Goal: Information Seeking & Learning: Learn about a topic

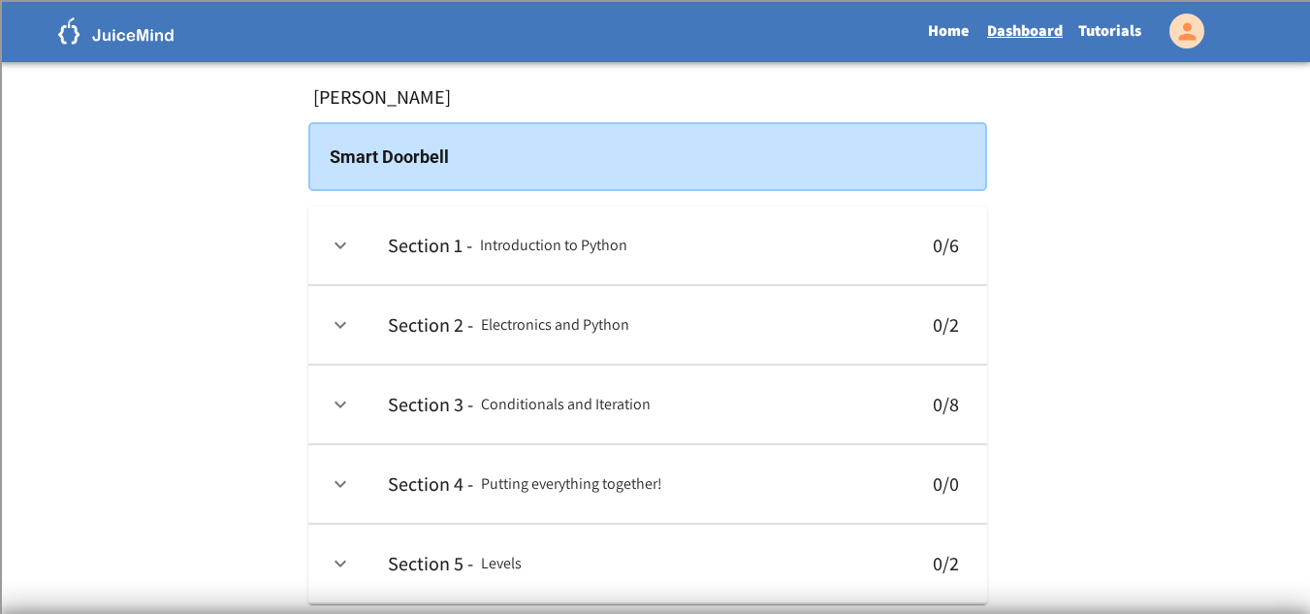
click at [124, 31] on img at bounding box center [116, 30] width 116 height 27
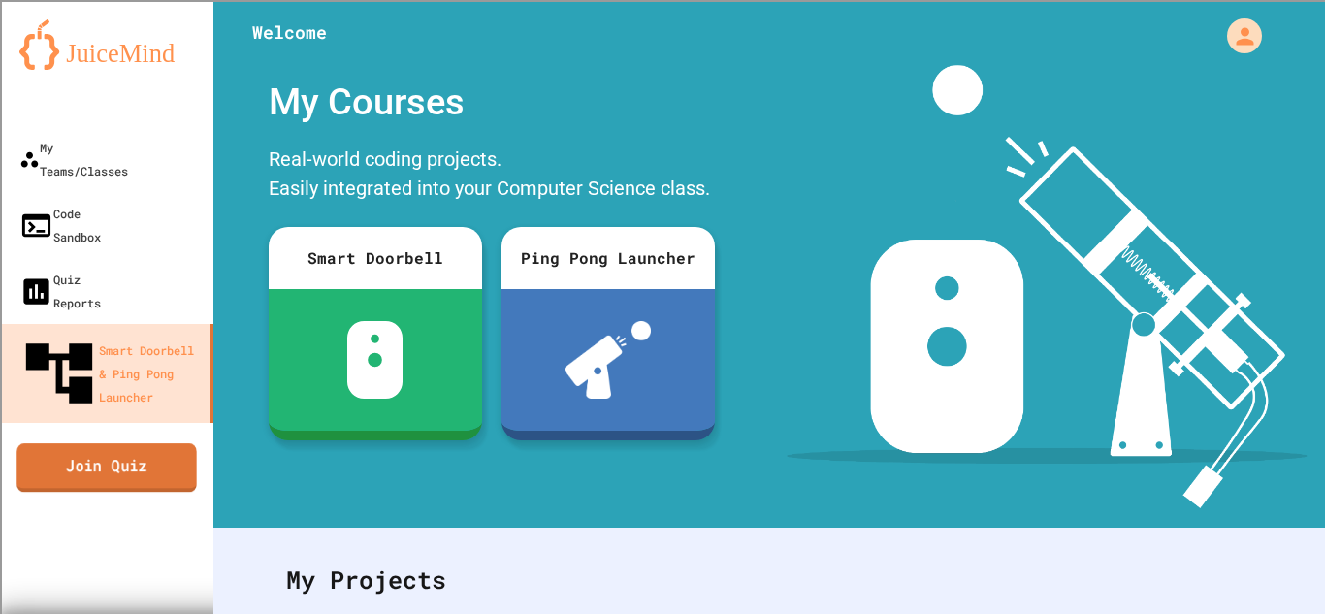
click at [143, 443] on link "Join Quiz" at bounding box center [105, 467] width 179 height 48
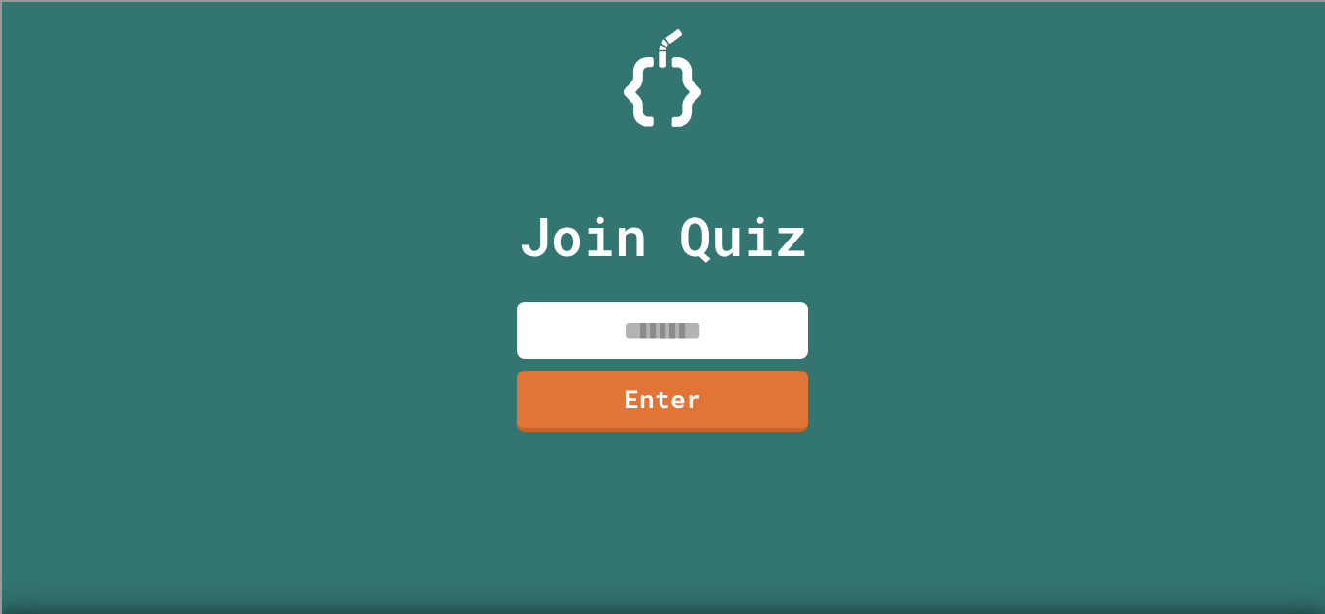
click at [621, 327] on input at bounding box center [662, 330] width 291 height 57
type input "********"
click at [775, 429] on link "Enter" at bounding box center [662, 401] width 291 height 61
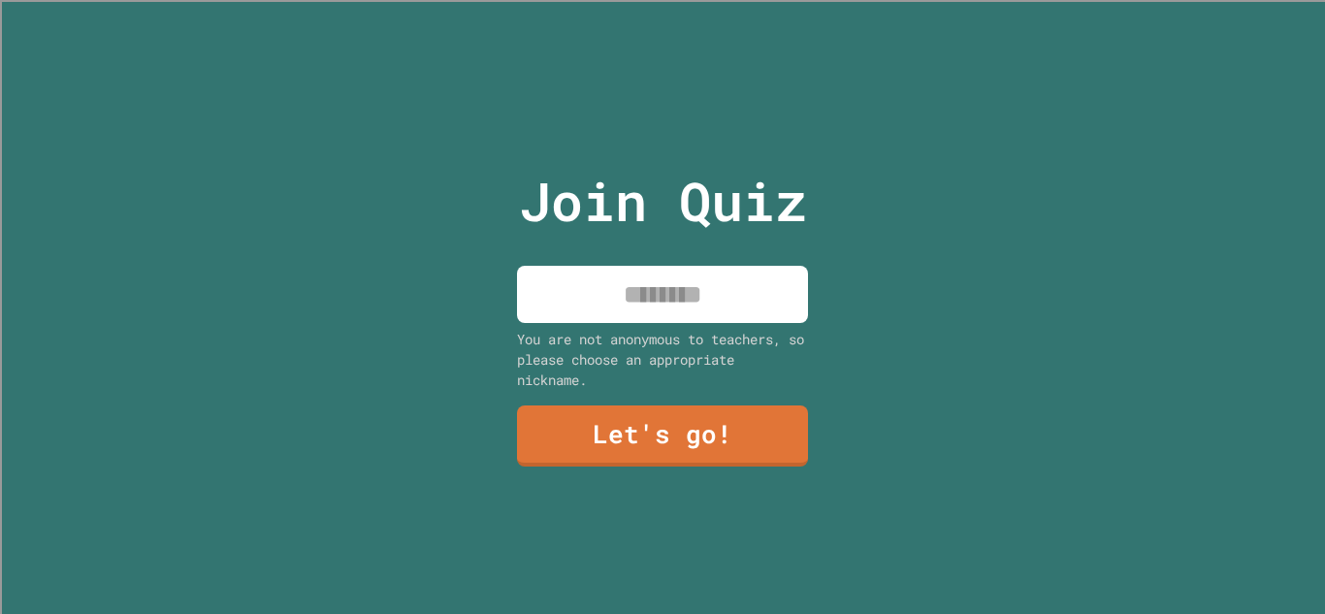
click at [721, 284] on input at bounding box center [662, 294] width 291 height 57
type input "*****"
click at [753, 456] on link "Let's go!" at bounding box center [662, 435] width 291 height 61
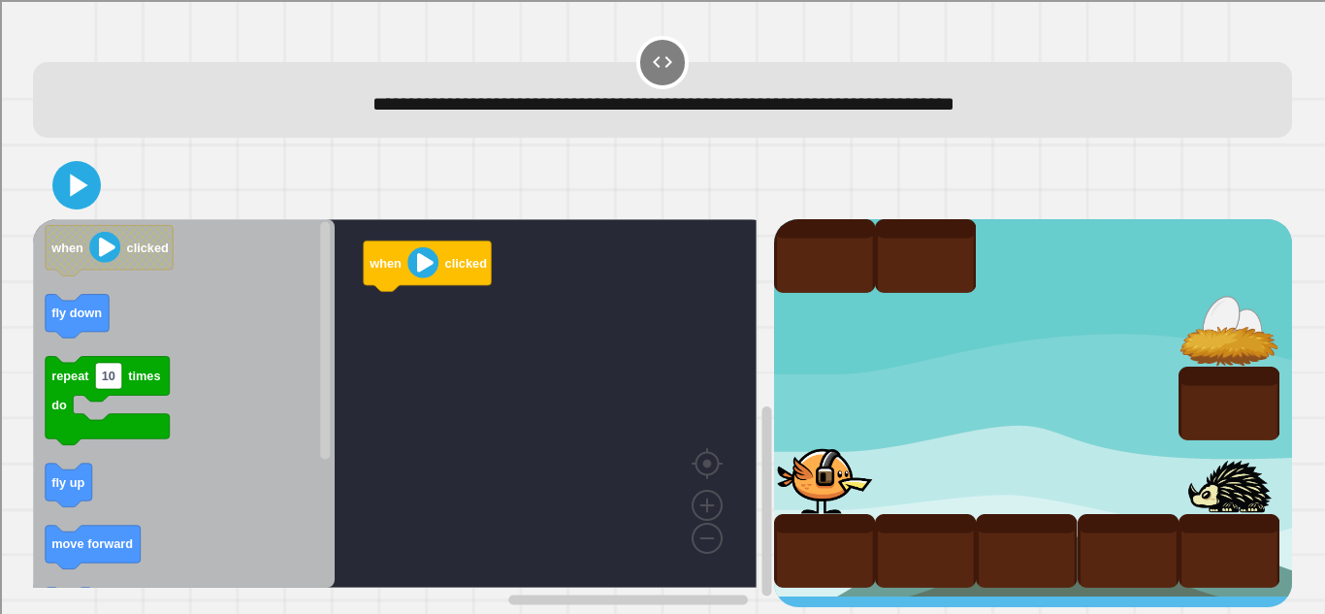
scroll to position [11, 0]
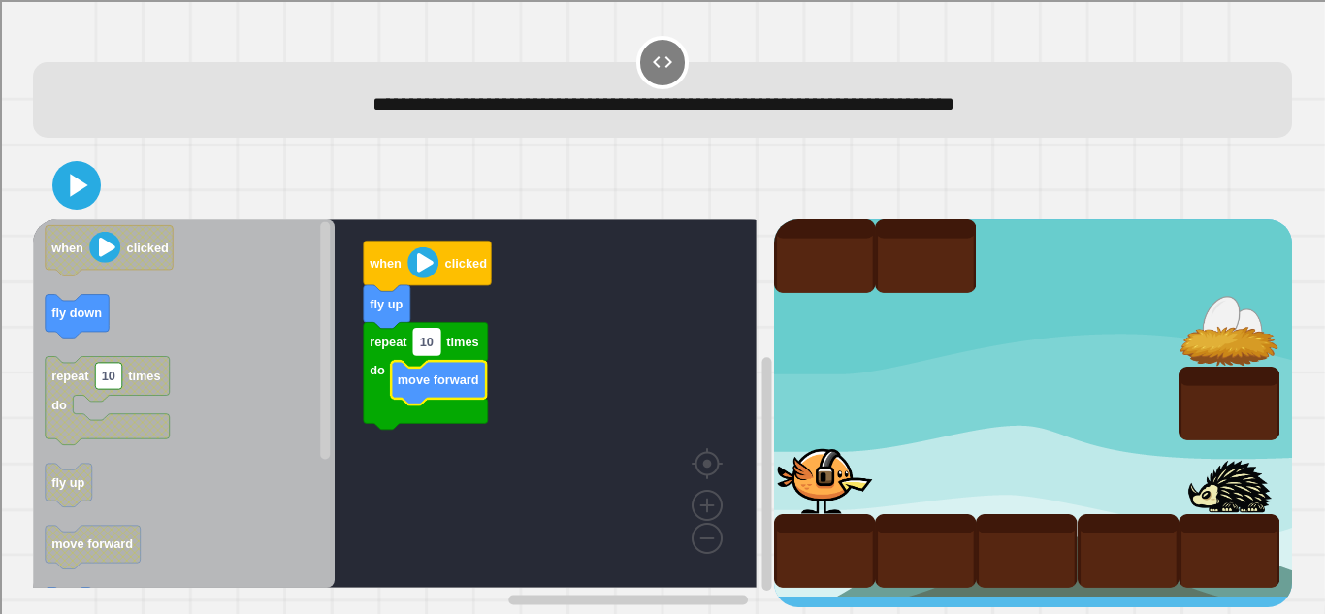
click at [431, 335] on text "10" at bounding box center [427, 342] width 14 height 15
type input "*"
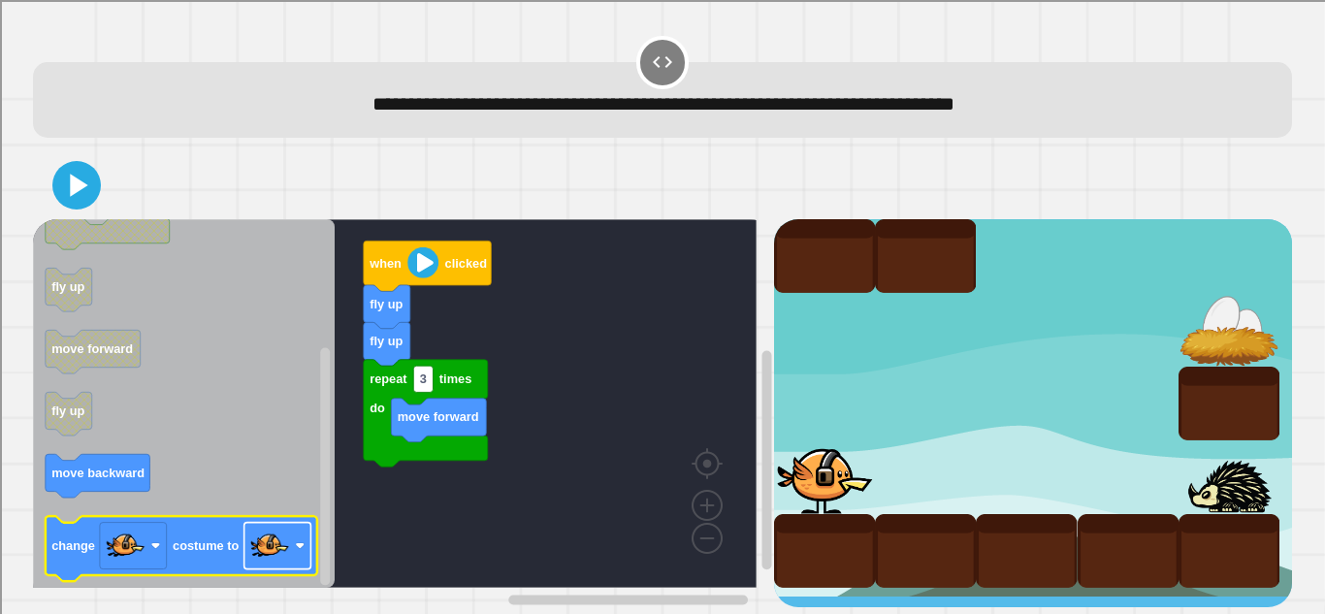
click at [267, 536] on image "Blockly Workspace" at bounding box center [269, 546] width 39 height 39
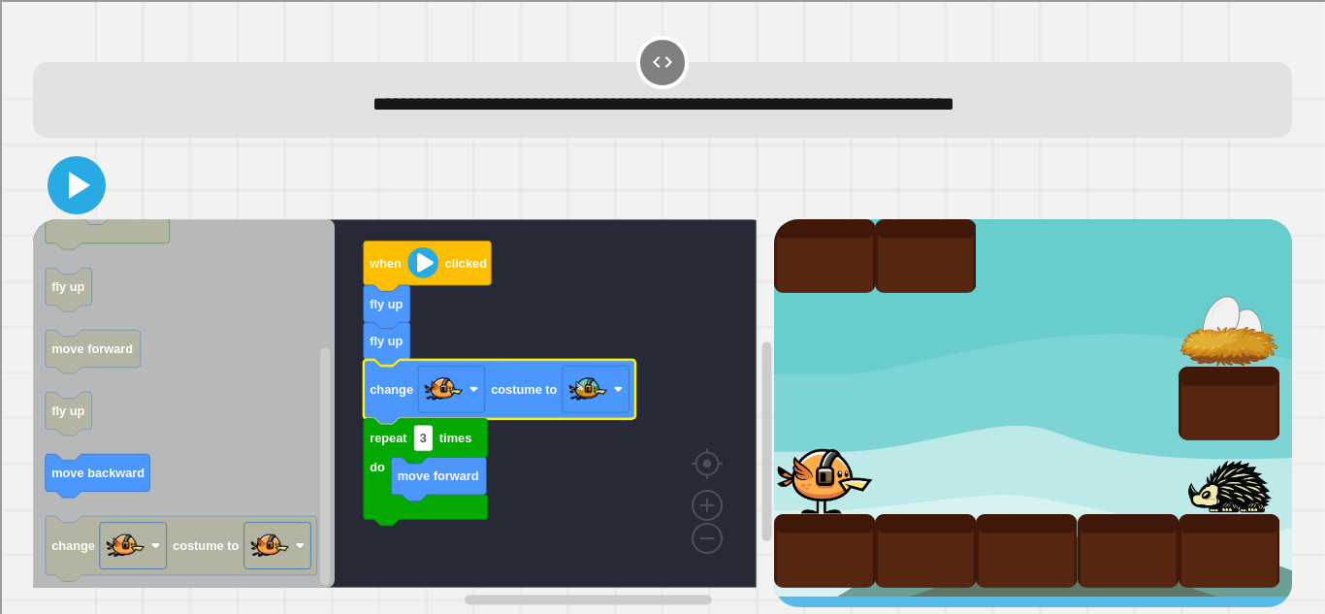
click at [77, 166] on icon at bounding box center [76, 185] width 47 height 47
click at [425, 437] on rect "Blockly Workspace" at bounding box center [422, 438] width 19 height 26
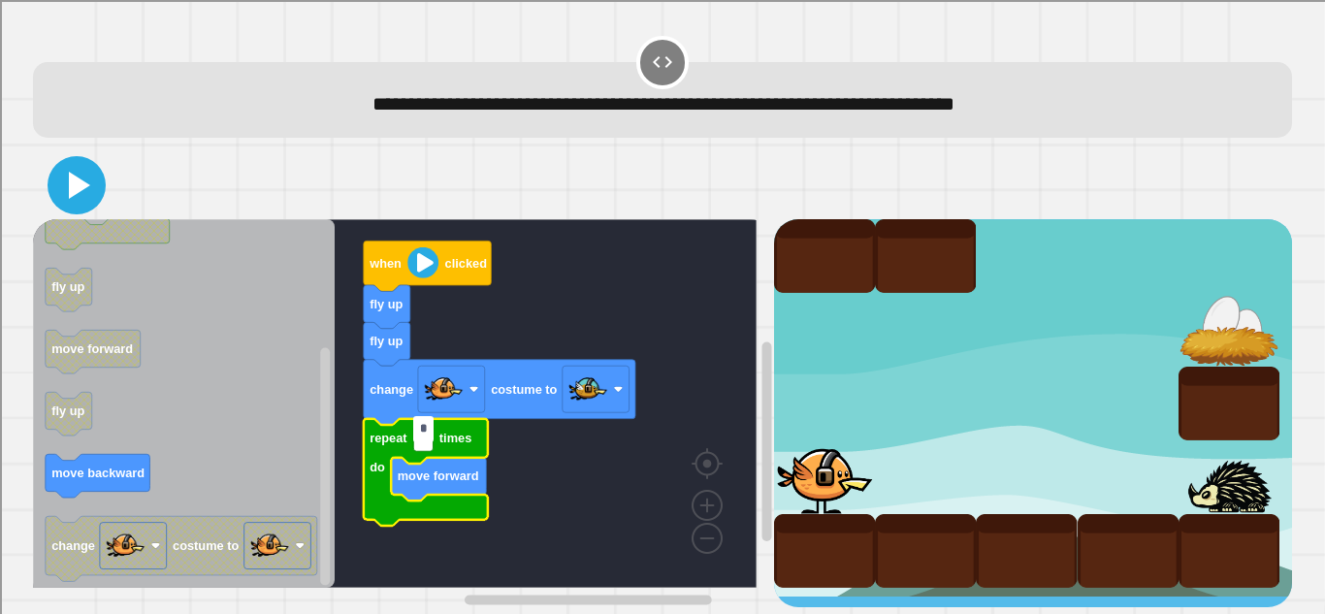
type input "*"
click at [68, 173] on icon at bounding box center [76, 185] width 47 height 47
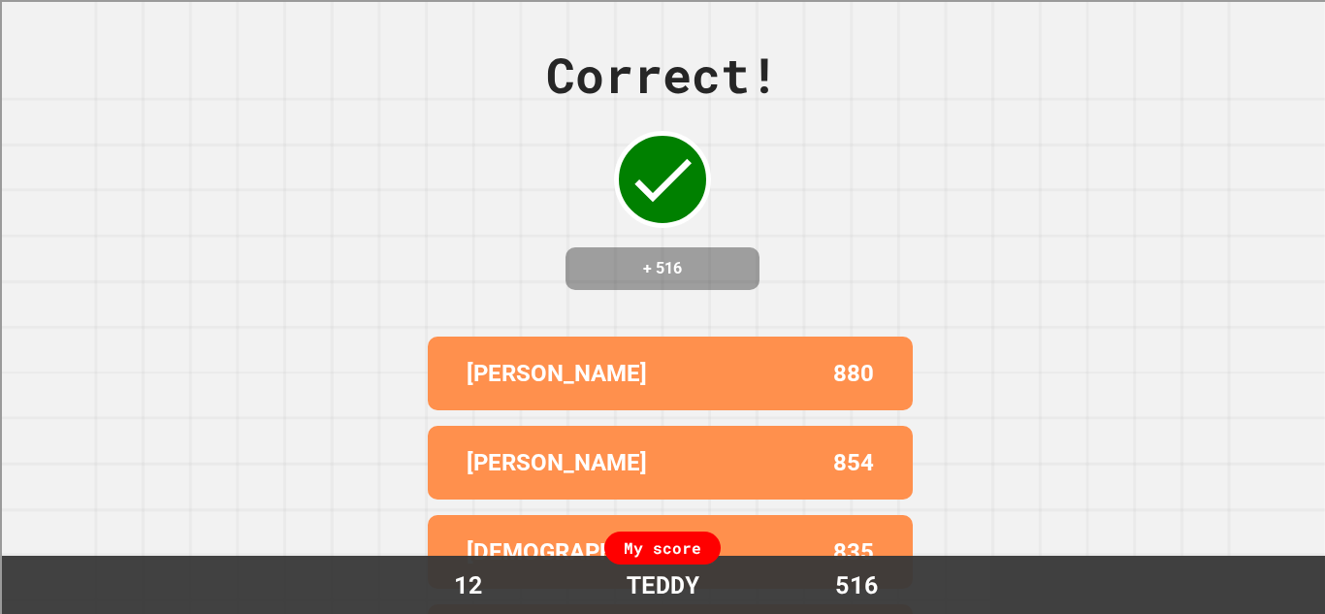
click at [68, 173] on div "Correct! + 516 JOHN 880 JAMES 854 ISAIAH 835 DAVID 808 GAVIN M 784 My score 12 …" at bounding box center [662, 307] width 1325 height 614
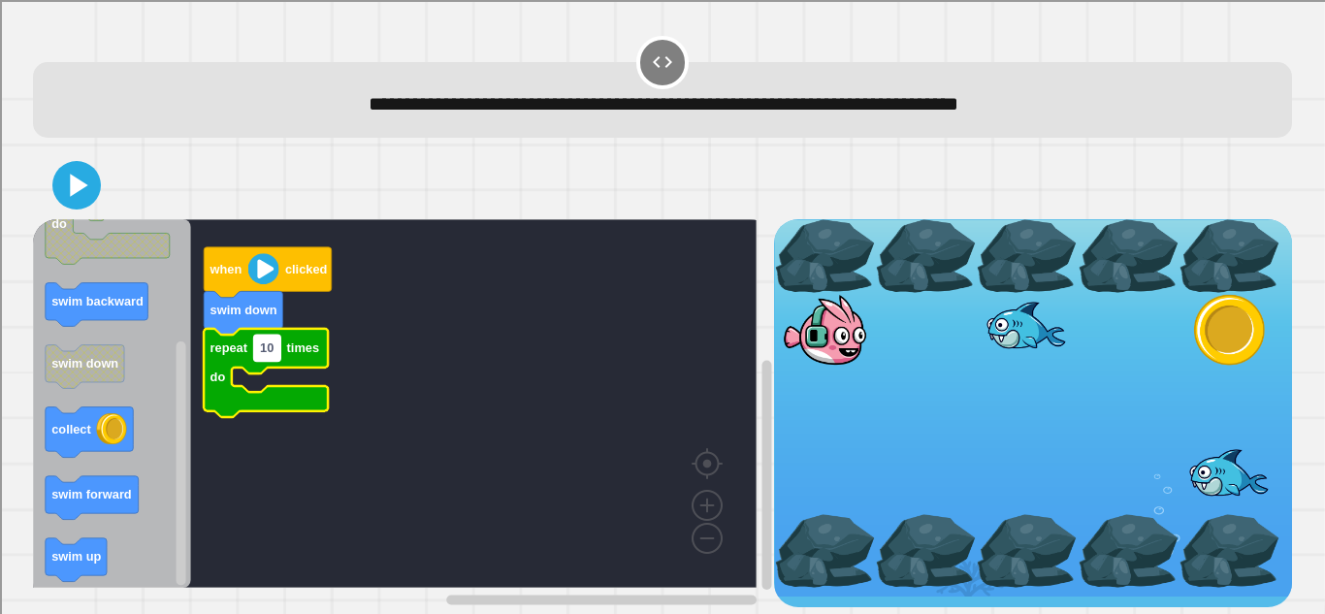
click at [277, 358] on rect "Blockly Workspace" at bounding box center [267, 348] width 27 height 26
type input "*"
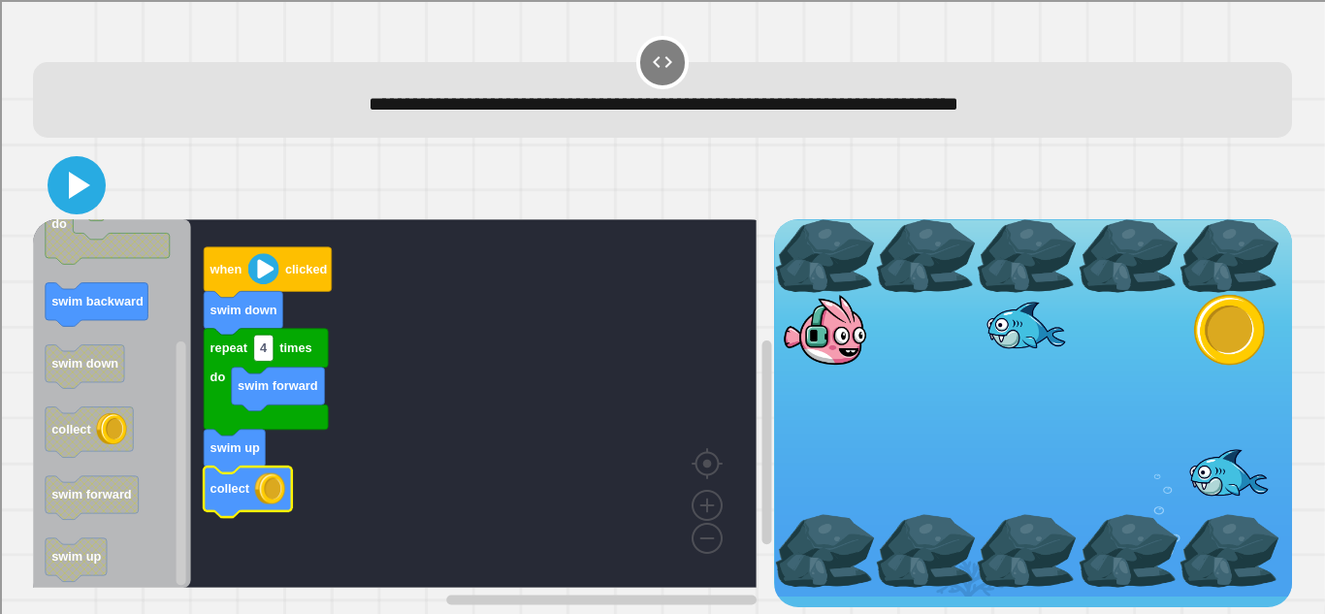
click at [64, 185] on icon at bounding box center [76, 185] width 47 height 47
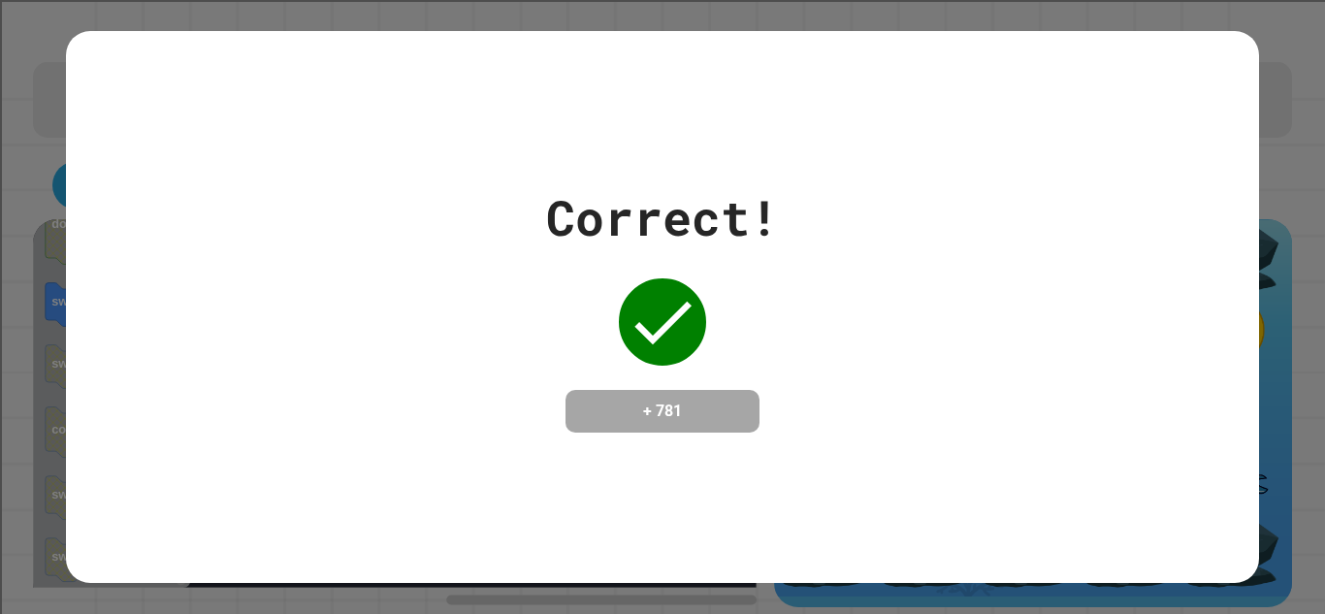
click at [905, 422] on div "Correct! + 781" at bounding box center [662, 306] width 1192 height 251
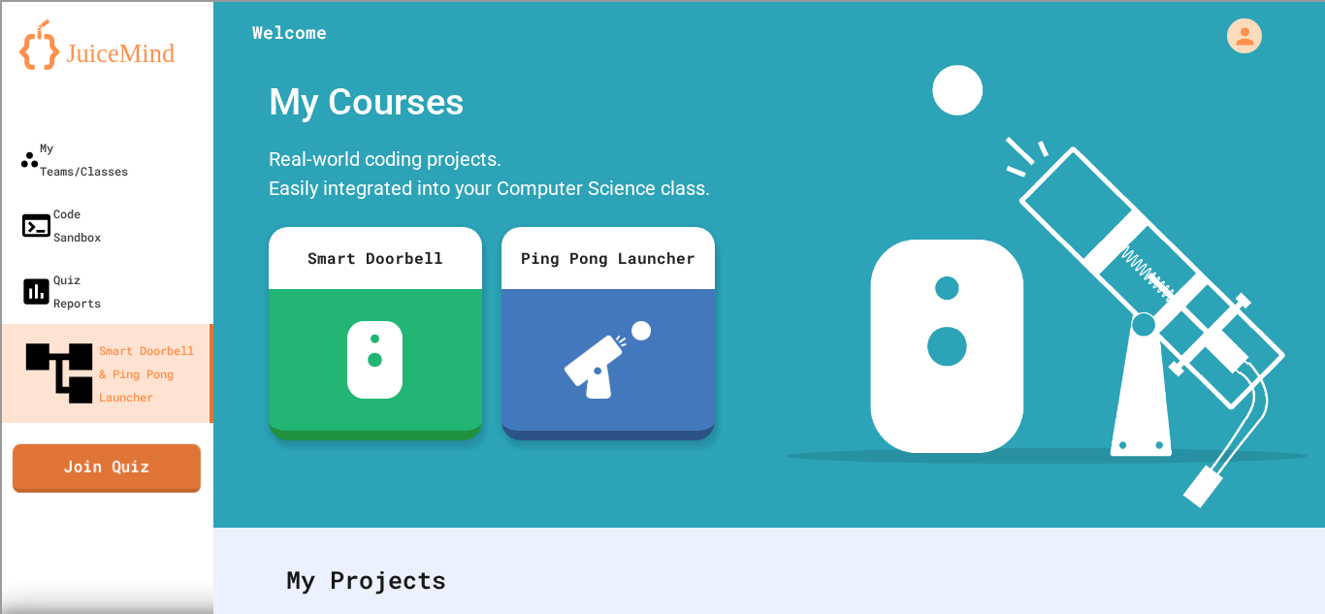
click at [85, 443] on link "Join Quiz" at bounding box center [107, 467] width 188 height 48
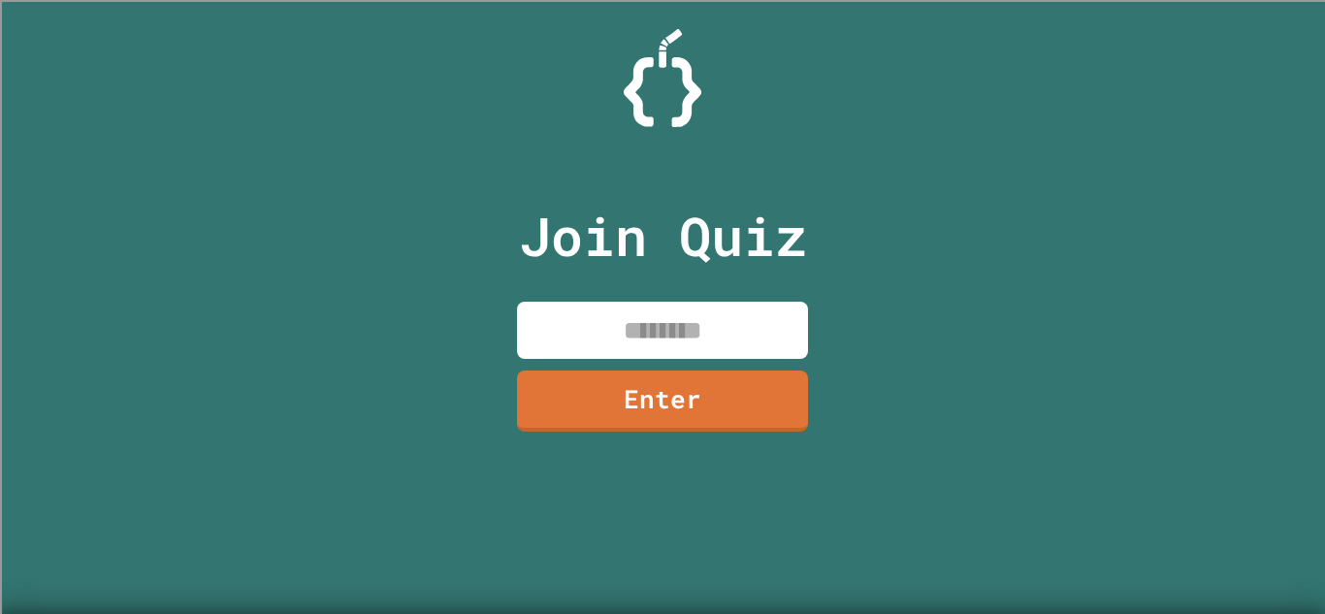
click at [648, 313] on input at bounding box center [662, 330] width 291 height 57
click at [651, 337] on input at bounding box center [662, 330] width 291 height 57
type input "********"
click at [752, 397] on link "Enter" at bounding box center [662, 401] width 291 height 61
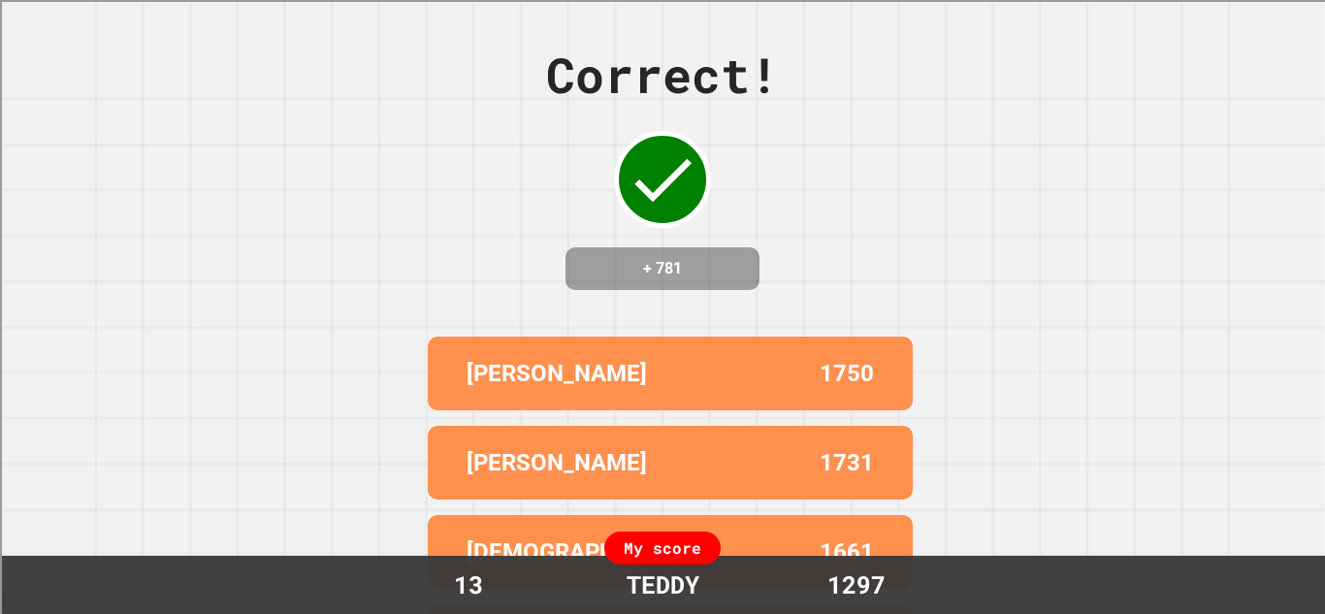
drag, startPoint x: 1315, startPoint y: 215, endPoint x: 879, endPoint y: 214, distance: 436.5
click at [879, 214] on div "Correct! + 781 JOHN 1750 JAMES 1731 ISAIAH 1661 GAVIN M 1650 DAVID 1633 My scor…" at bounding box center [662, 307] width 1325 height 614
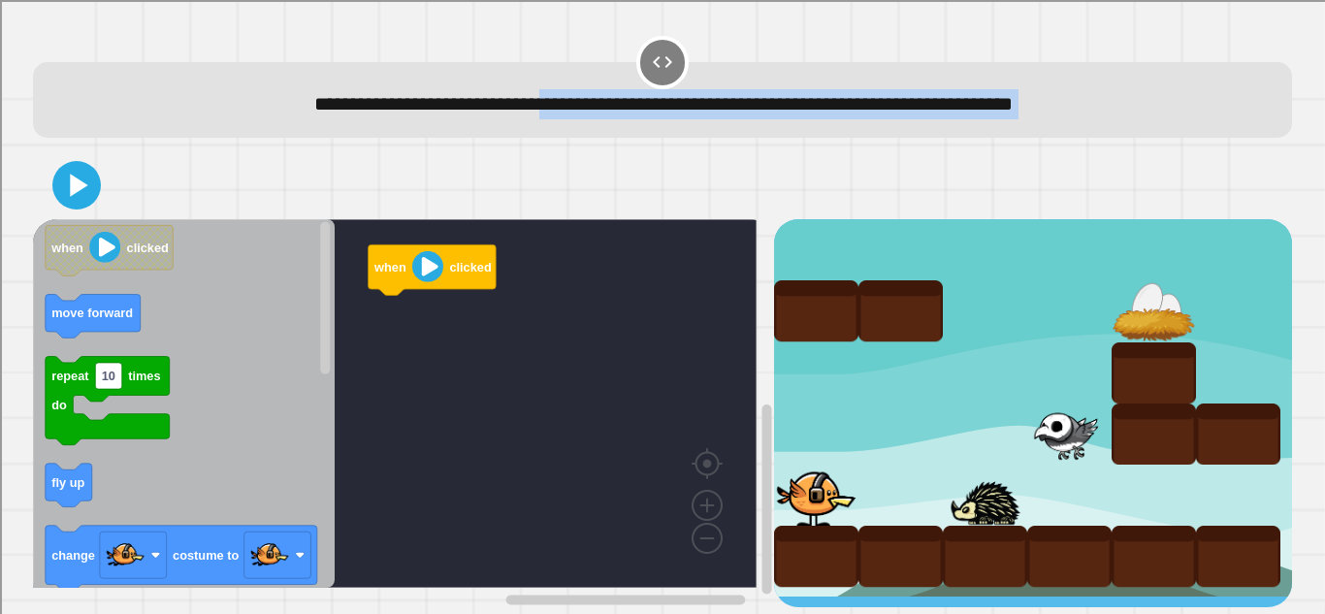
drag, startPoint x: 453, startPoint y: 122, endPoint x: 792, endPoint y: 150, distance: 340.6
click at [792, 150] on div "**********" at bounding box center [662, 320] width 1272 height 588
click at [792, 150] on div "when clicked when clicked move forward repeat 10 times do fly up change costume…" at bounding box center [662, 379] width 1272 height 469
drag, startPoint x: 815, startPoint y: 112, endPoint x: 1081, endPoint y: 114, distance: 266.7
click at [1013, 113] on span "**********" at bounding box center [663, 103] width 698 height 19
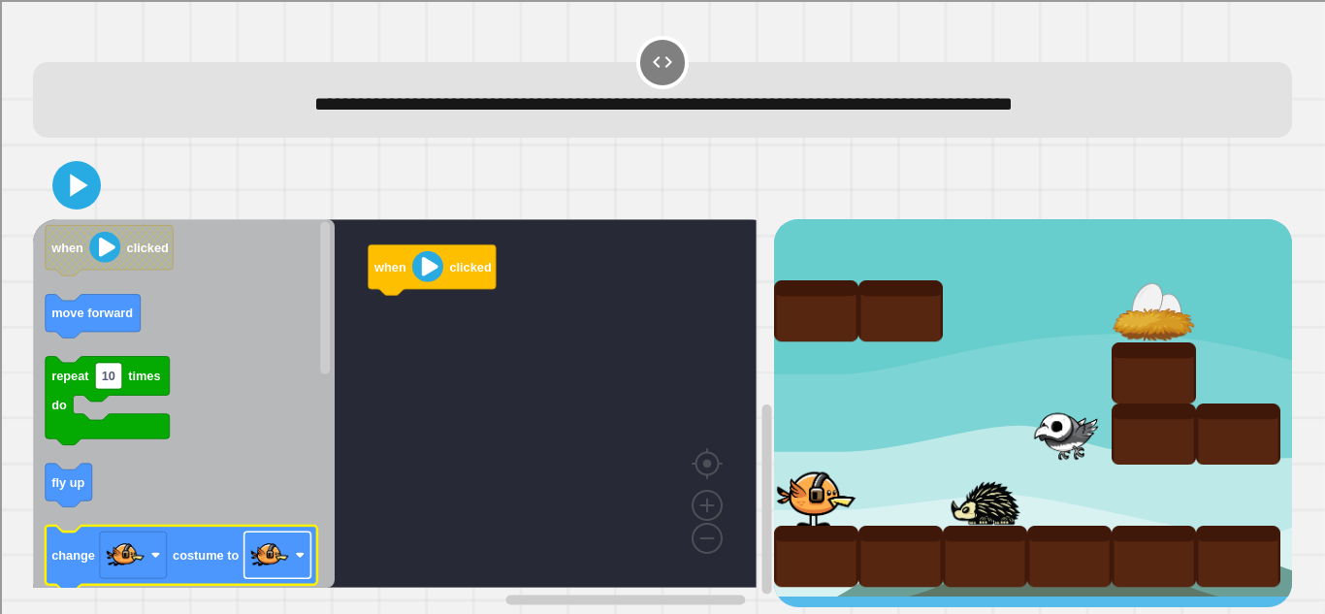
click at [279, 567] on image "Blockly Workspace" at bounding box center [269, 554] width 39 height 39
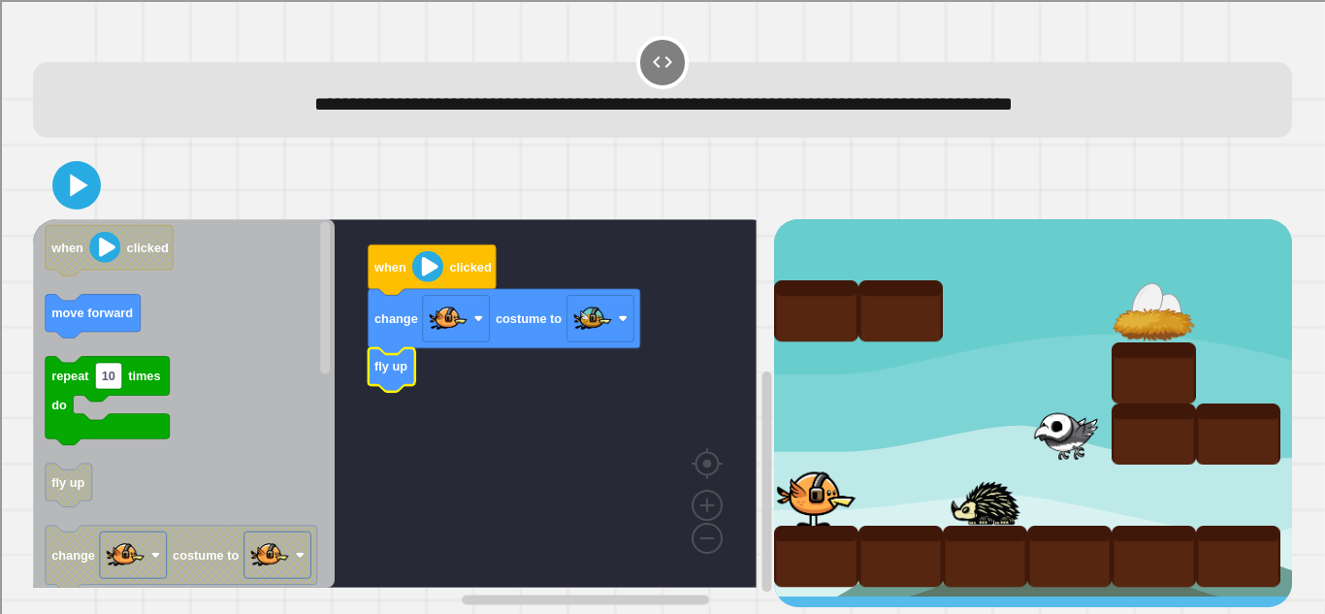
click at [385, 373] on text "fly up" at bounding box center [390, 367] width 33 height 15
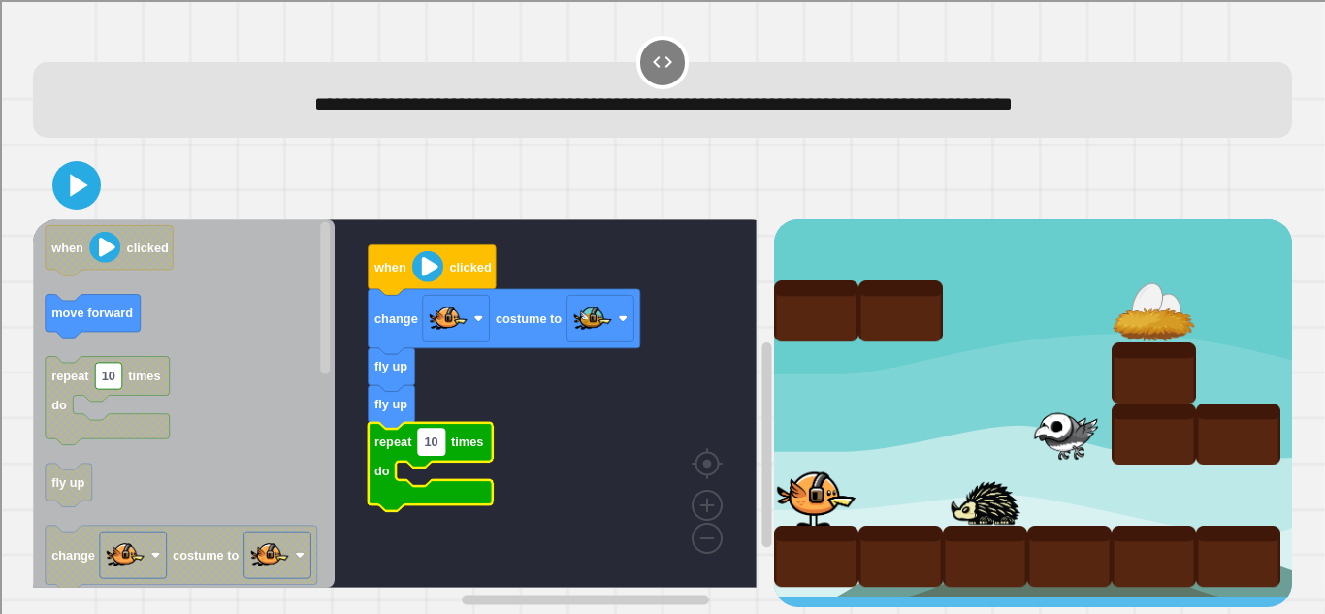
click at [432, 447] on text "10" at bounding box center [432, 442] width 14 height 15
type input "*"
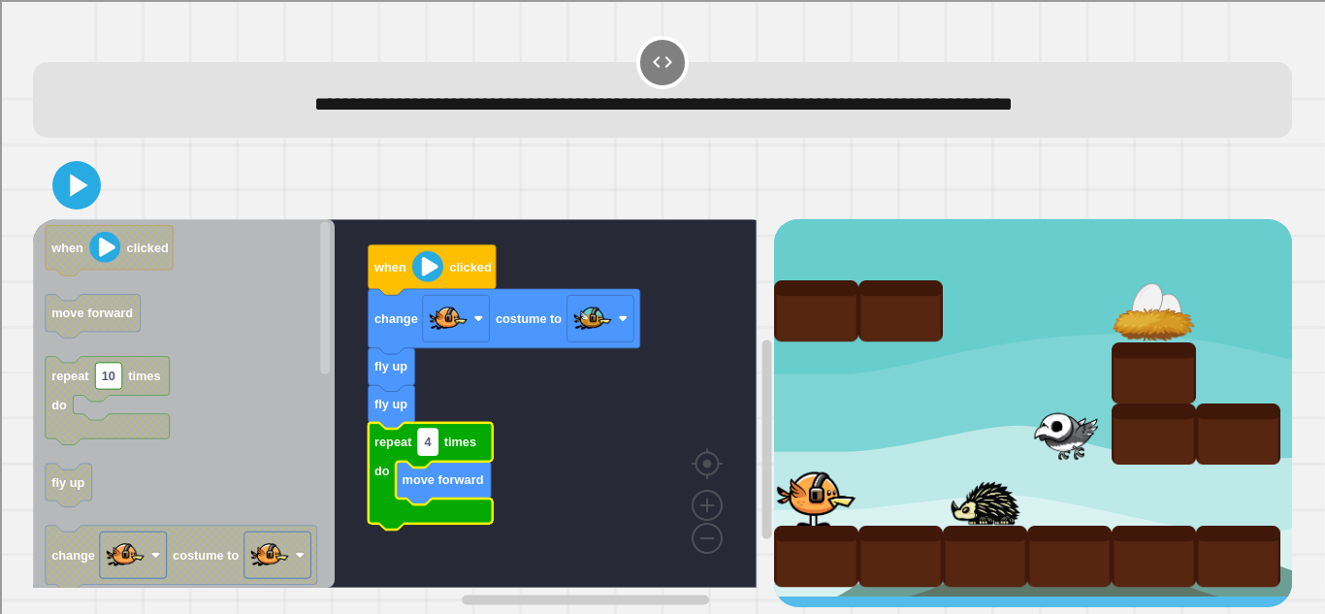
click at [432, 454] on rect "Blockly Workspace" at bounding box center [427, 442] width 19 height 26
type input "*"
click at [548, 428] on rect "Blockly Workspace" at bounding box center [395, 403] width 724 height 369
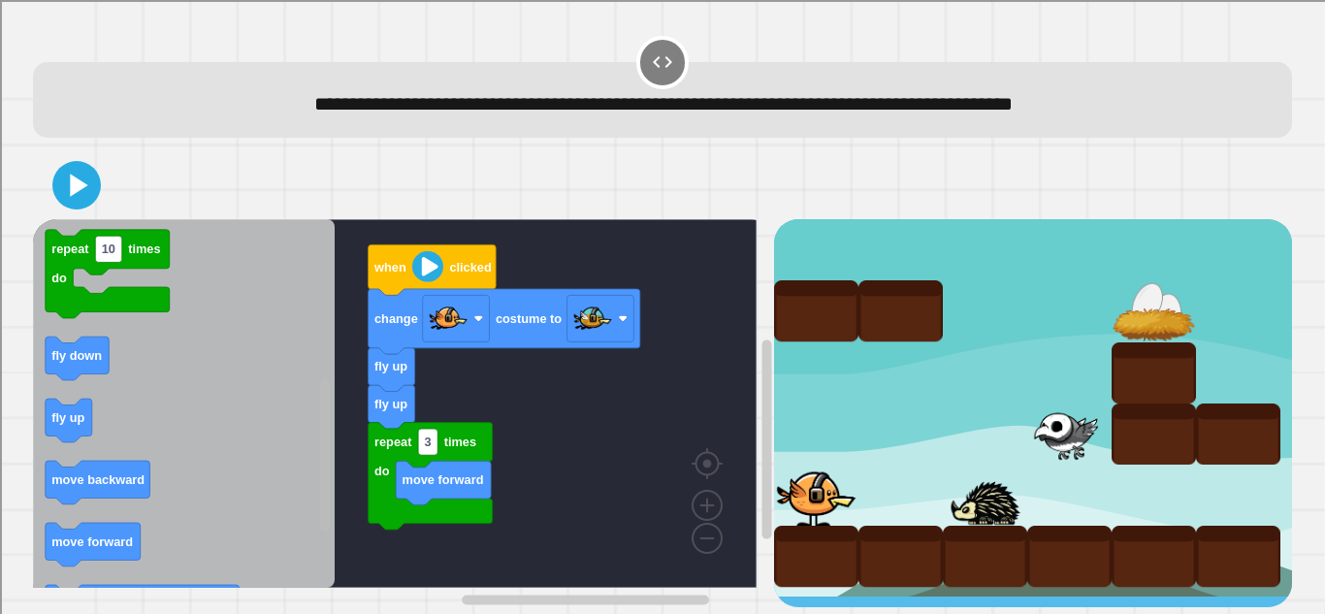
click at [331, 500] on g "Blockly Workspace" at bounding box center [325, 404] width 15 height 364
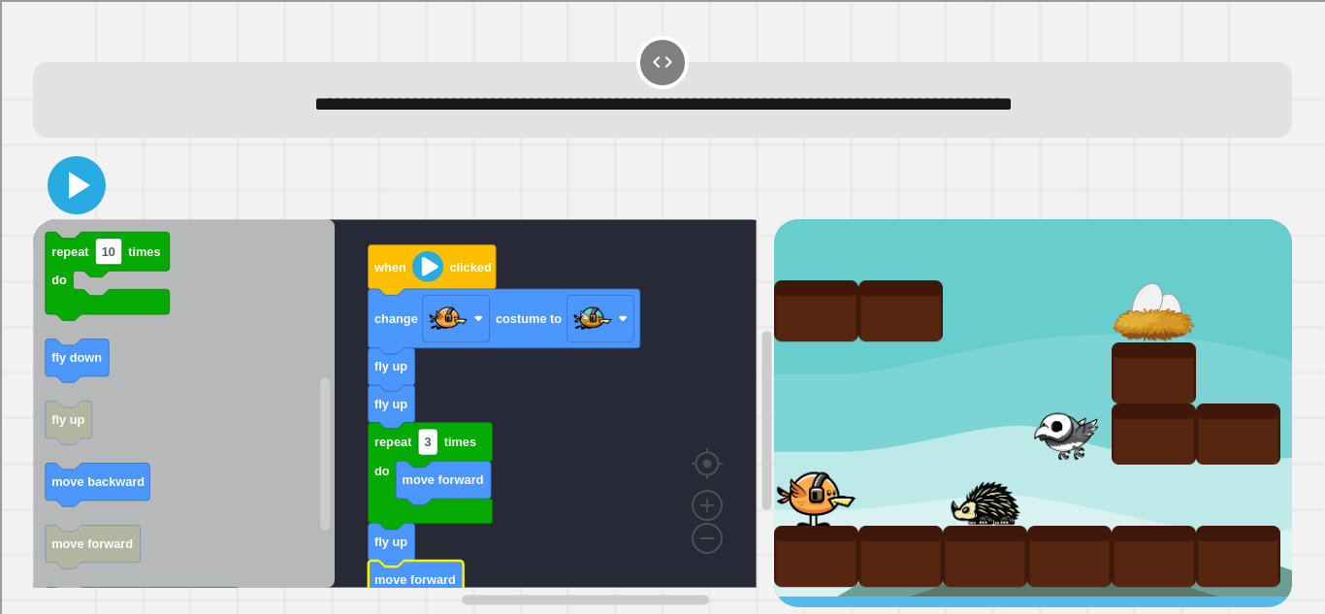
click at [75, 182] on icon at bounding box center [79, 185] width 21 height 27
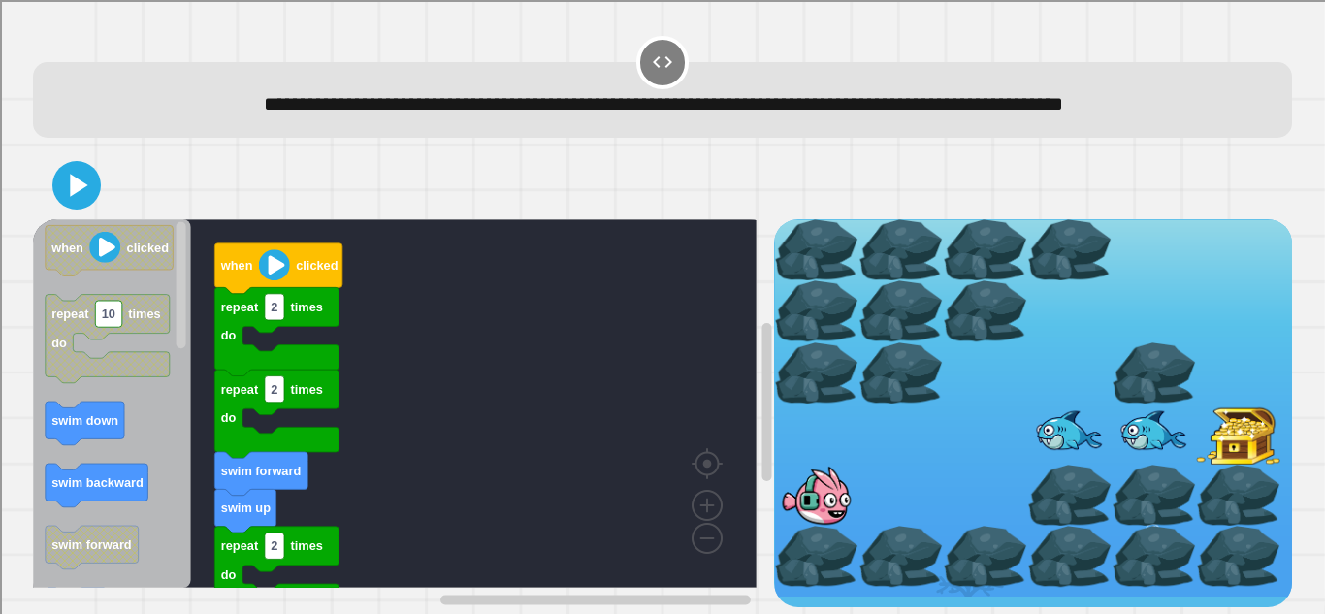
drag, startPoint x: 285, startPoint y: 136, endPoint x: 551, endPoint y: 141, distance: 265.8
click at [551, 119] on div "**********" at bounding box center [662, 104] width 1205 height 30
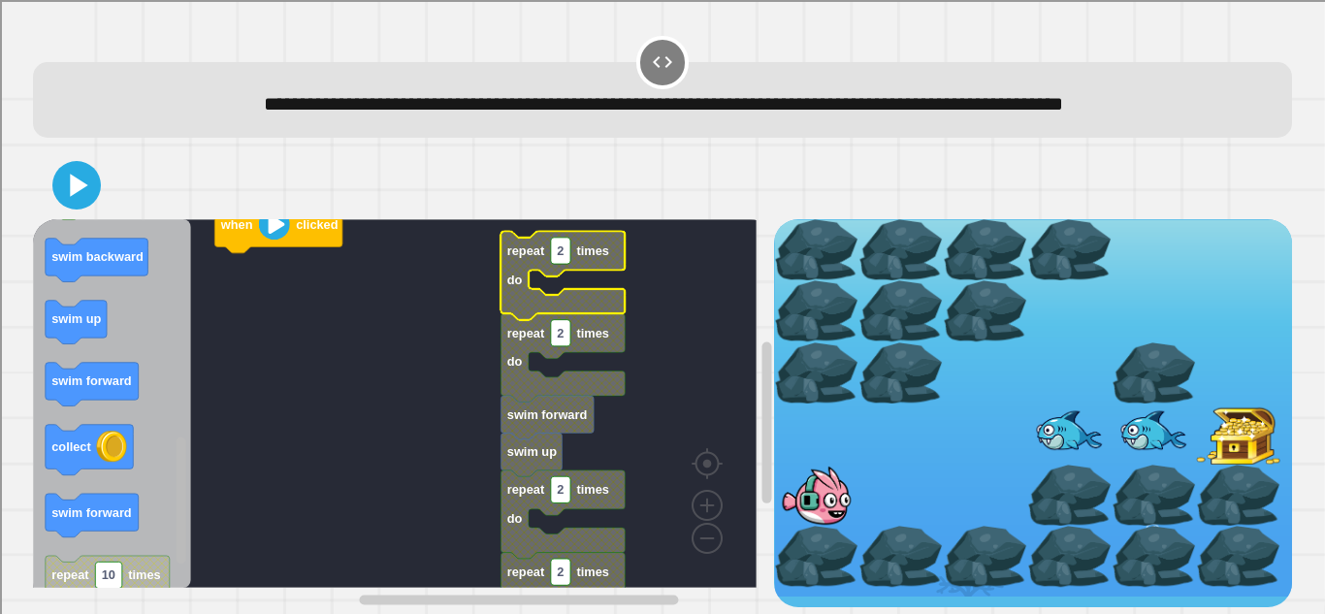
click at [168, 519] on div "when clicked repeat 2 times do repeat 2 times do swim up swim forward repeat 2 …" at bounding box center [403, 413] width 740 height 388
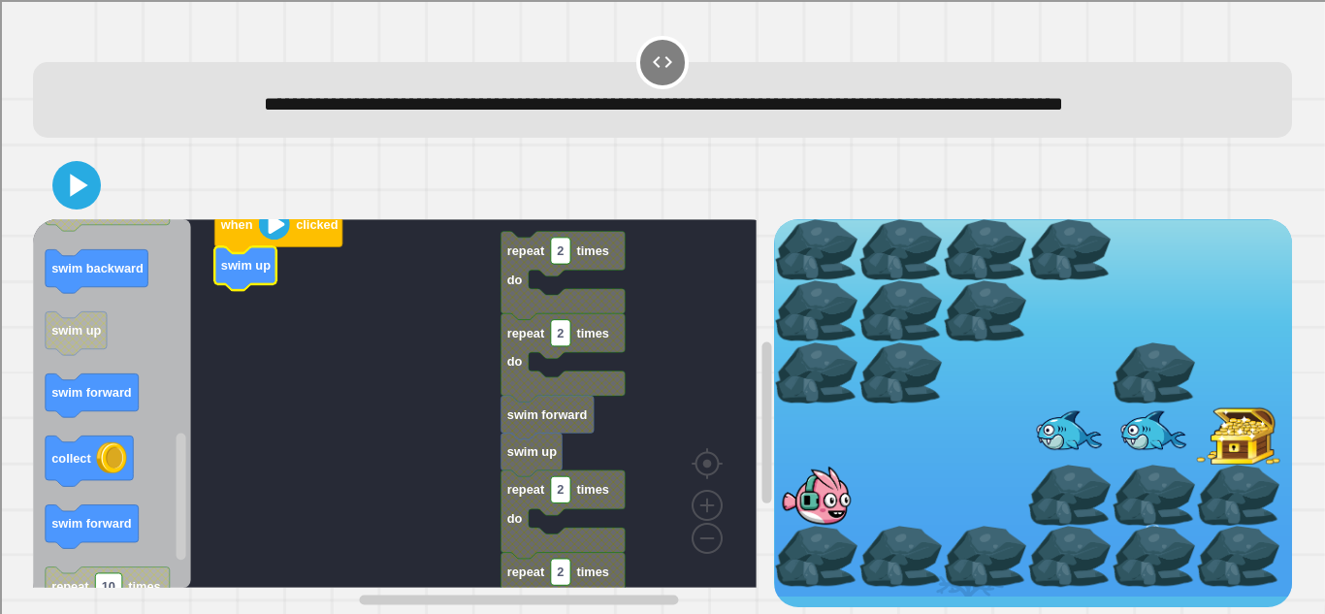
click at [471, 355] on rect "Blockly Workspace" at bounding box center [395, 403] width 724 height 369
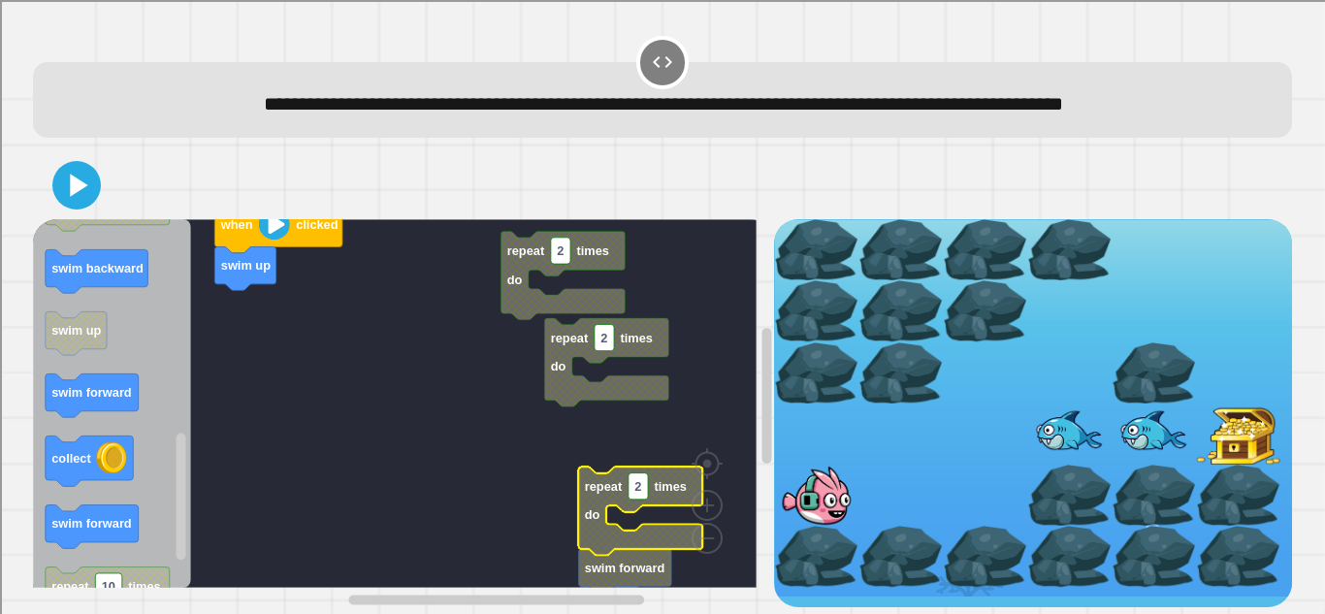
click at [468, 410] on rect "Blockly Workspace" at bounding box center [395, 403] width 724 height 369
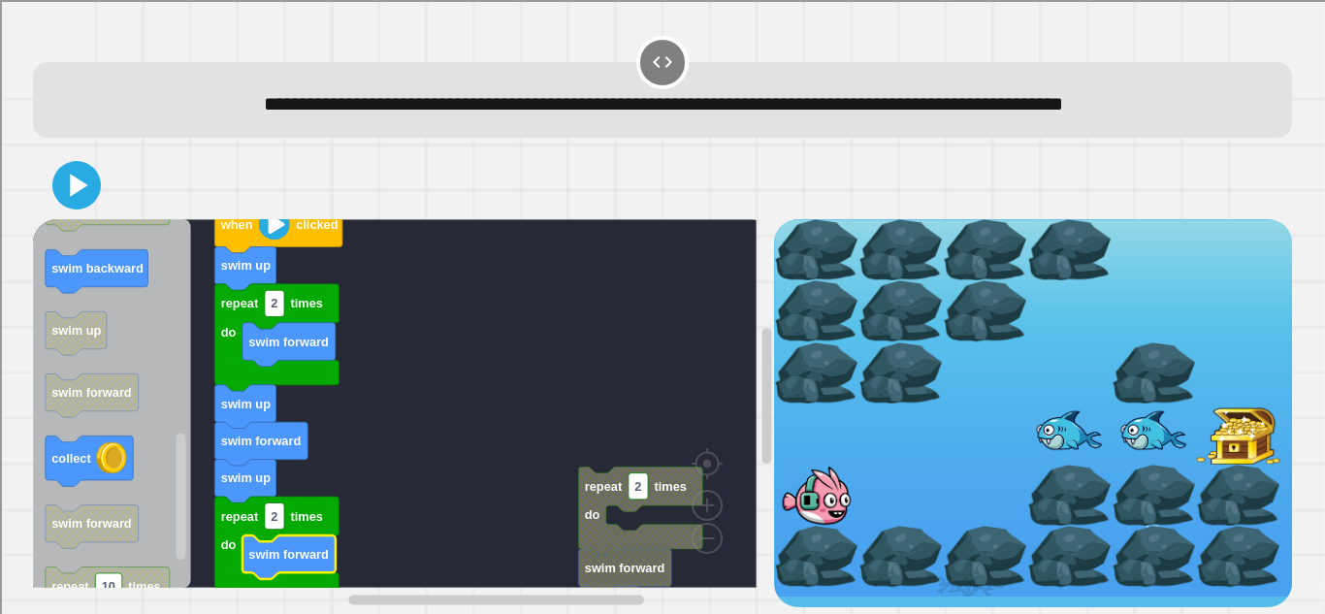
click at [196, 378] on rect "Blockly Workspace" at bounding box center [395, 403] width 724 height 369
click at [189, 376] on icon "Blockly Workspace" at bounding box center [112, 403] width 158 height 369
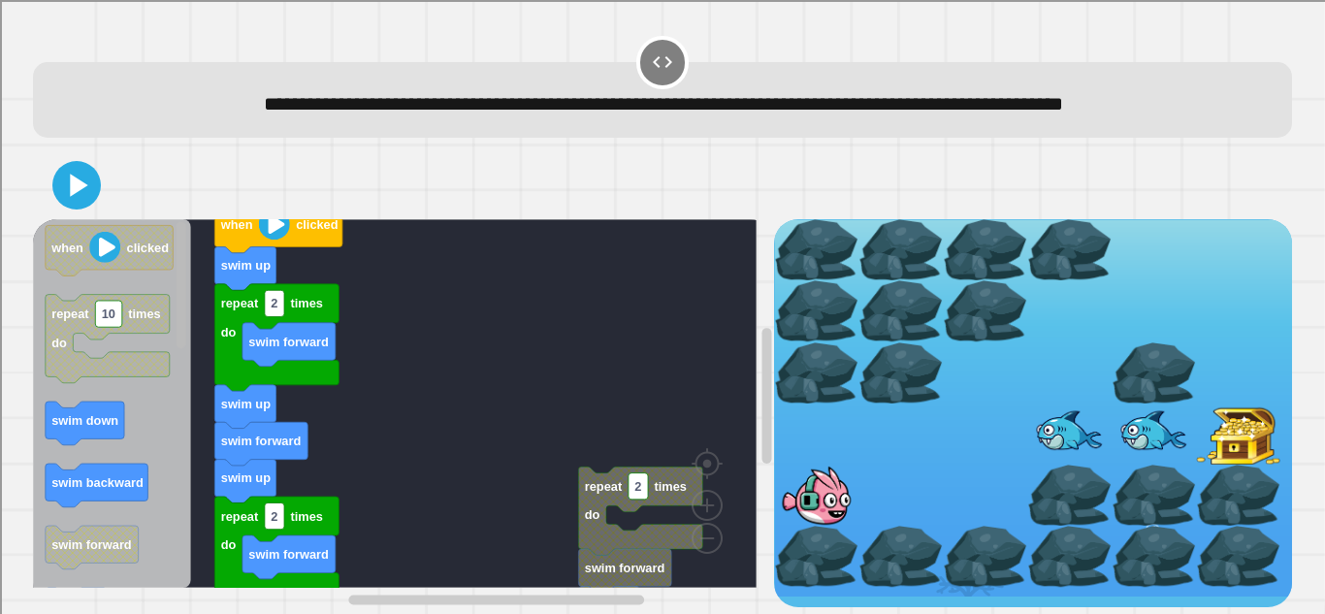
click at [181, 300] on rect "Blockly Workspace" at bounding box center [182, 285] width 10 height 127
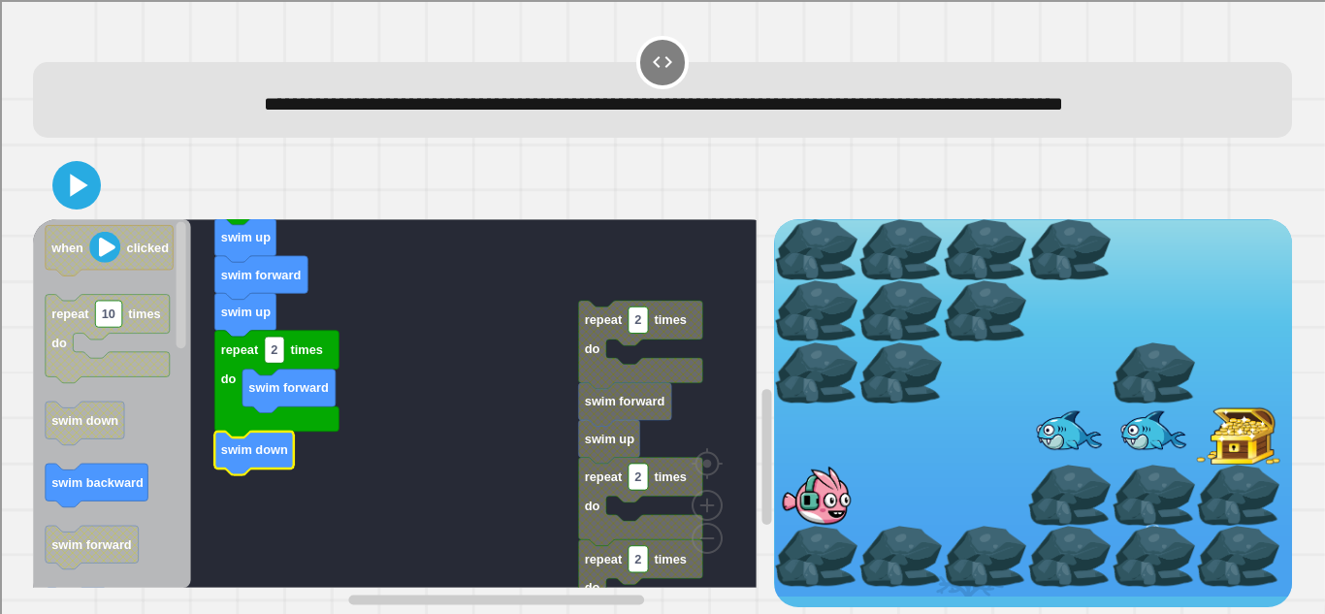
click at [70, 205] on icon at bounding box center [76, 185] width 39 height 39
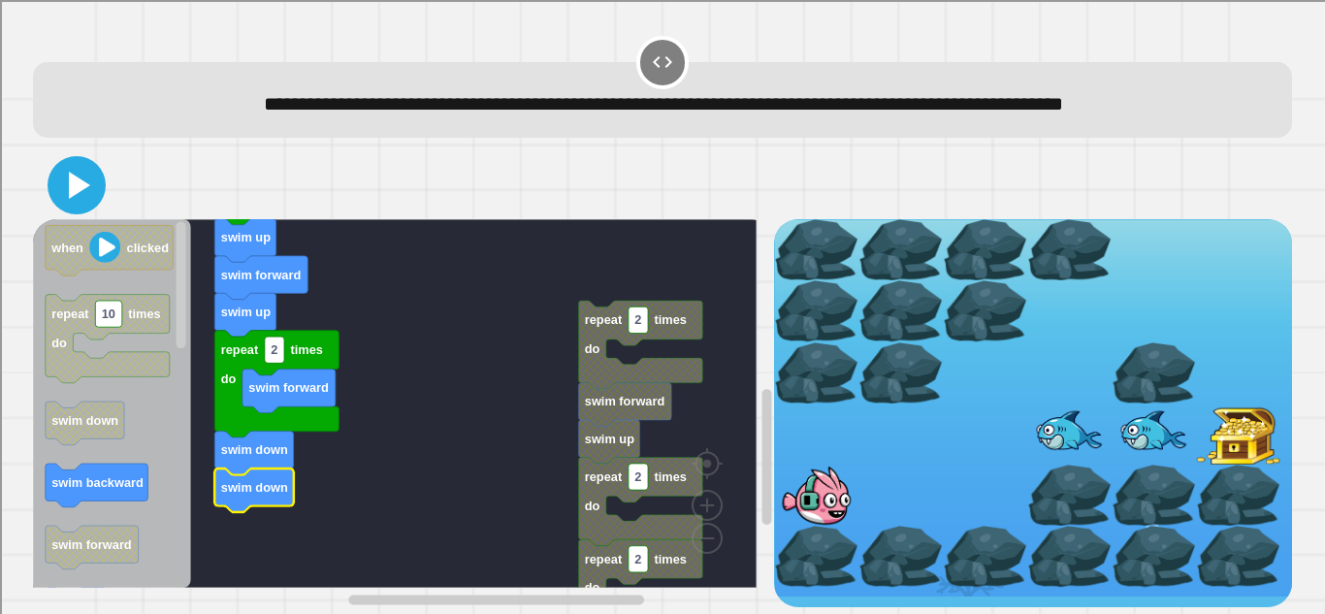
click at [72, 199] on icon at bounding box center [79, 185] width 21 height 27
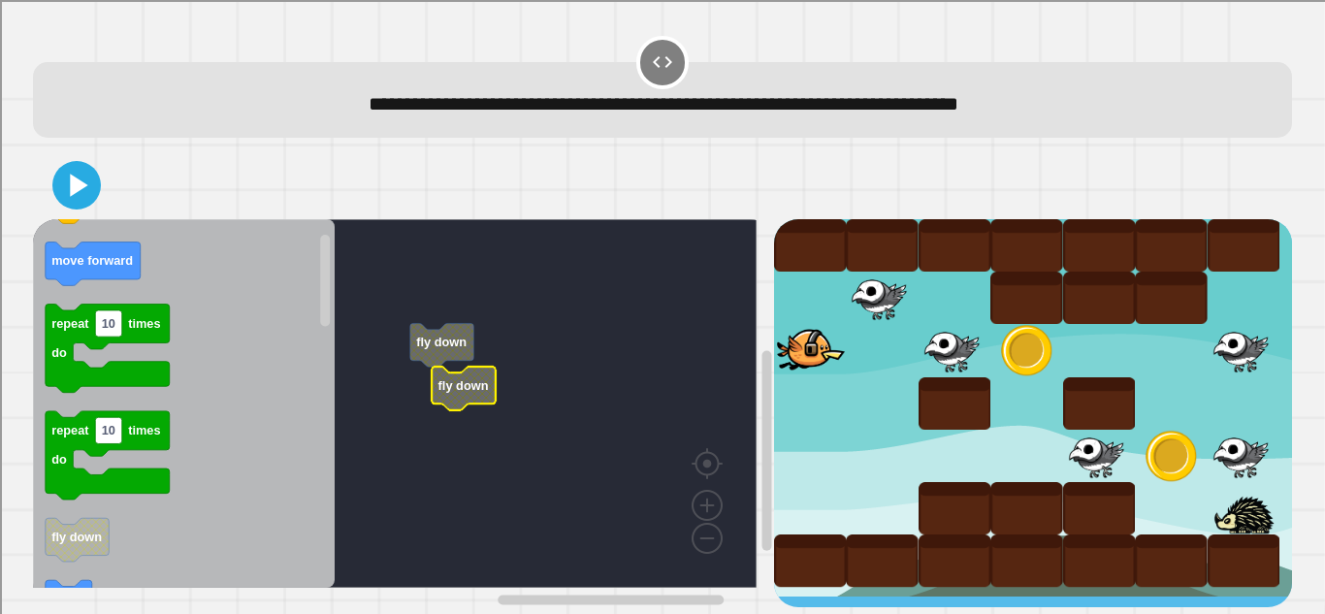
click at [442, 413] on rect "Blockly Workspace" at bounding box center [395, 403] width 724 height 369
click at [549, 475] on rect "Blockly Workspace" at bounding box center [395, 403] width 724 height 369
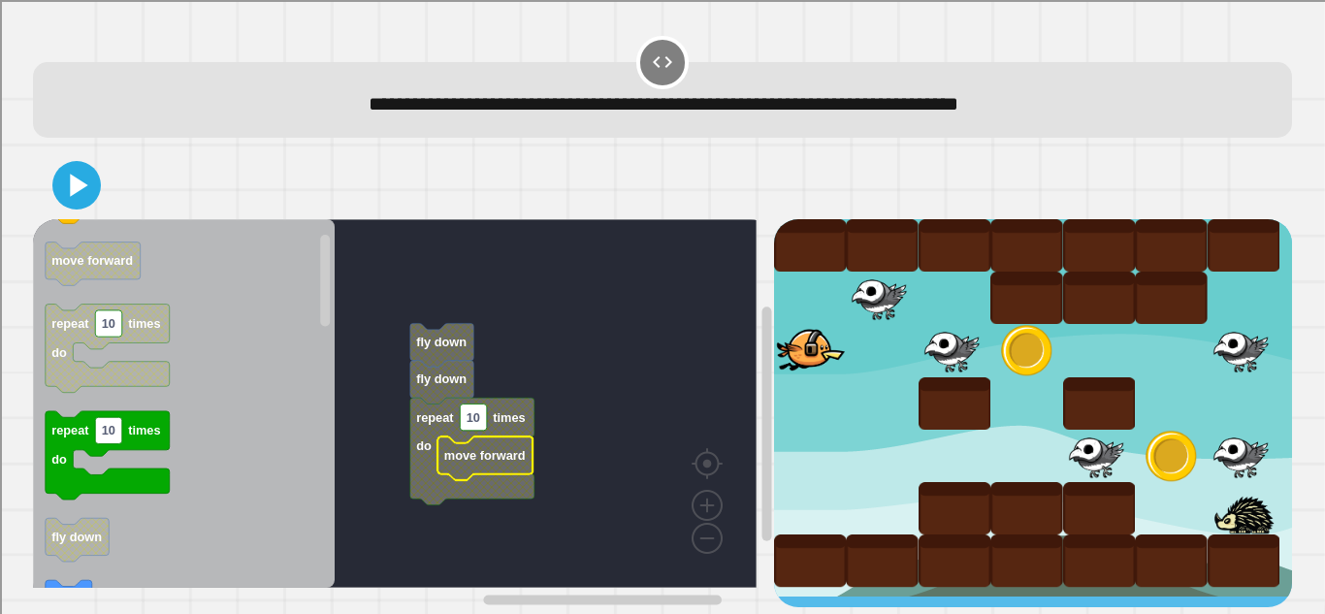
click at [482, 423] on rect "Blockly Workspace" at bounding box center [473, 417] width 27 height 26
type input "*"
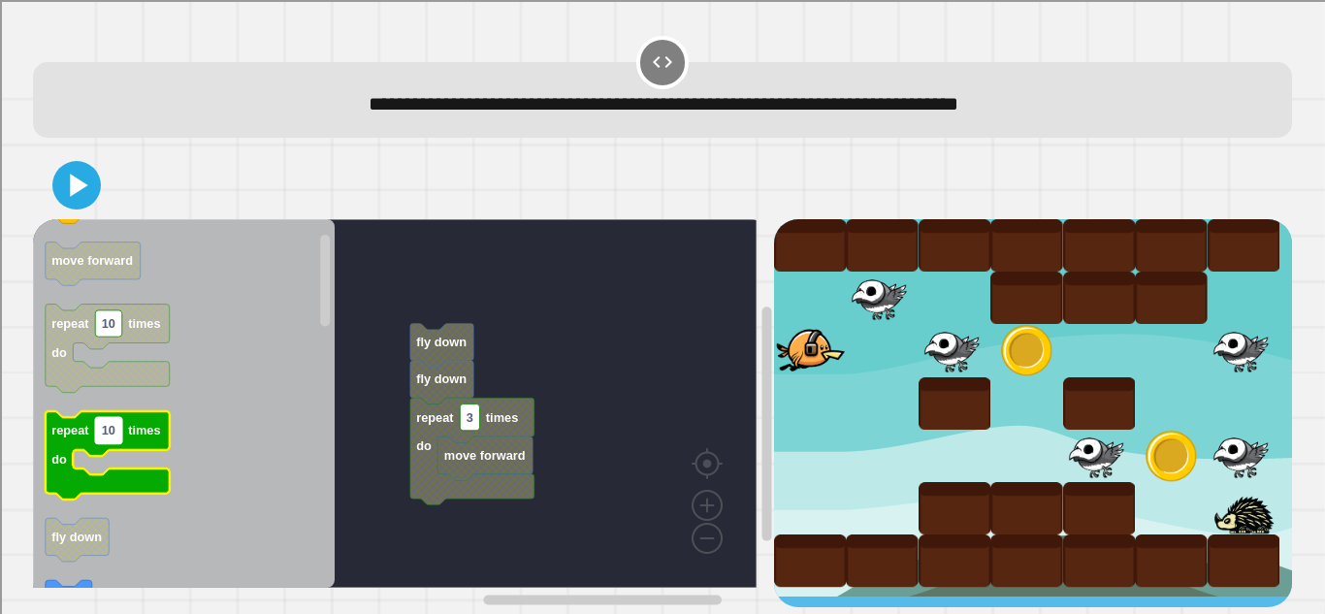
click at [112, 436] on text "10" at bounding box center [109, 431] width 14 height 15
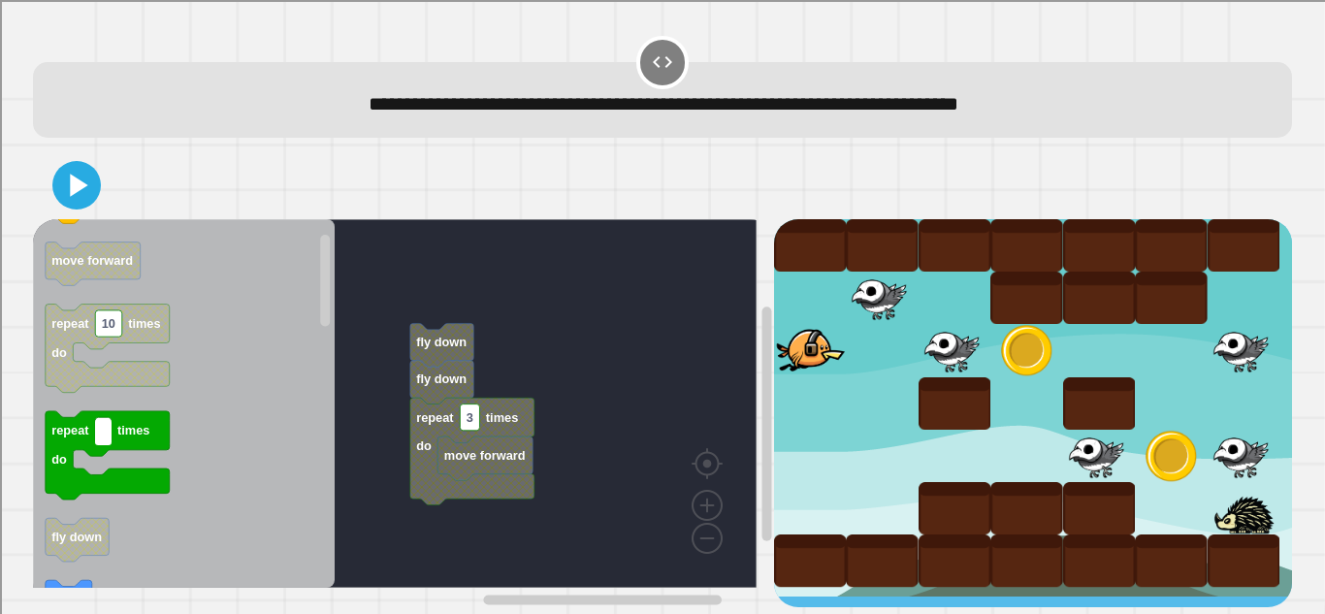
type input "*"
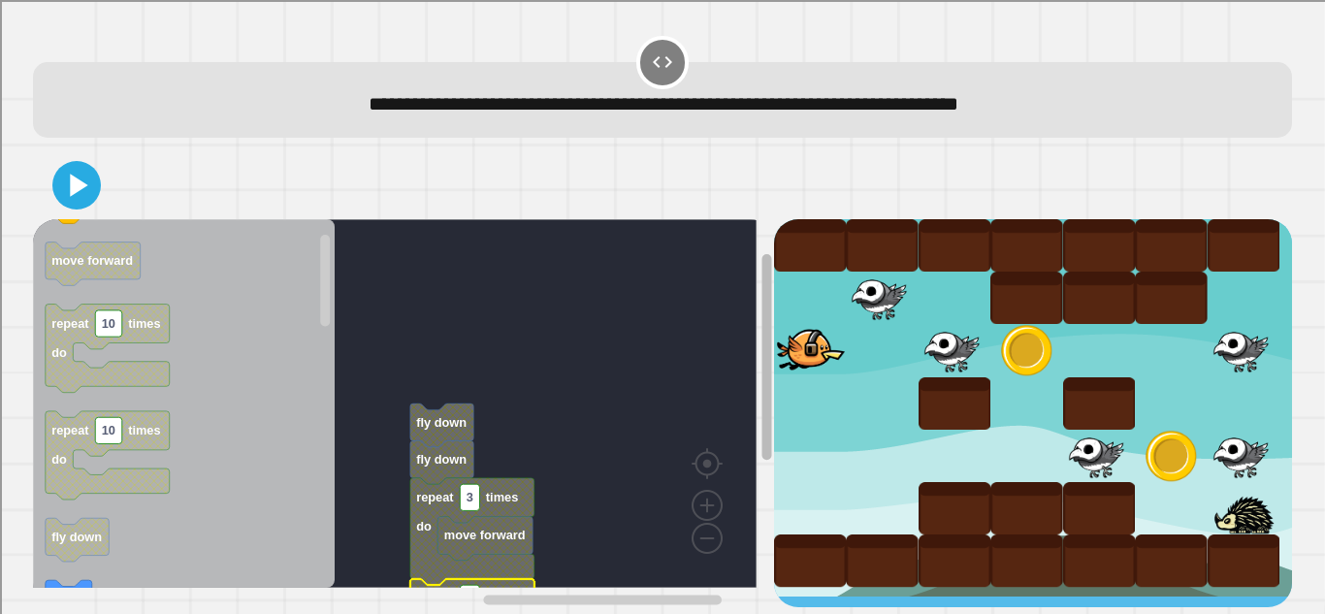
click at [735, 244] on div "fly down fly down repeat 3 times do move forward repeat 2 times do when clicked…" at bounding box center [403, 413] width 740 height 388
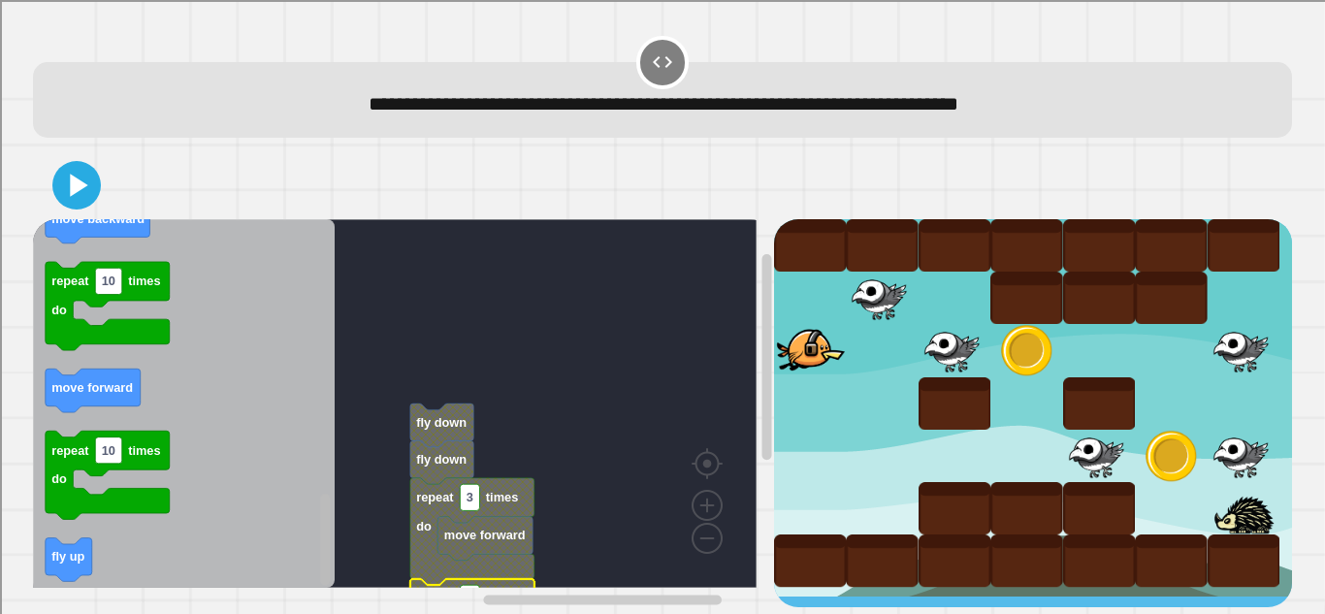
click at [339, 613] on html "**********" at bounding box center [662, 307] width 1325 height 614
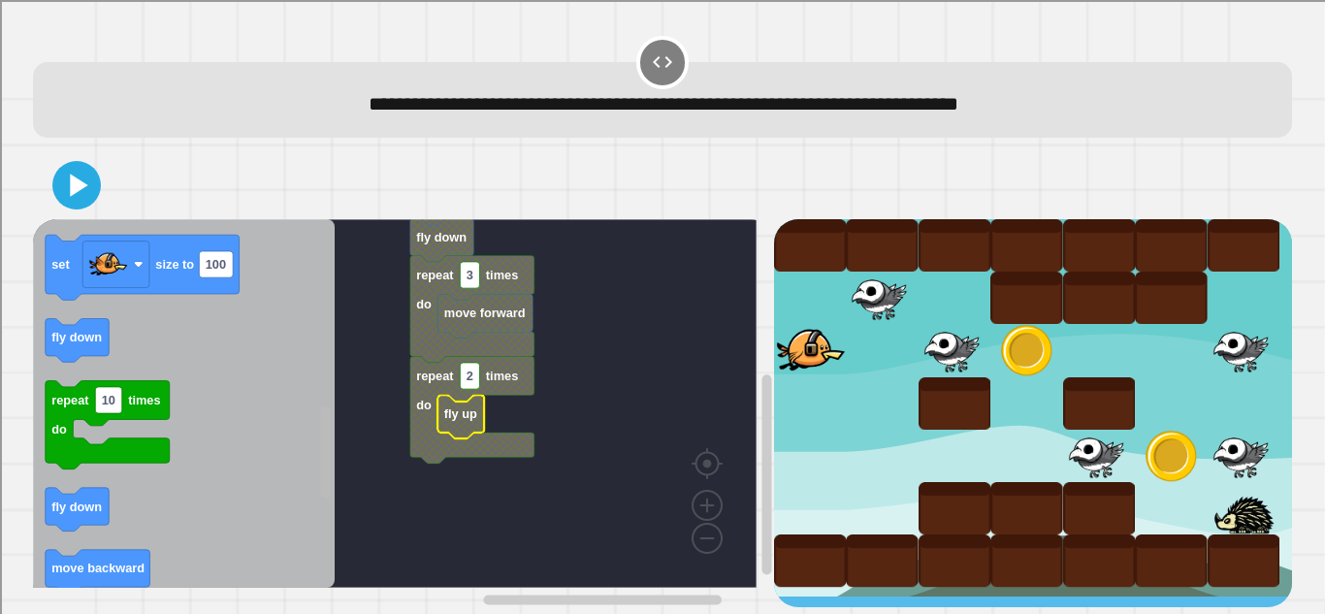
click at [324, 482] on g "Blockly Workspace" at bounding box center [325, 404] width 15 height 364
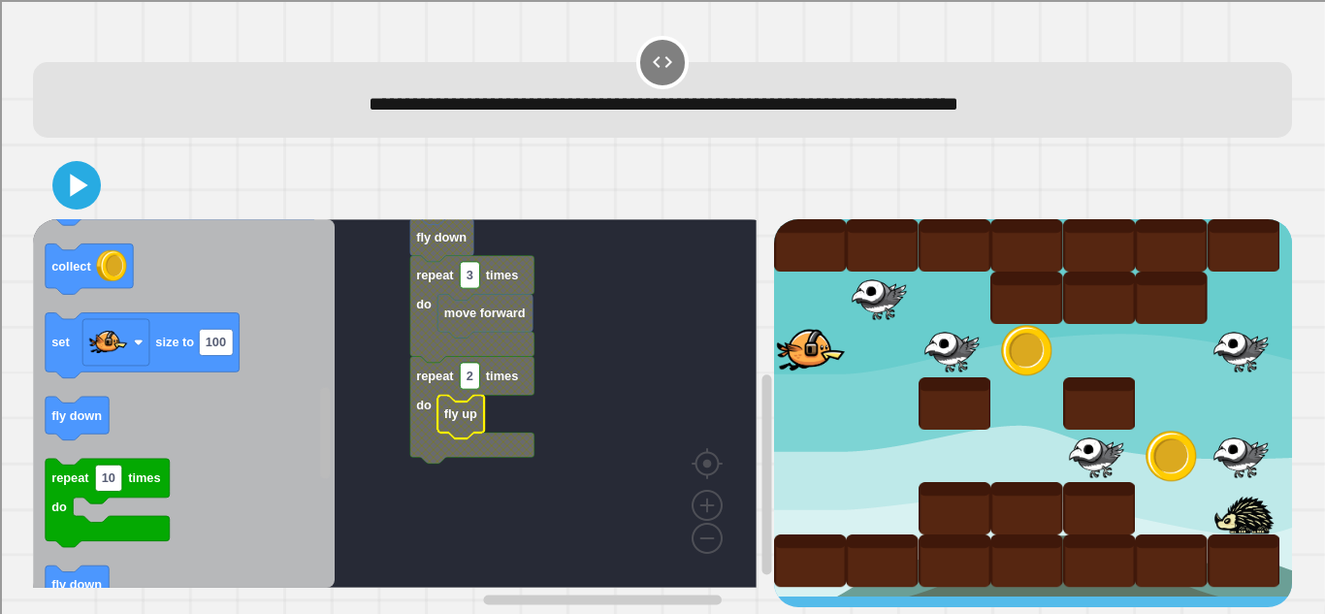
click at [285, 430] on div "fly down fly down repeat 3 times do repeat 2 times do fly up move forward when …" at bounding box center [403, 413] width 740 height 388
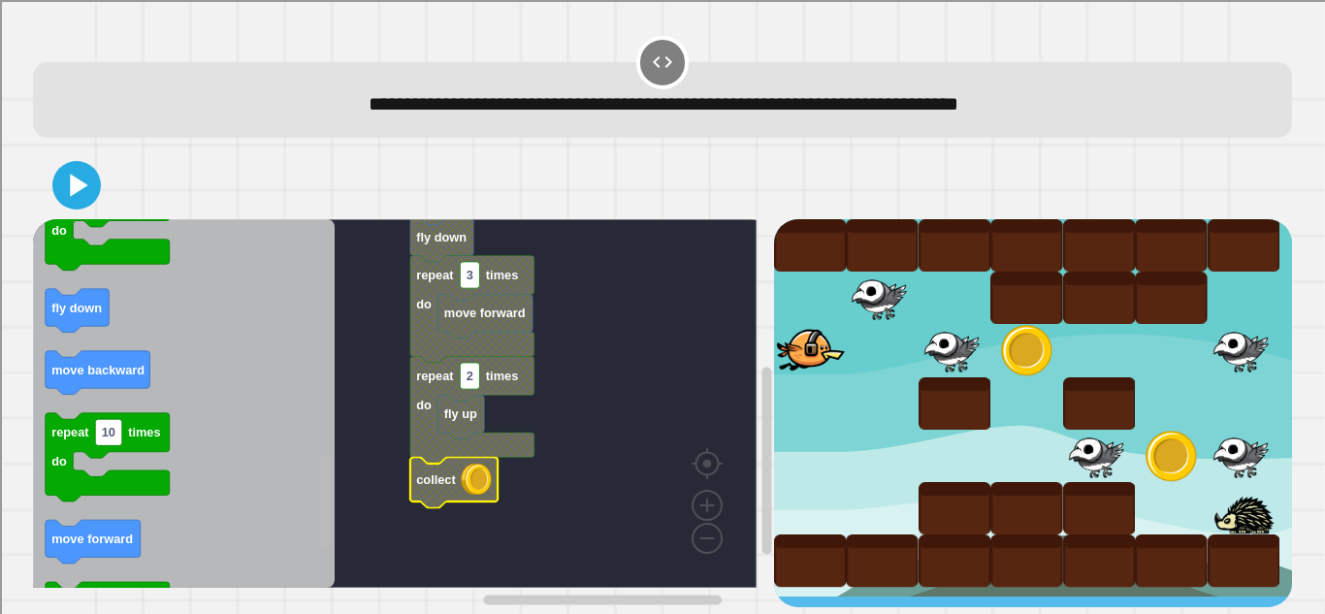
click at [357, 478] on div "fly down fly down repeat 3 times do repeat 2 times do fly up collect move forwa…" at bounding box center [403, 413] width 740 height 388
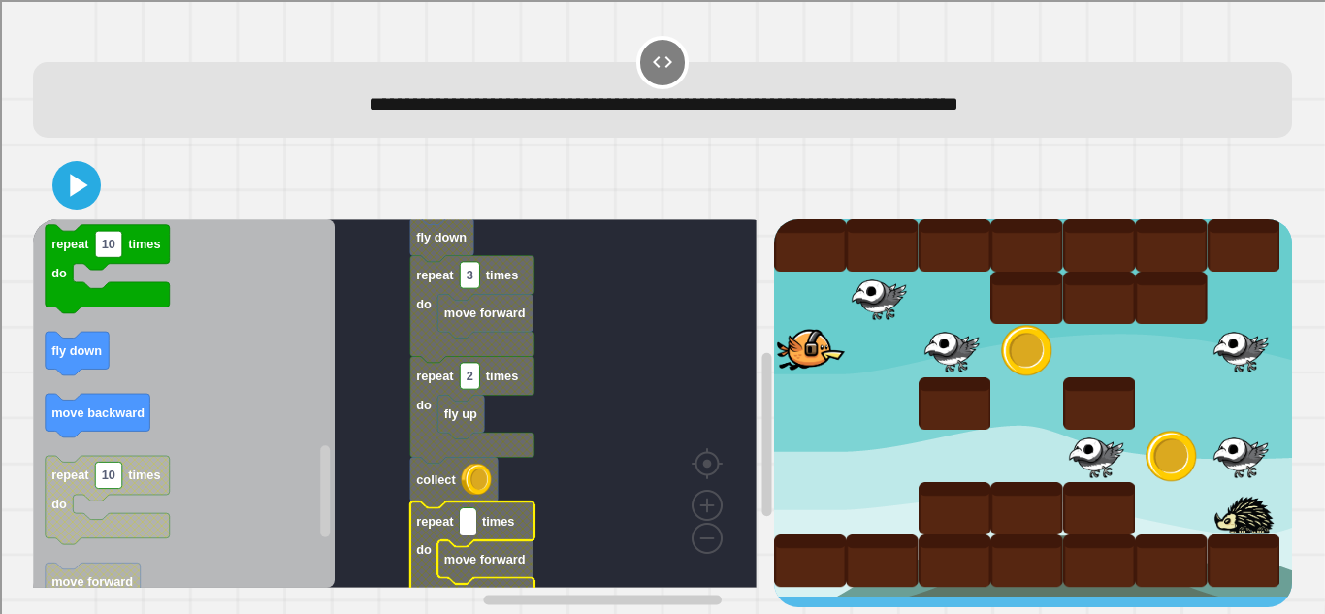
type input "*"
click at [623, 466] on rect "Blockly Workspace" at bounding box center [395, 403] width 724 height 369
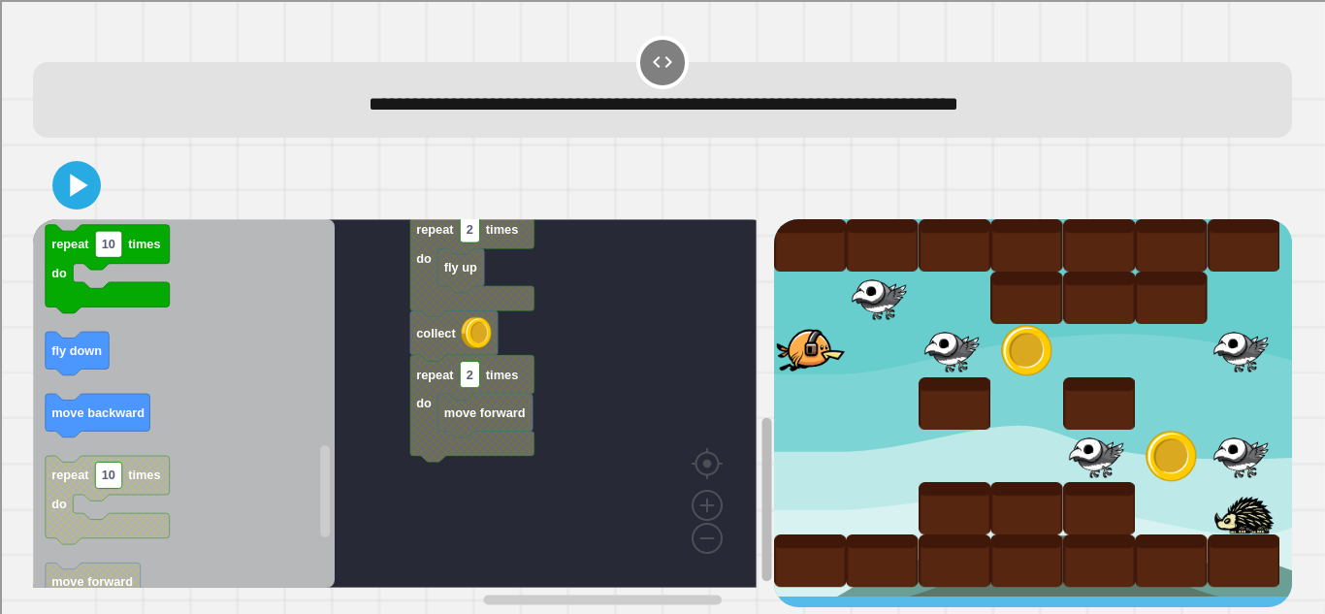
click at [761, 446] on rect "Blockly Workspace" at bounding box center [766, 500] width 10 height 164
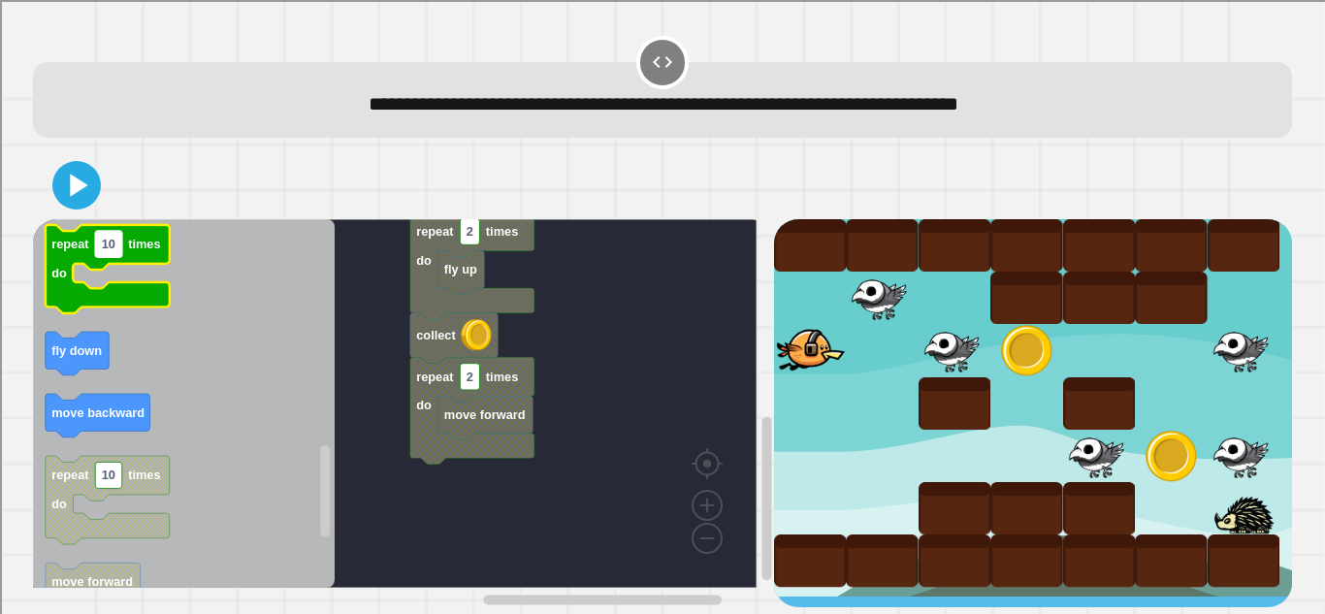
click at [116, 248] on rect "Blockly Workspace" at bounding box center [108, 244] width 27 height 26
type input "*"
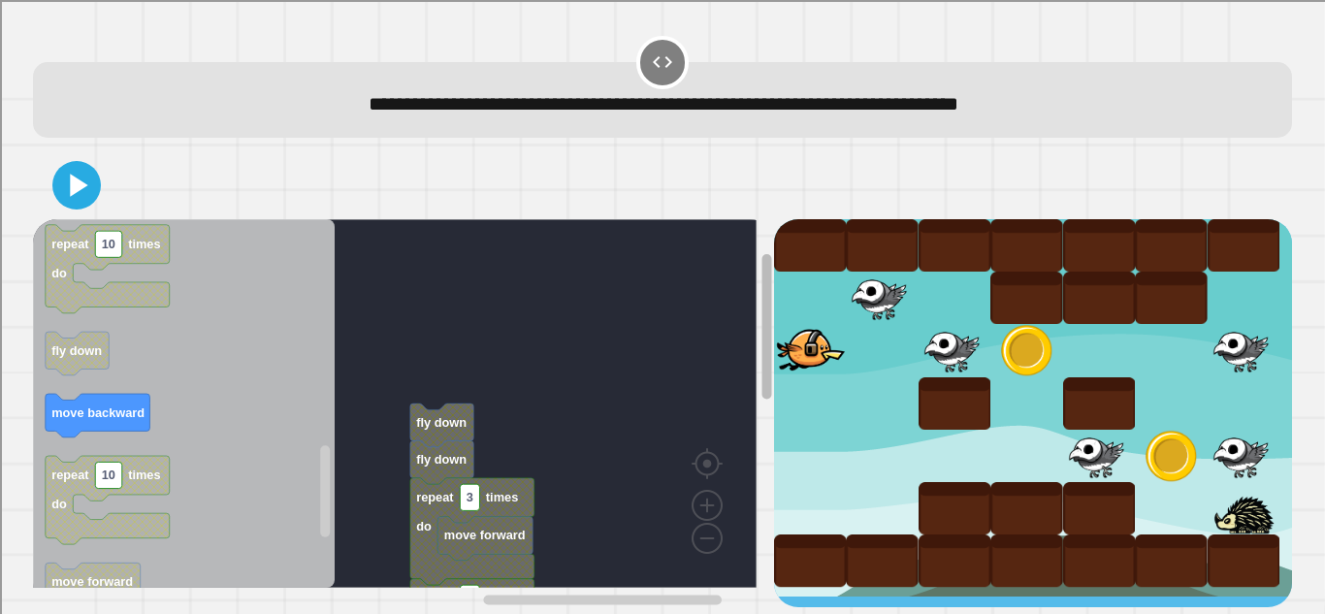
click at [785, 216] on div "fly down fly down repeat 3 times do move forward repeat 2 times do fly up colle…" at bounding box center [662, 379] width 1259 height 456
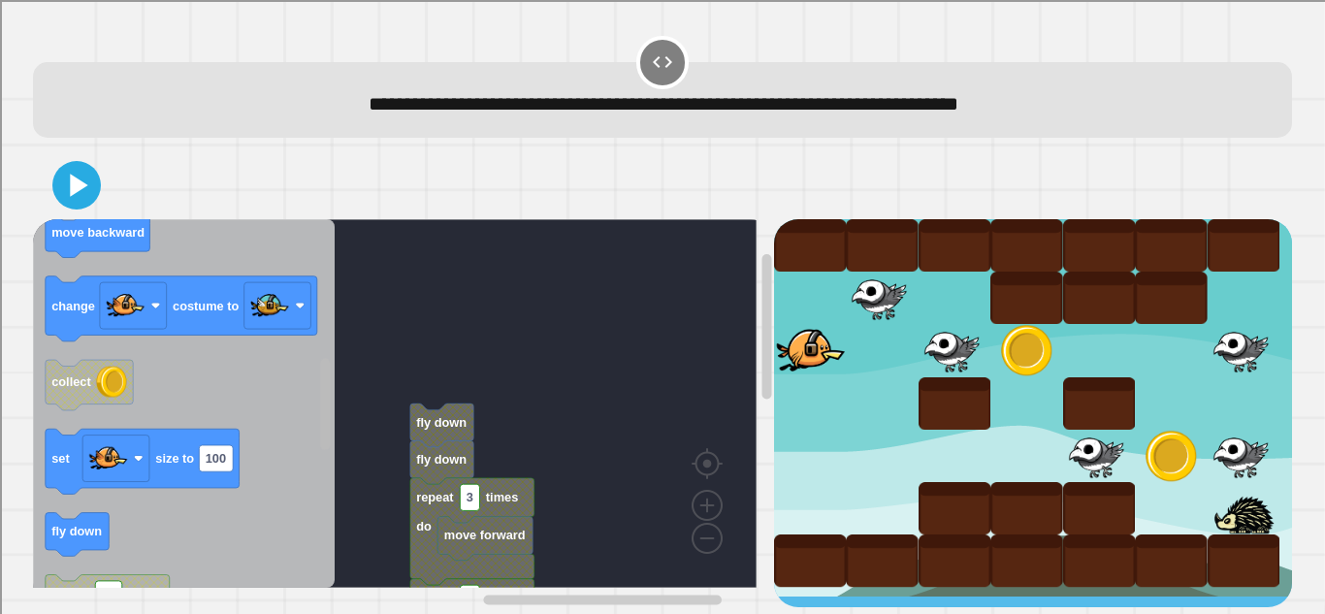
click at [320, 363] on rect "Blockly Workspace" at bounding box center [325, 404] width 15 height 364
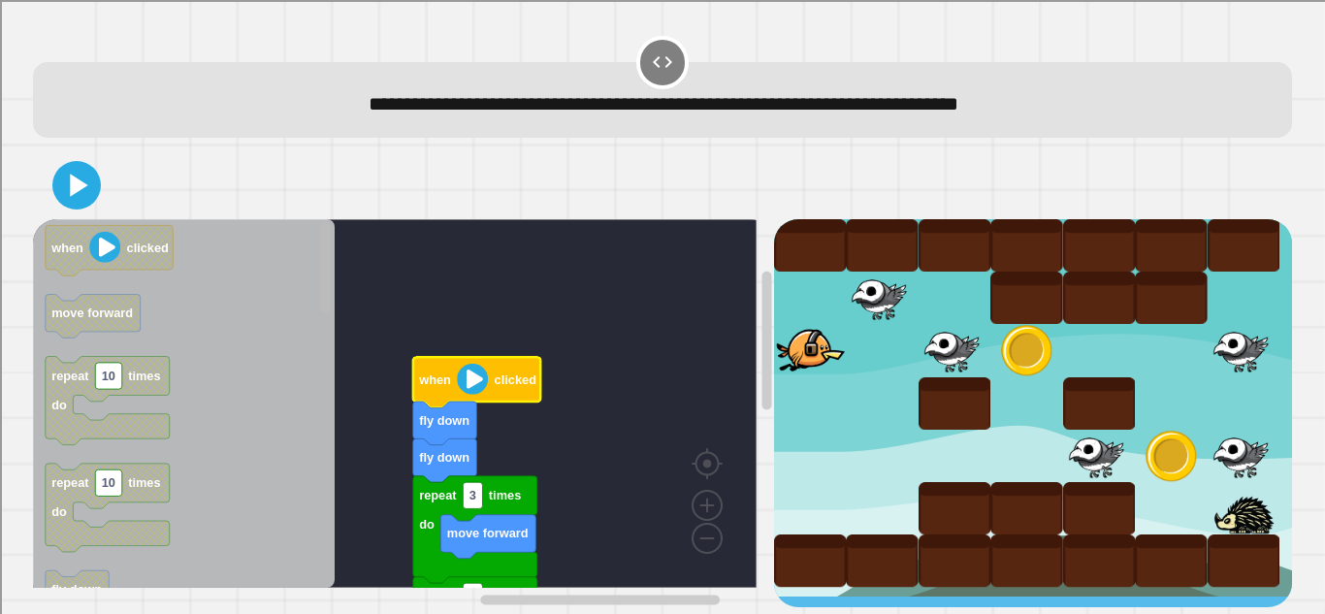
click at [761, 329] on rect "Blockly Workspace" at bounding box center [766, 341] width 10 height 139
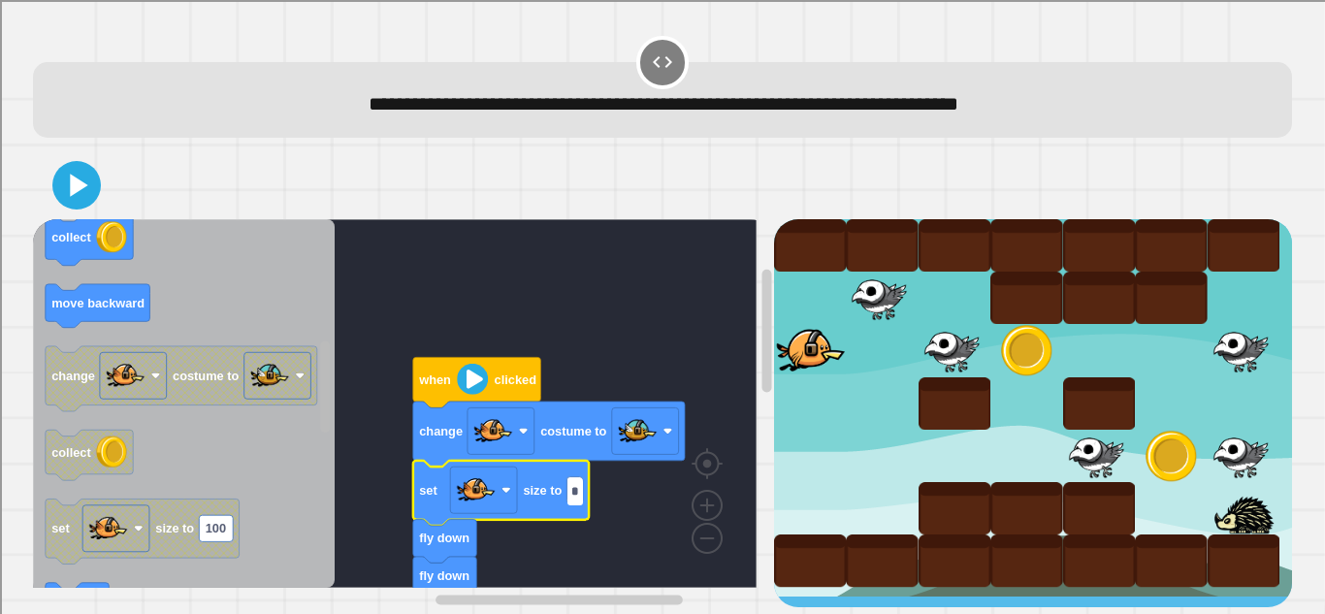
scroll to position [11, 0]
type input "*"
click at [92, 166] on icon at bounding box center [76, 185] width 39 height 39
click at [578, 484] on text "1" at bounding box center [576, 490] width 7 height 15
type input "**"
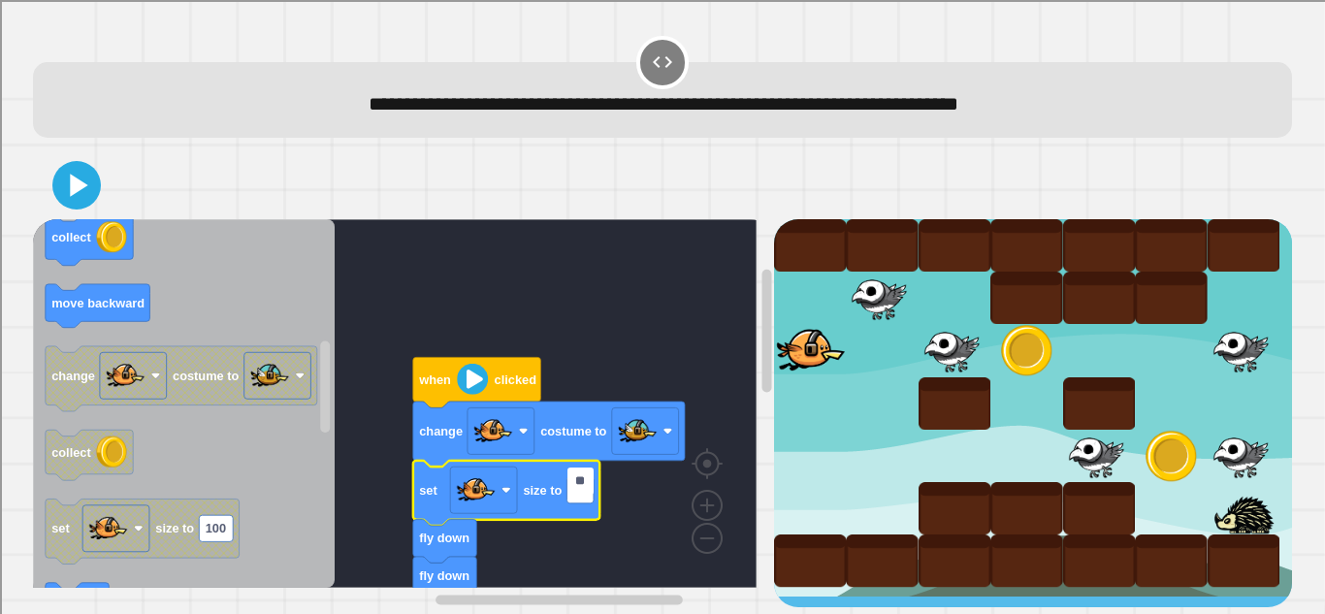
click at [101, 169] on div at bounding box center [662, 185] width 1259 height 68
click at [83, 171] on icon at bounding box center [76, 185] width 45 height 45
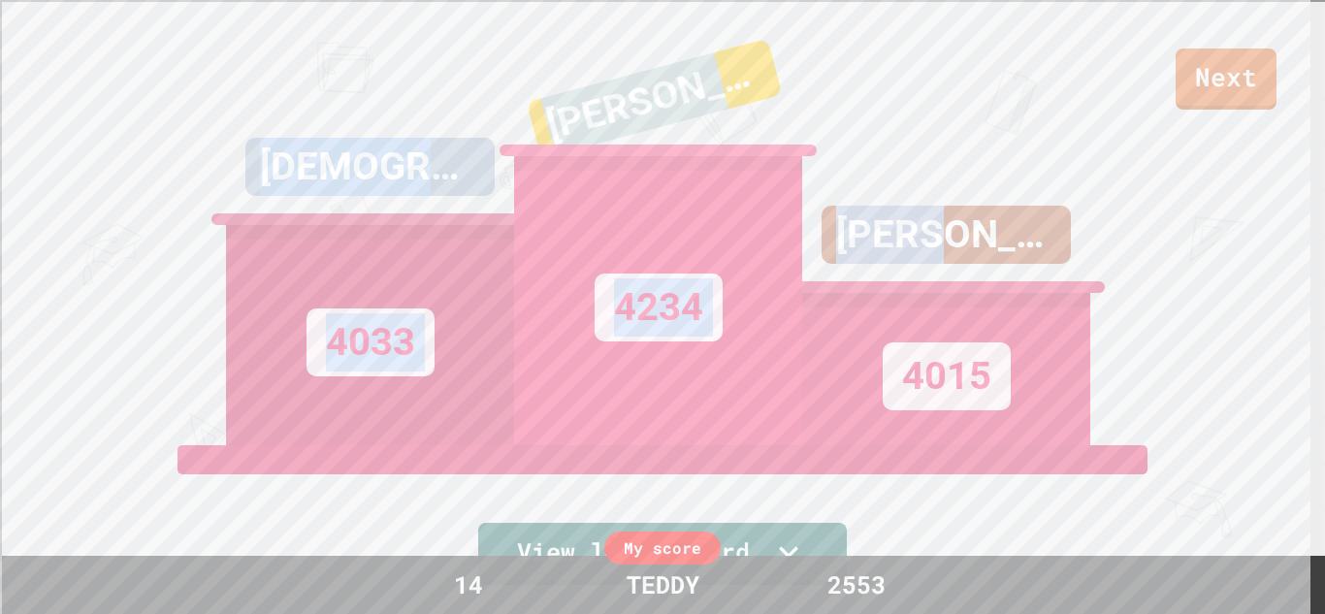
drag, startPoint x: 1324, startPoint y: 43, endPoint x: 1320, endPoint y: 160, distance: 117.4
click at [1309, 166] on div "Next ISAIAH 4033 JOHN 4234 JAMES 4015 View leaderboard Leaderboard JOHN 4234 IS…" at bounding box center [662, 307] width 1325 height 614
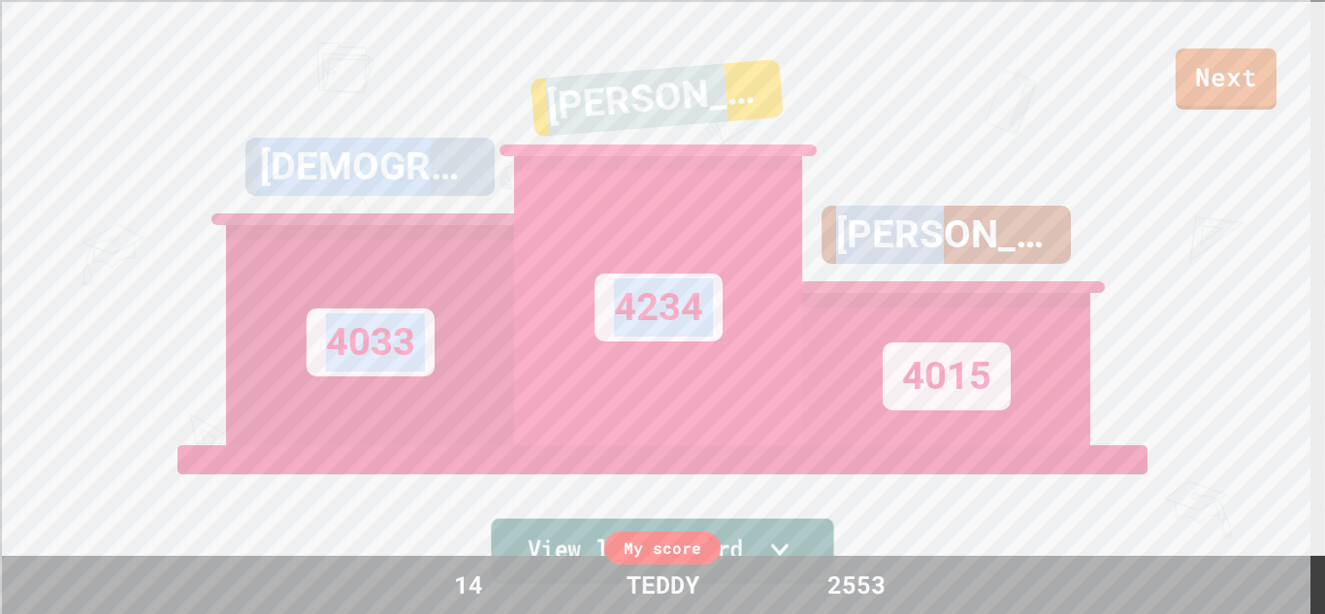
click at [788, 530] on icon at bounding box center [779, 549] width 36 height 41
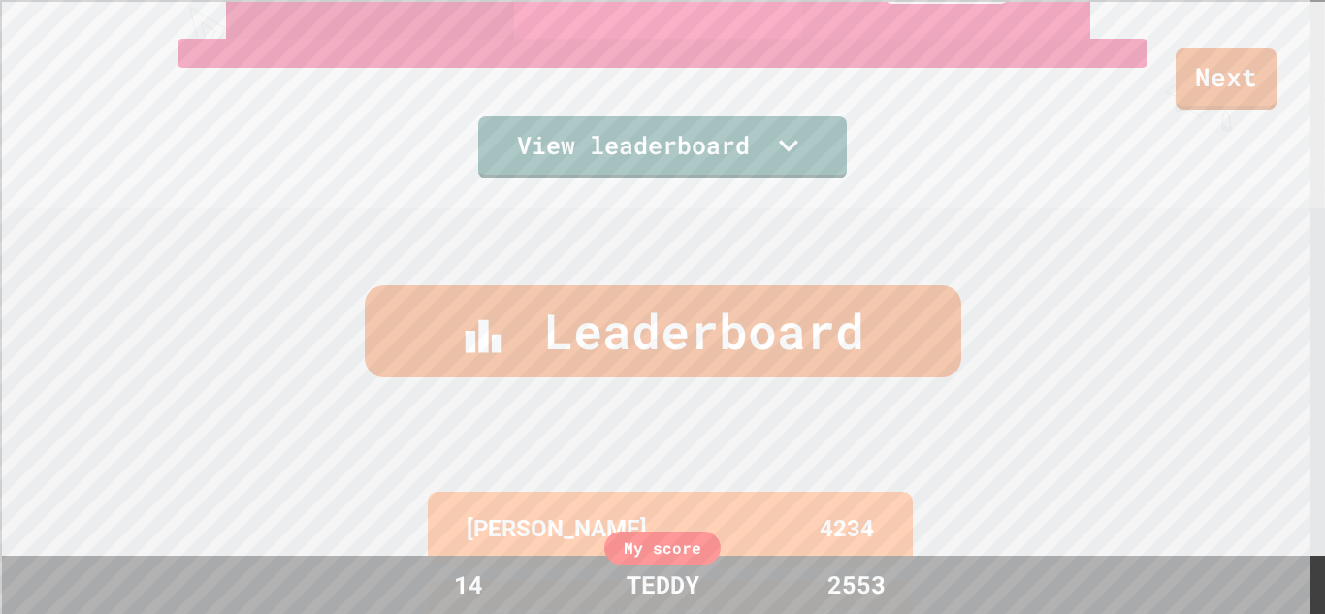
scroll to position [411, 0]
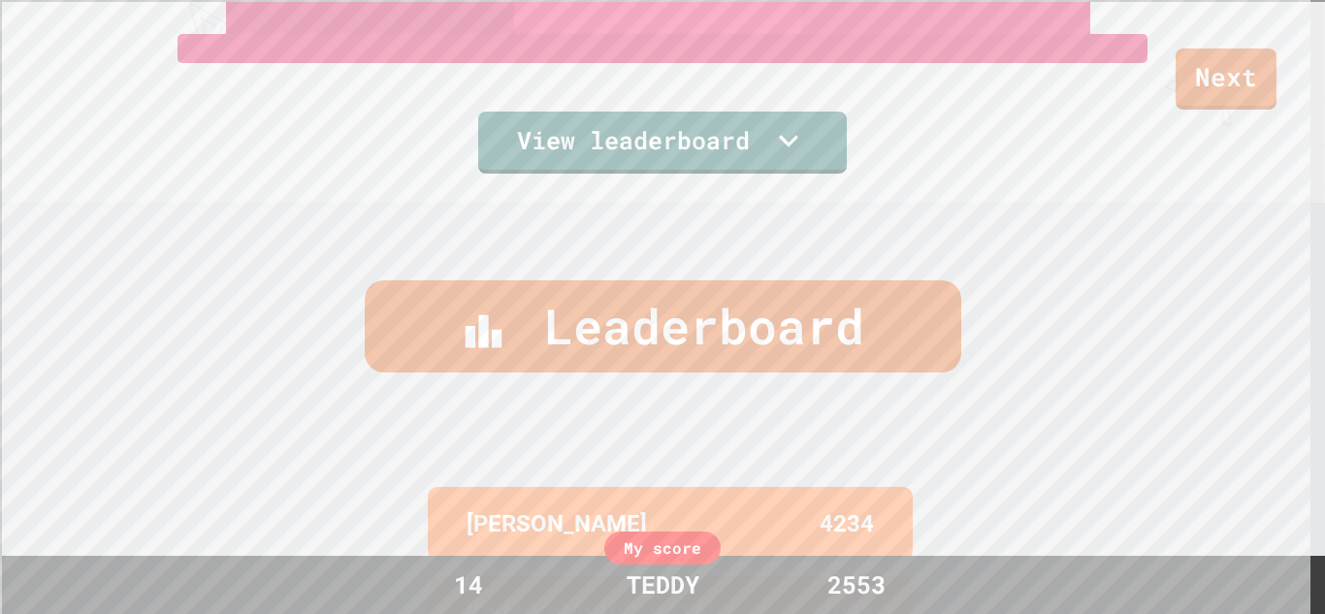
click at [848, 370] on div "Leaderboard JOHN 4234 ISAIAH 4033 JAMES 4015 GAVIN M 4007 LUCAS 3808 My score 1…" at bounding box center [662, 603] width 1325 height 800
click at [725, 101] on div "Next" at bounding box center [662, 55] width 1325 height 110
click at [753, 156] on link "View leaderboard" at bounding box center [662, 143] width 368 height 62
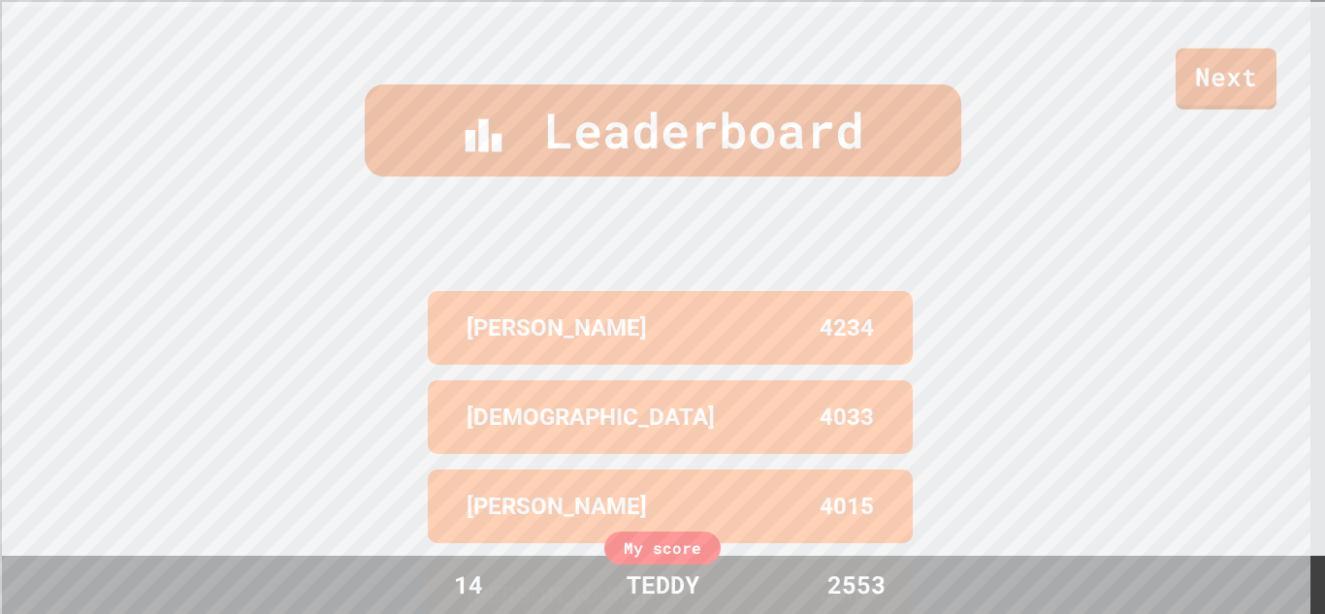
click at [1307, 312] on div "Leaderboard JOHN 4234 ISAIAH 4033 JAMES 4015 GAVIN M 4007 LUCAS 3808 My score 1…" at bounding box center [662, 407] width 1325 height 800
click at [1257, 72] on link "Next" at bounding box center [1225, 77] width 95 height 64
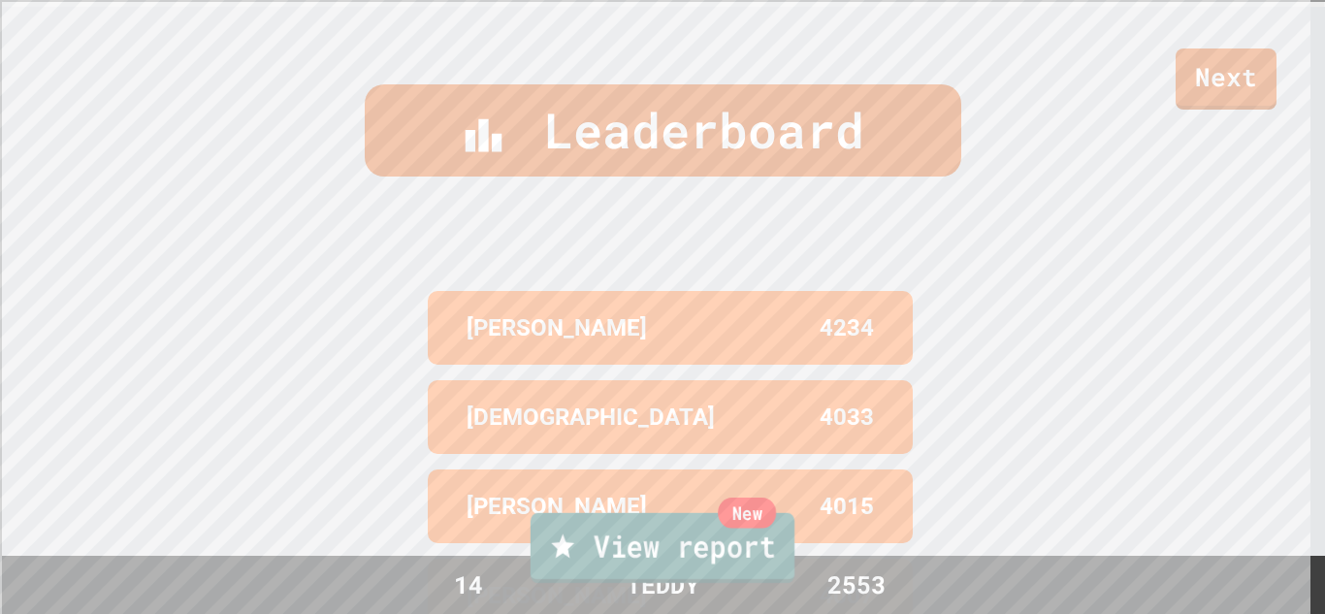
click at [781, 575] on link "New View report" at bounding box center [663, 548] width 264 height 70
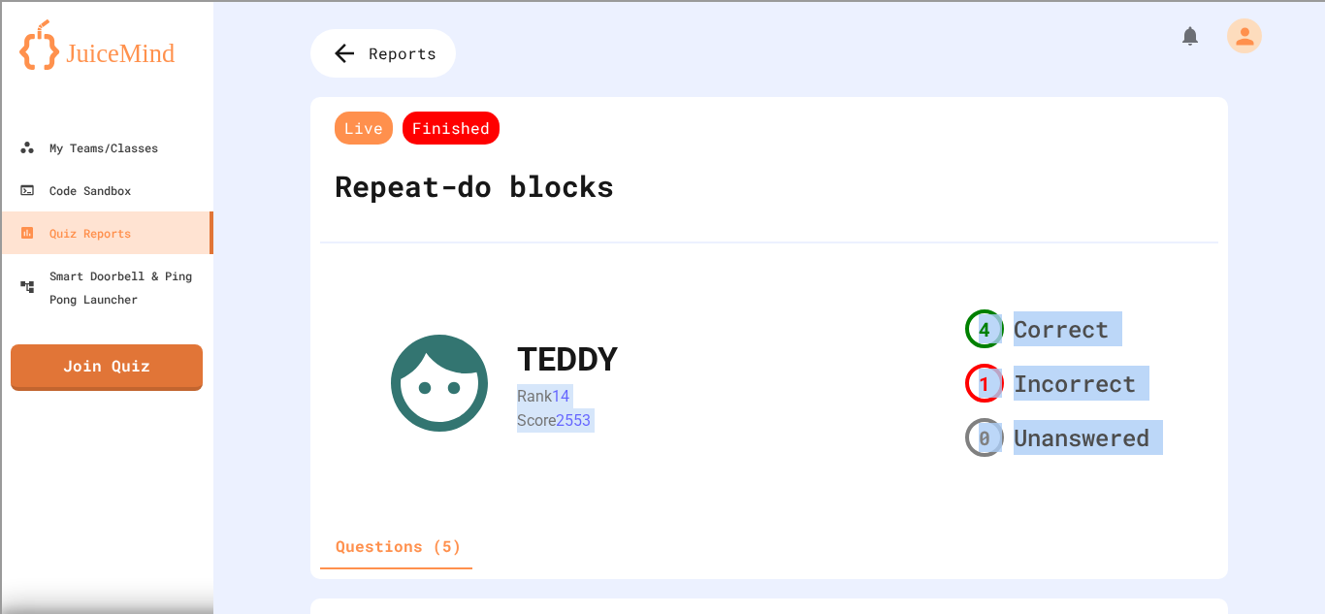
drag, startPoint x: 925, startPoint y: 369, endPoint x: 1147, endPoint y: 546, distance: 284.3
click at [1147, 546] on div "Live Finished Repeat-do blocks TEDDY Rank 14 Score 2553 4 Correct 1 Incorrect 0…" at bounding box center [769, 338] width 918 height 482
click at [1147, 546] on div "Questions (5)" at bounding box center [769, 546] width 898 height 47
drag, startPoint x: 969, startPoint y: 331, endPoint x: 983, endPoint y: 467, distance: 136.5
click at [983, 467] on div "Live Finished Repeat-do blocks TEDDY Rank 14 Score 2553 4 Correct 1 Incorrect 0…" at bounding box center [769, 338] width 918 height 482
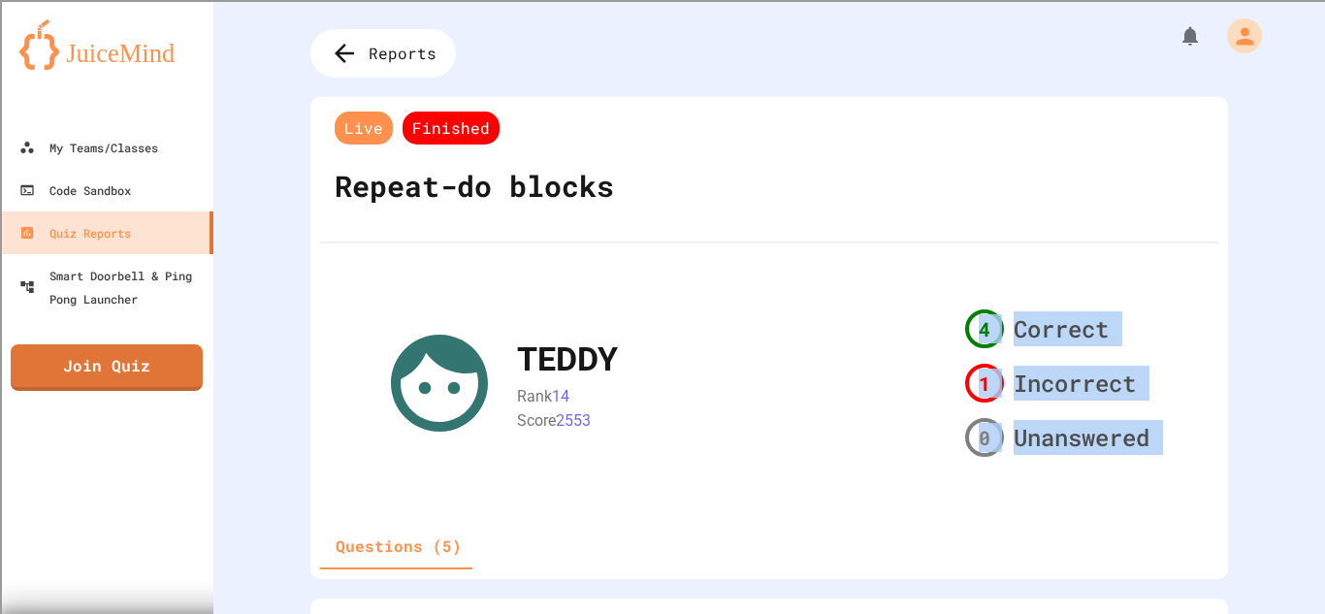
click at [983, 467] on div "Live Finished Repeat-do blocks TEDDY Rank 14 Score 2553 4 Correct 1 Incorrect 0…" at bounding box center [769, 338] width 918 height 482
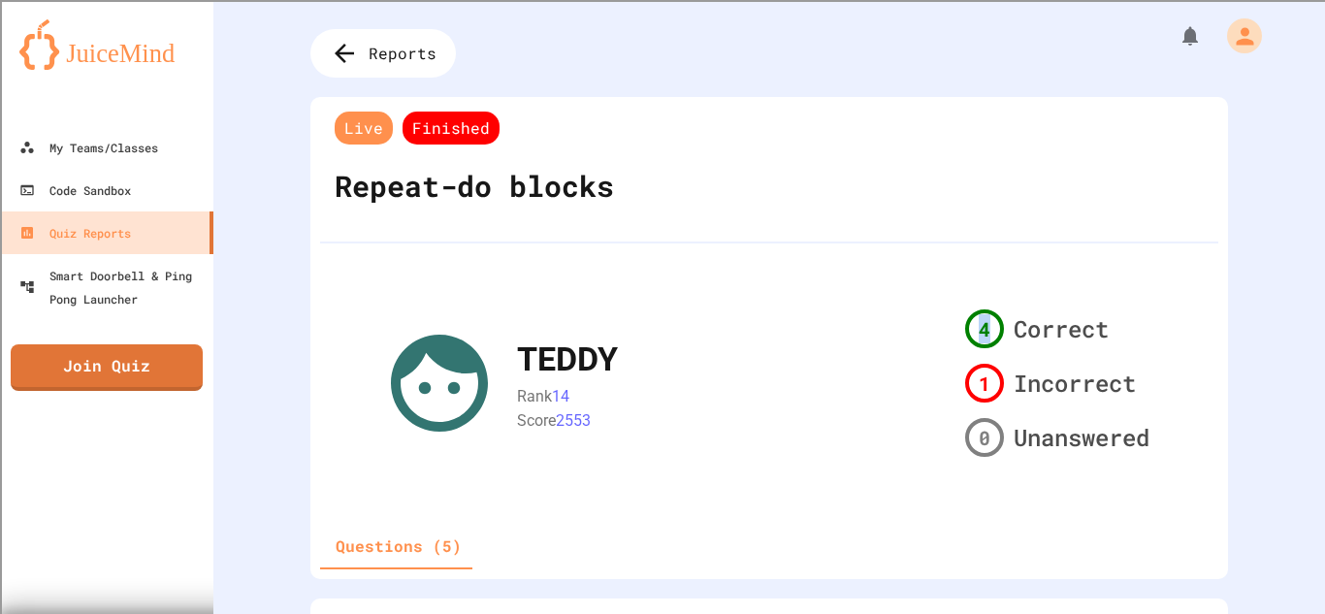
drag, startPoint x: 981, startPoint y: 329, endPoint x: 944, endPoint y: 325, distance: 37.1
click at [944, 325] on div "TEDDY Rank 14 Score 2553 4 Correct 1 Incorrect 0 Unanswered" at bounding box center [769, 383] width 776 height 163
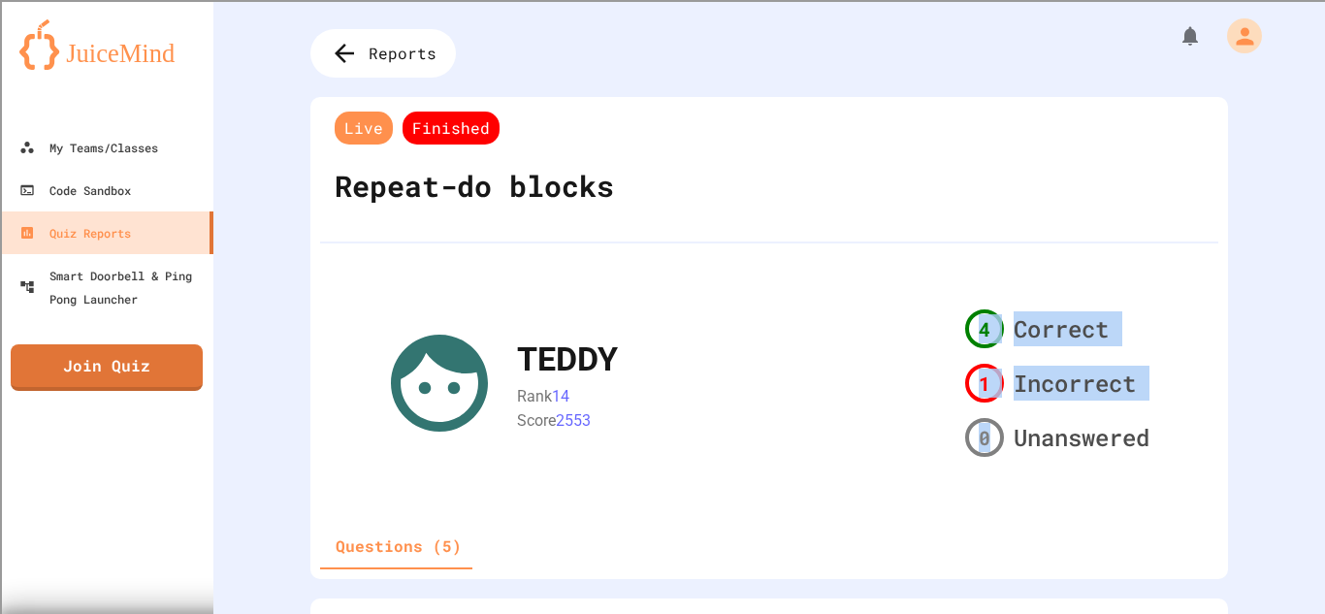
drag, startPoint x: 986, startPoint y: 437, endPoint x: 963, endPoint y: 325, distance: 114.9
click at [963, 325] on div "4 Correct 1 Incorrect 0 Unanswered" at bounding box center [1057, 383] width 200 height 163
click at [965, 325] on div "4" at bounding box center [984, 328] width 39 height 39
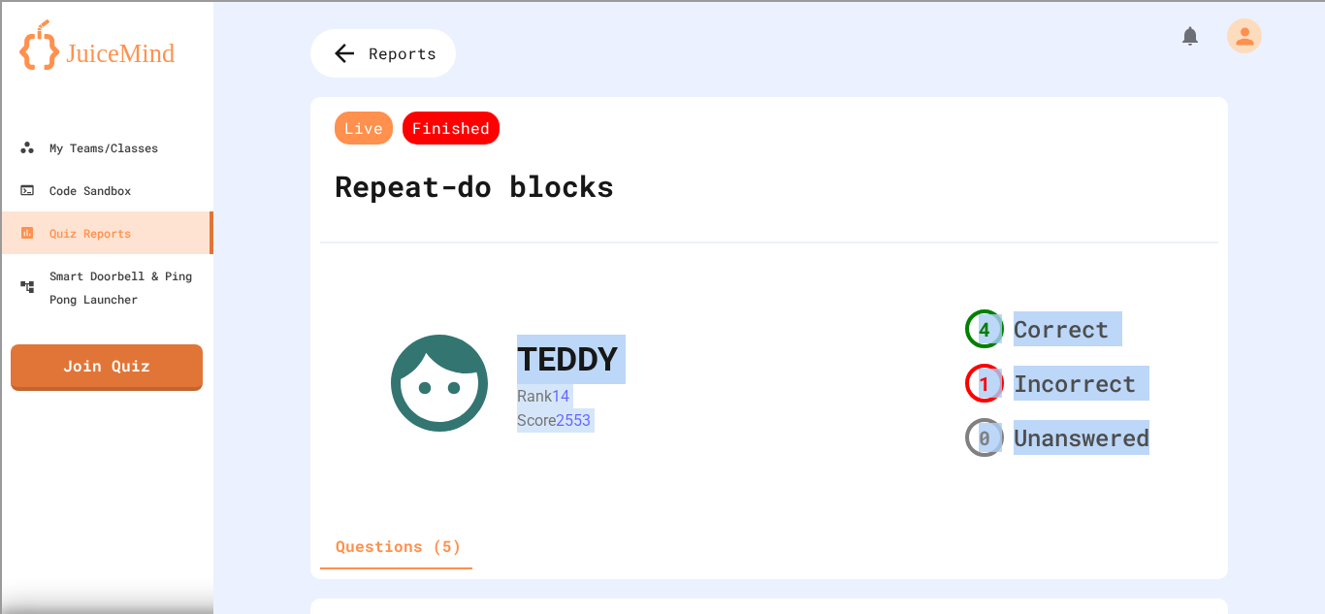
drag, startPoint x: 317, startPoint y: 320, endPoint x: 1136, endPoint y: 439, distance: 827.3
click at [1136, 439] on div "Live Finished Repeat-do blocks TEDDY Rank 14 Score 2553 4 Correct 1 Incorrect 0…" at bounding box center [769, 338] width 918 height 482
click at [1203, 364] on div "Live Finished Repeat-do blocks TEDDY Rank 14 Score 2553 4 Correct 1 Incorrect 0…" at bounding box center [769, 338] width 918 height 482
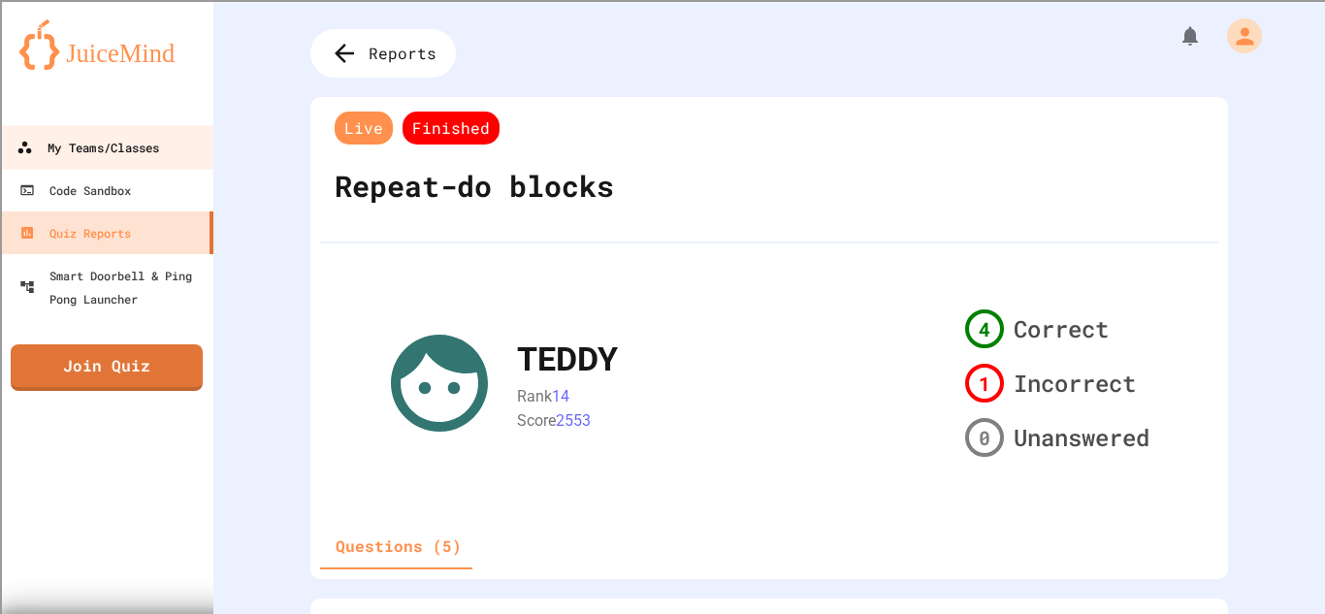
click at [150, 146] on div "My Teams/Classes" at bounding box center [87, 148] width 143 height 24
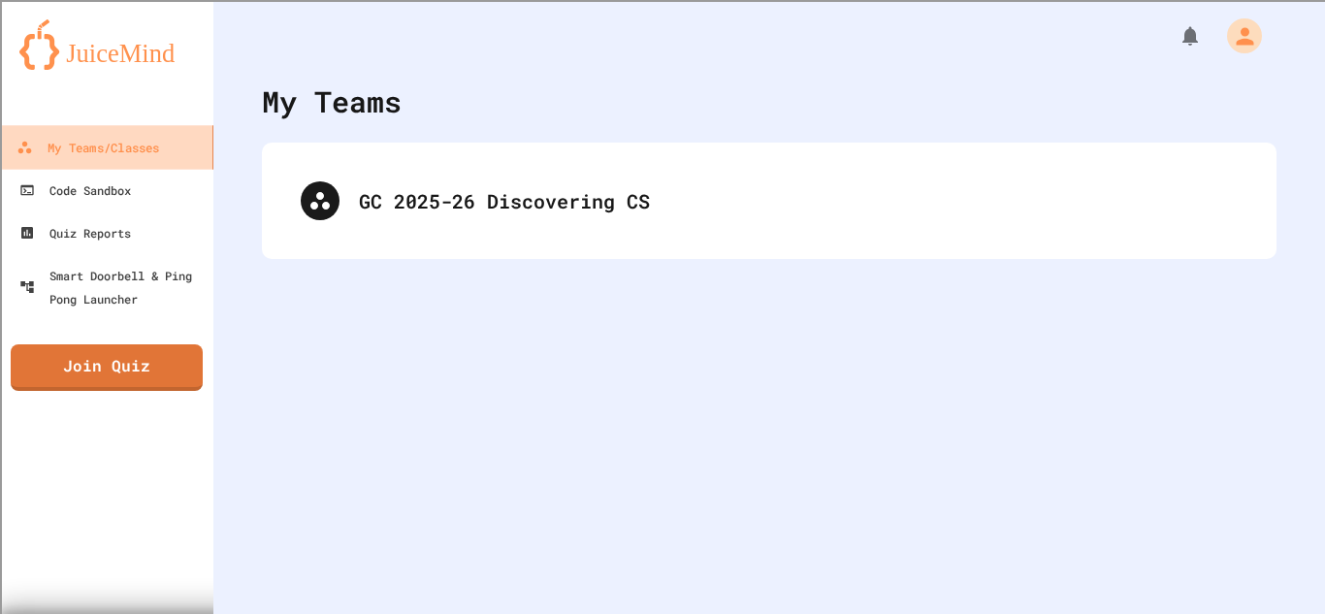
click at [150, 146] on div "My Teams/Classes" at bounding box center [87, 148] width 143 height 24
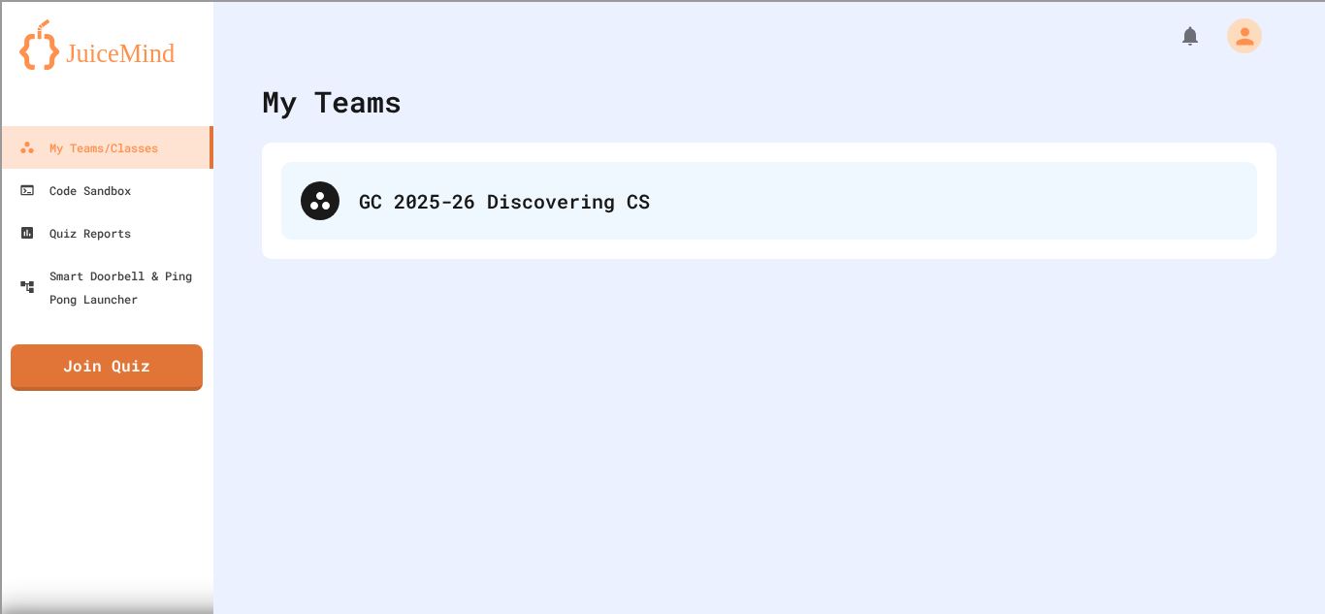
drag, startPoint x: 231, startPoint y: 161, endPoint x: 695, endPoint y: 195, distance: 465.8
click at [695, 195] on div "GC 2025-26 Discovering CS" at bounding box center [798, 200] width 879 height 29
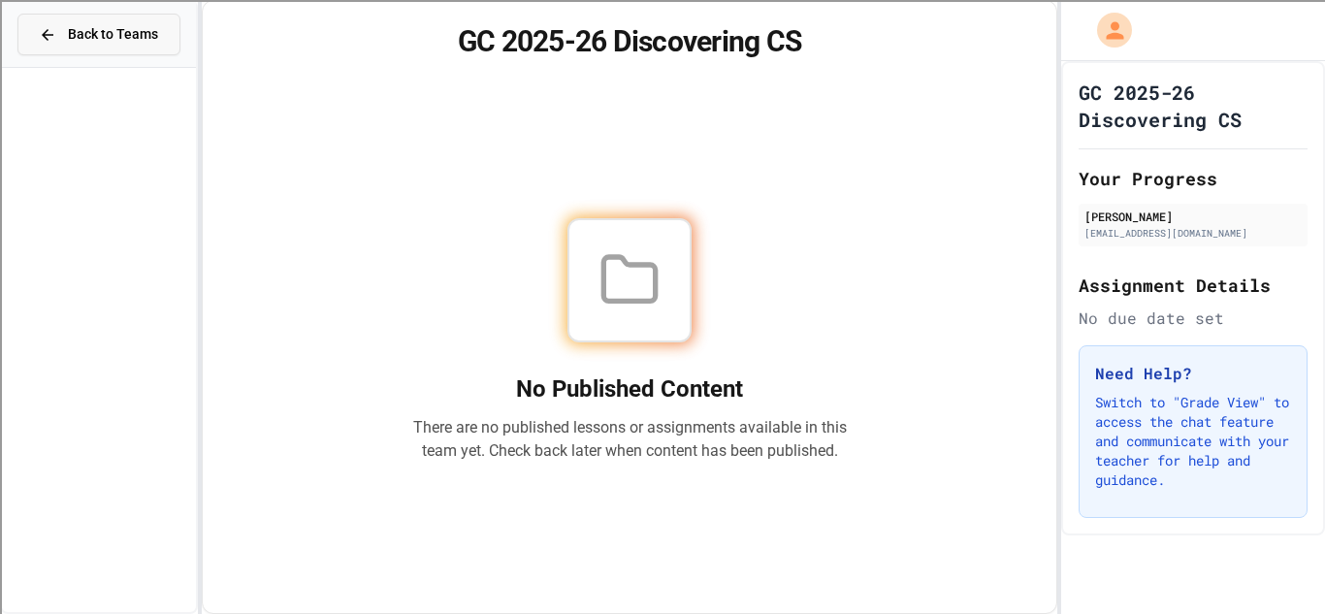
drag, startPoint x: 543, startPoint y: 310, endPoint x: 116, endPoint y: 30, distance: 510.6
click at [116, 30] on span "Back to Teams" at bounding box center [113, 34] width 90 height 20
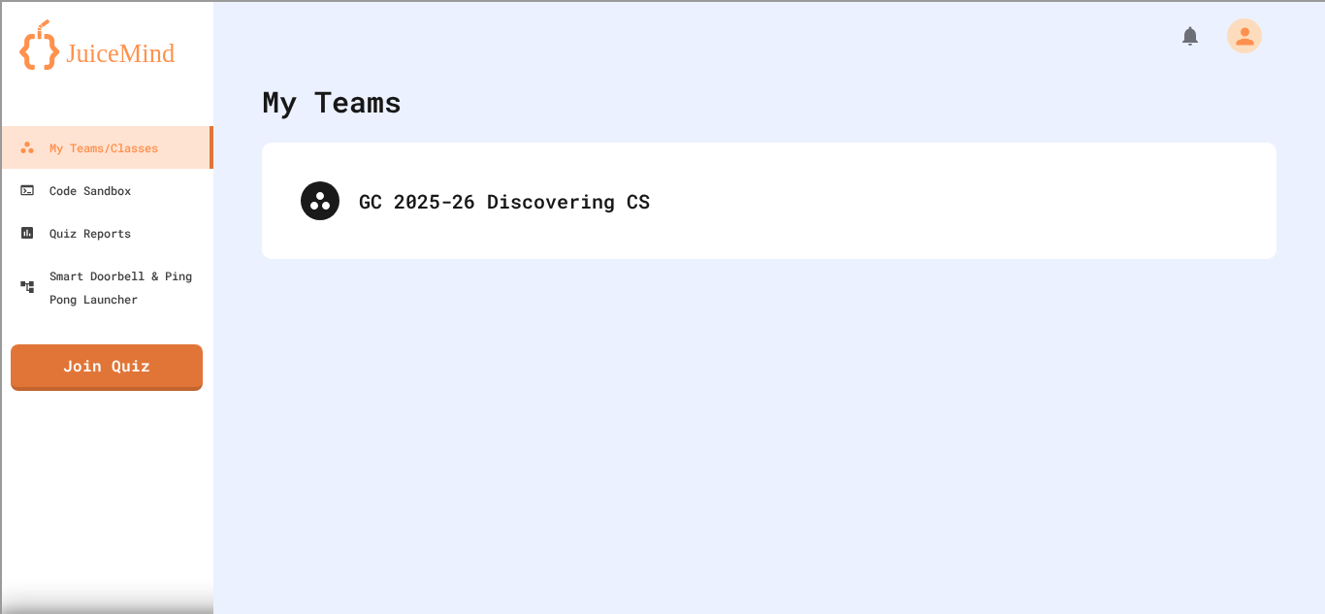
click at [400, 409] on div "My Teams GC 2025-26 Discovering CS" at bounding box center [769, 307] width 1112 height 614
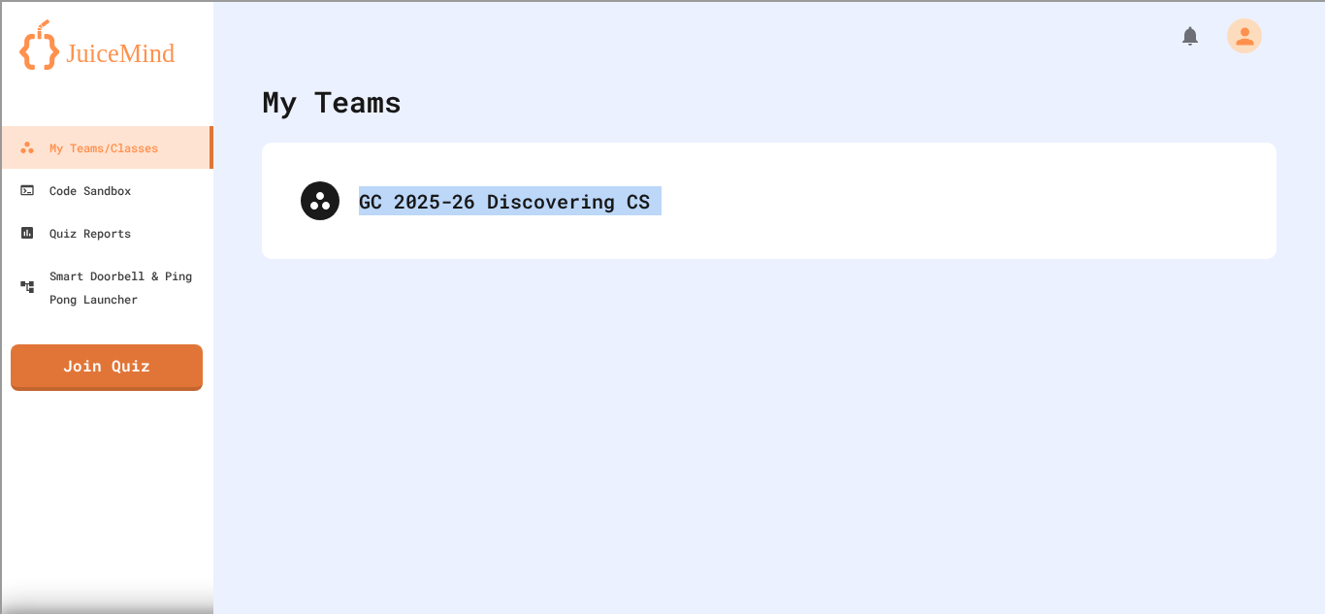
click at [400, 409] on div "My Teams GC 2025-26 Discovering CS" at bounding box center [769, 307] width 1112 height 614
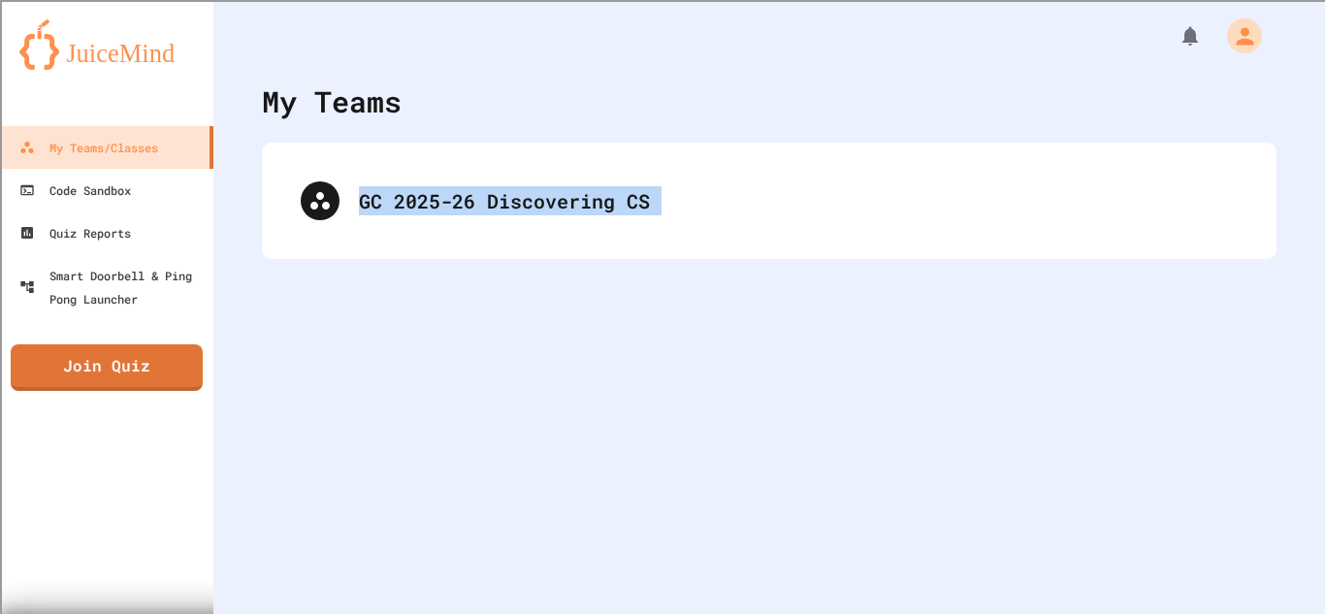
click at [400, 409] on div "My Teams GC 2025-26 Discovering CS" at bounding box center [769, 307] width 1112 height 614
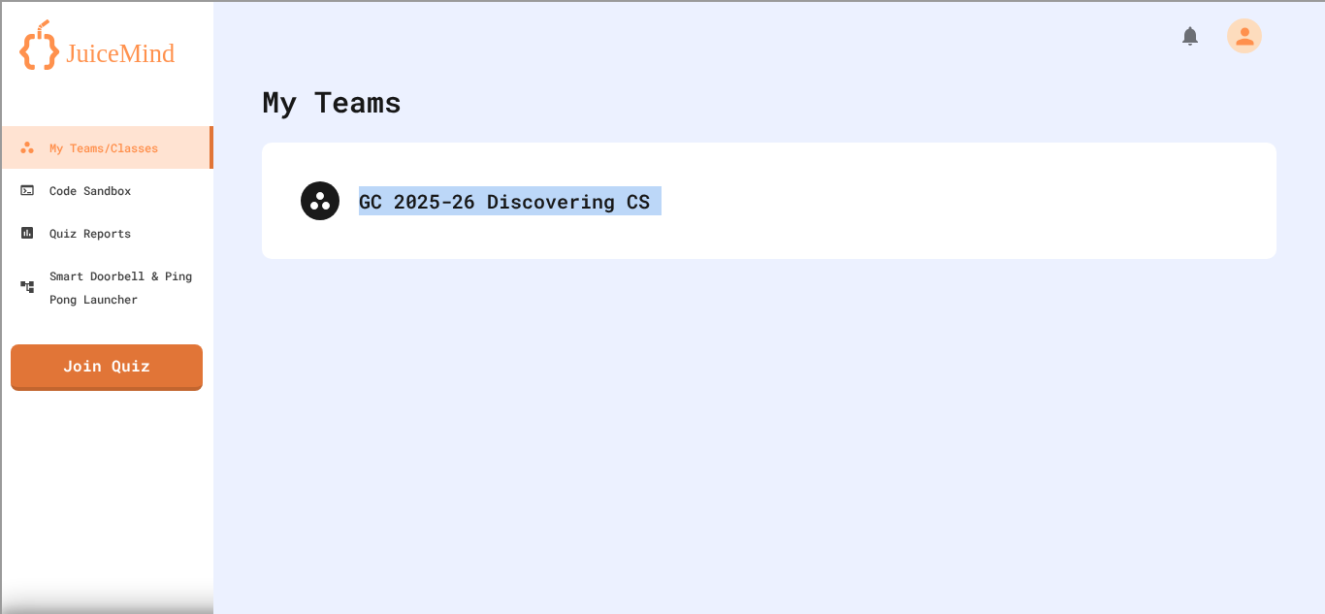
click at [400, 409] on div "My Teams GC 2025-26 Discovering CS" at bounding box center [769, 307] width 1112 height 614
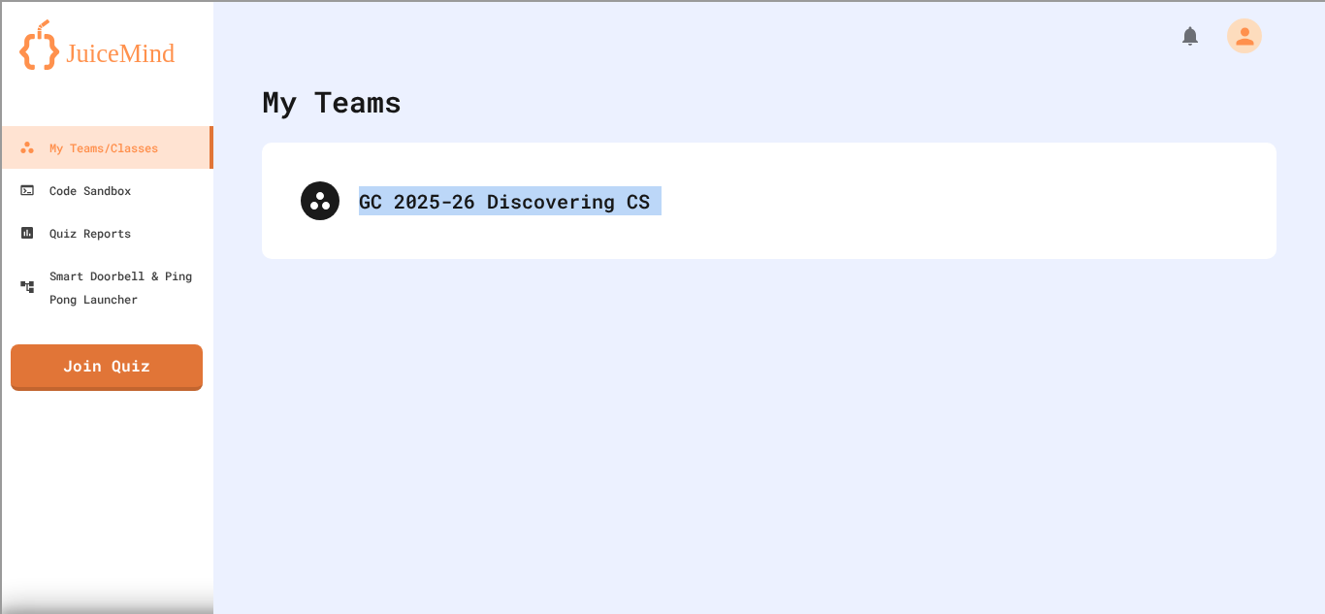
click at [400, 409] on div "My Teams GC 2025-26 Discovering CS" at bounding box center [769, 307] width 1112 height 614
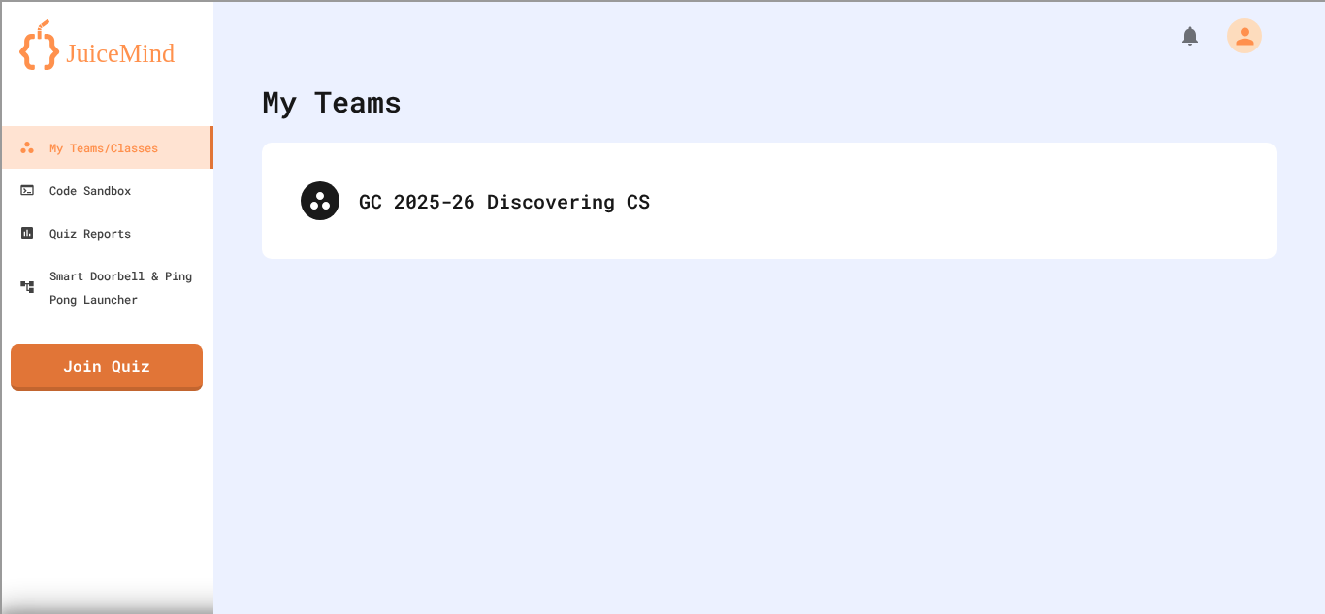
click at [400, 409] on div "My Teams GC 2025-26 Discovering CS" at bounding box center [769, 307] width 1112 height 614
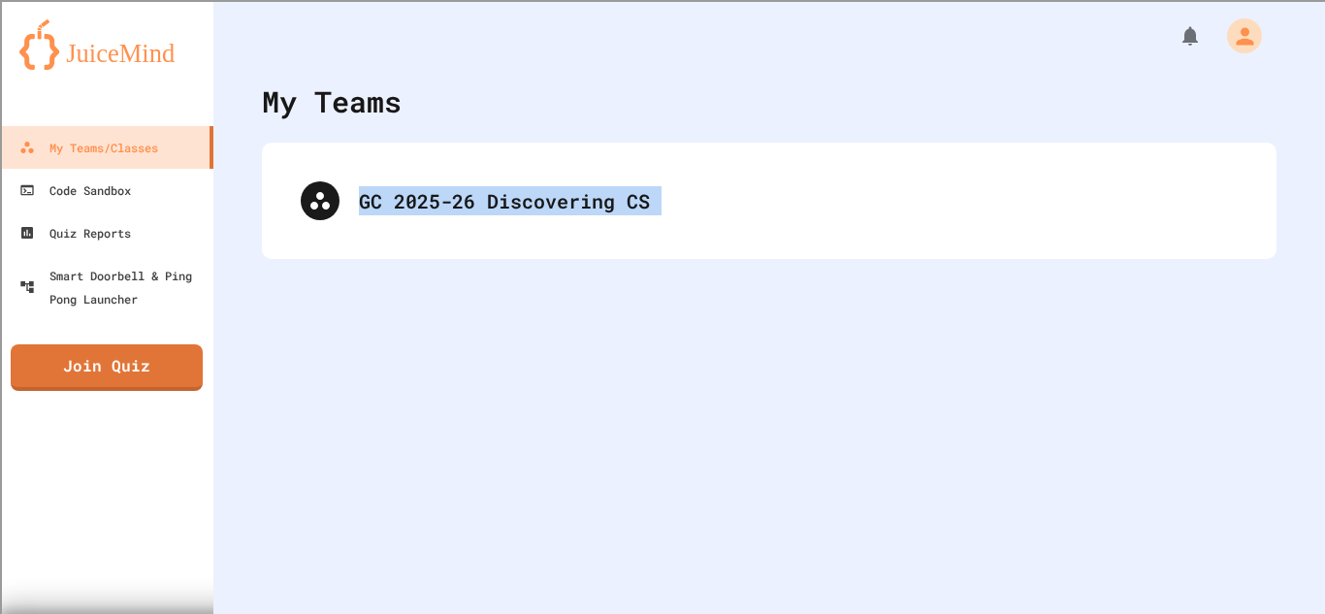
click at [400, 409] on div "My Teams GC 2025-26 Discovering CS" at bounding box center [769, 307] width 1112 height 614
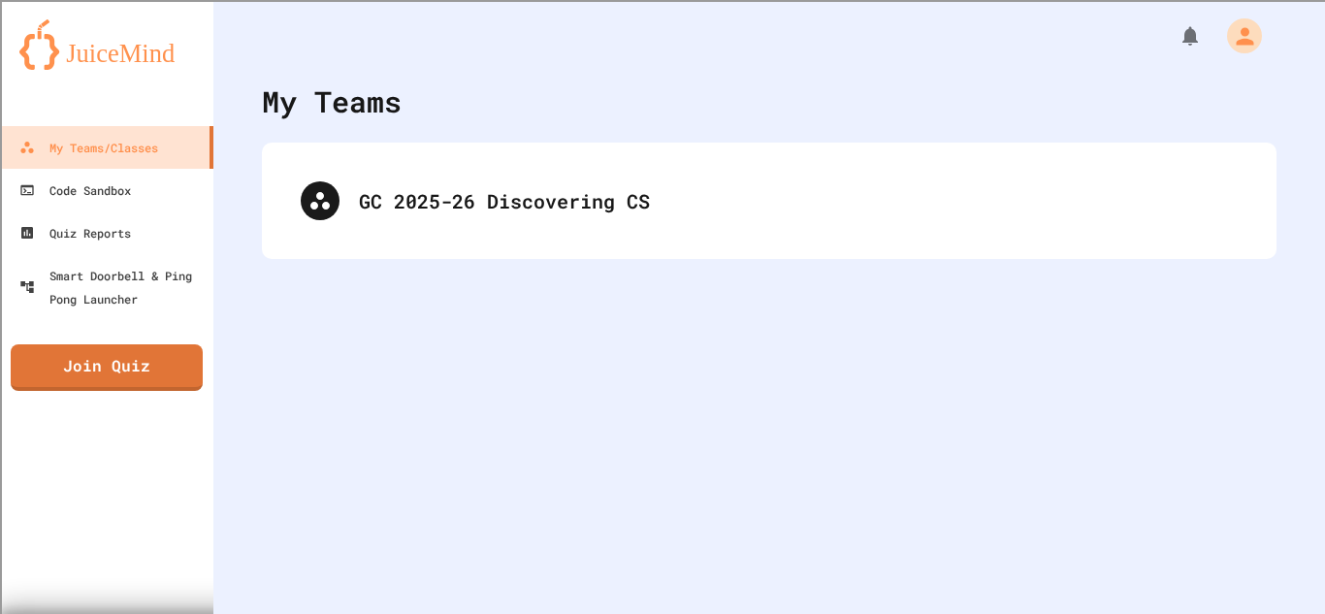
click at [400, 409] on div "My Teams GC 2025-26 Discovering CS" at bounding box center [769, 307] width 1112 height 614
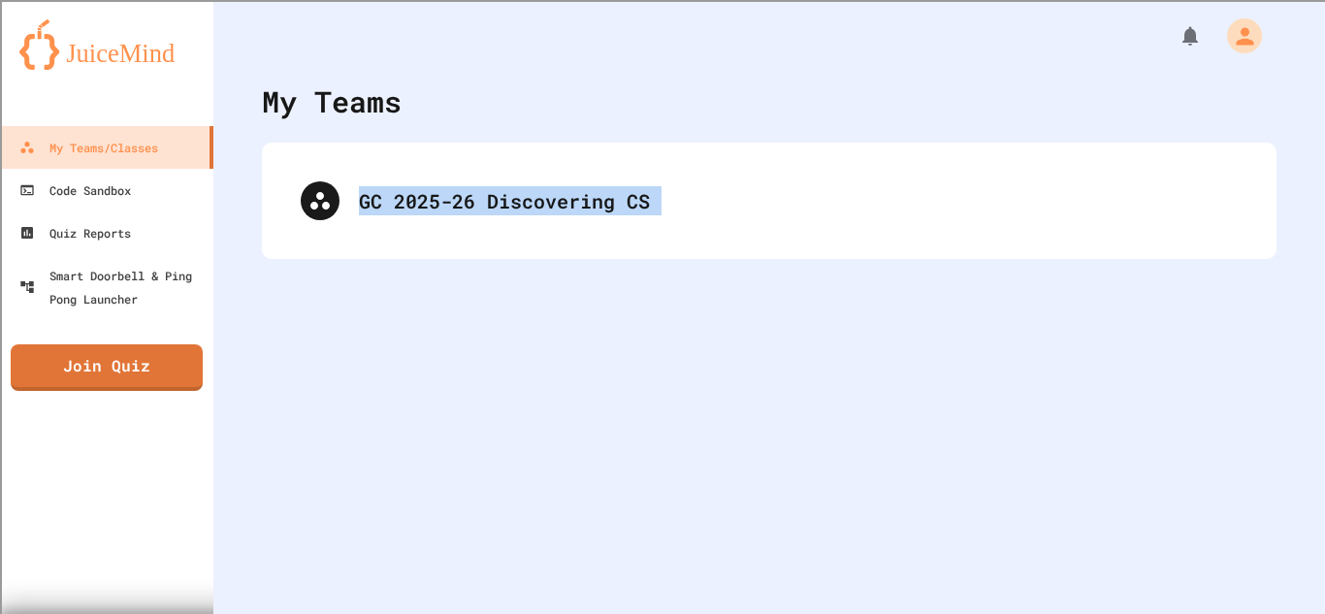
click at [400, 409] on div "My Teams GC 2025-26 Discovering CS" at bounding box center [769, 307] width 1112 height 614
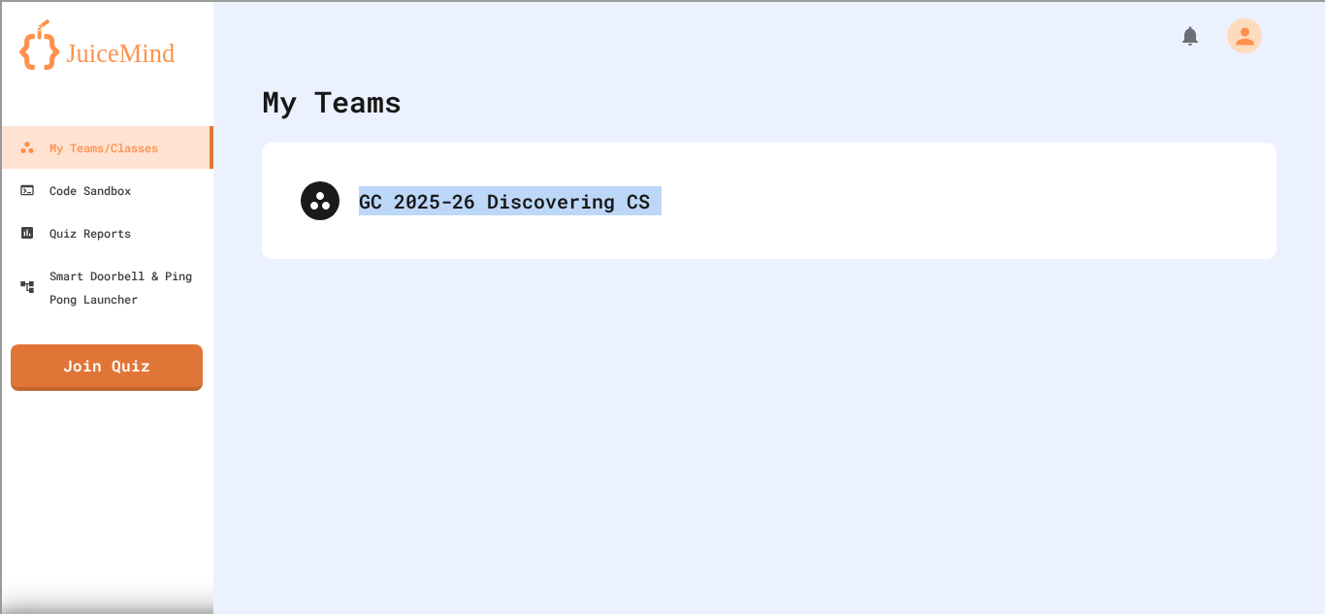
click at [400, 409] on div "My Teams GC 2025-26 Discovering CS" at bounding box center [769, 307] width 1112 height 614
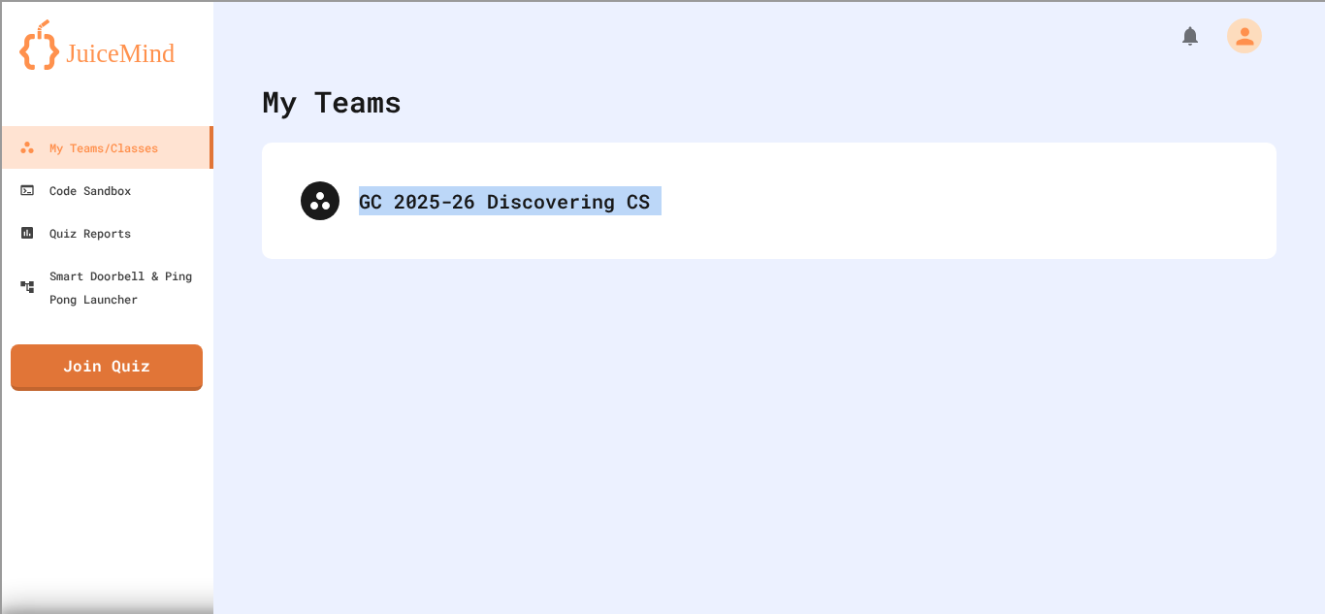
click at [400, 409] on div "My Teams GC 2025-26 Discovering CS" at bounding box center [769, 307] width 1112 height 614
click at [389, 421] on div "My Teams GC 2025-26 Discovering CS" at bounding box center [769, 307] width 1112 height 614
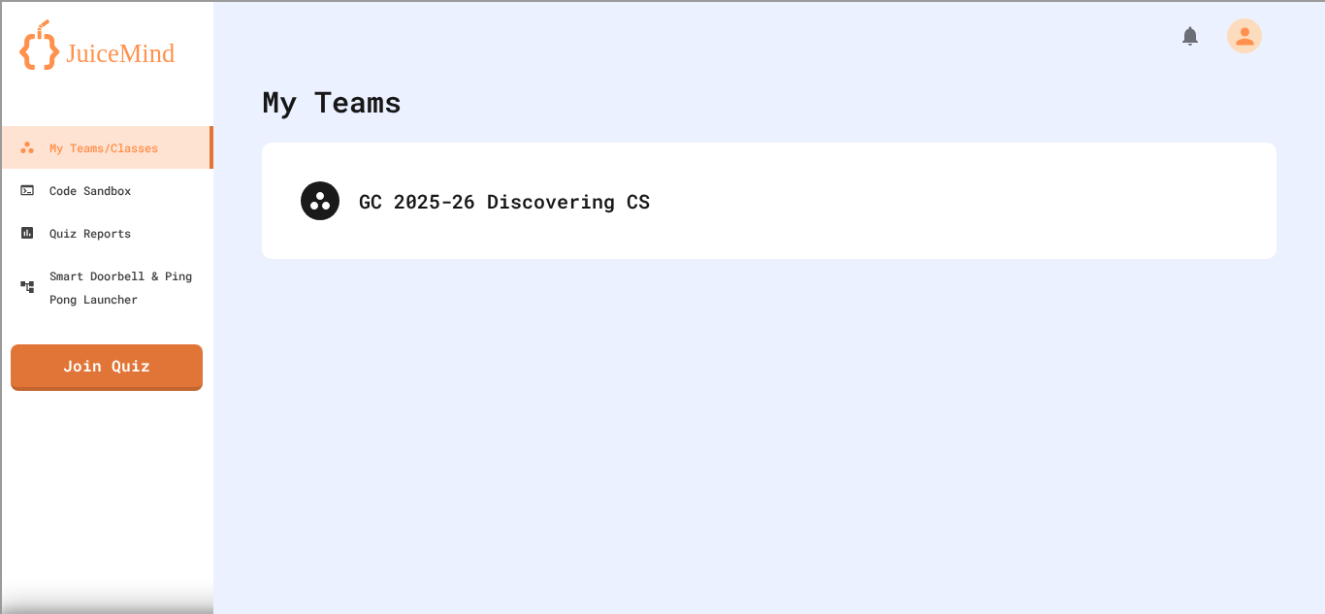
click at [389, 425] on div "My Teams GC 2025-26 Discovering CS" at bounding box center [769, 307] width 1112 height 614
click at [388, 449] on div "My Teams GC 2025-26 Discovering CS" at bounding box center [769, 307] width 1112 height 614
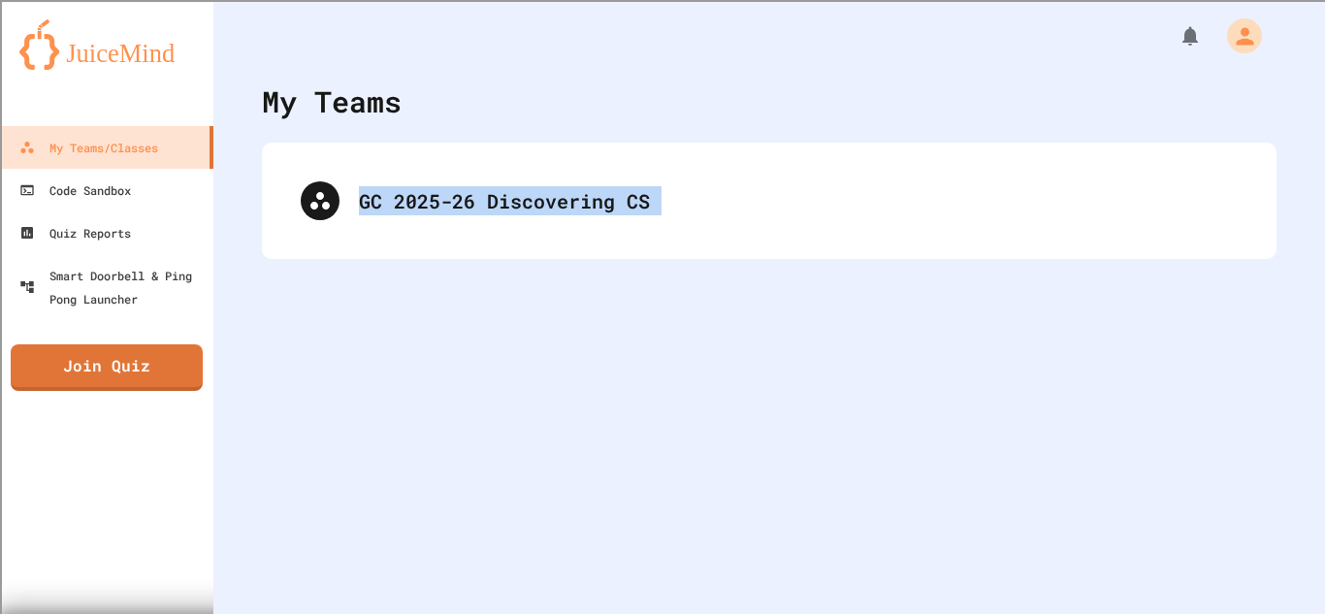
click at [388, 449] on div "My Teams GC 2025-26 Discovering CS" at bounding box center [769, 307] width 1112 height 614
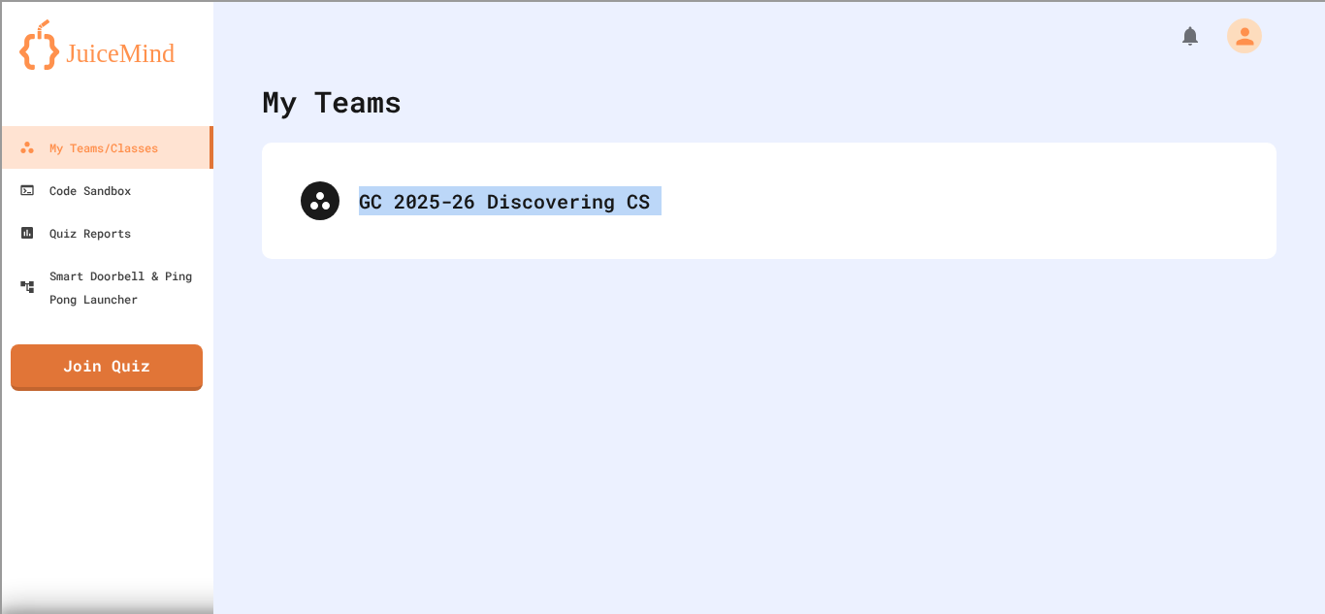
click at [388, 449] on div "My Teams GC 2025-26 Discovering CS" at bounding box center [769, 307] width 1112 height 614
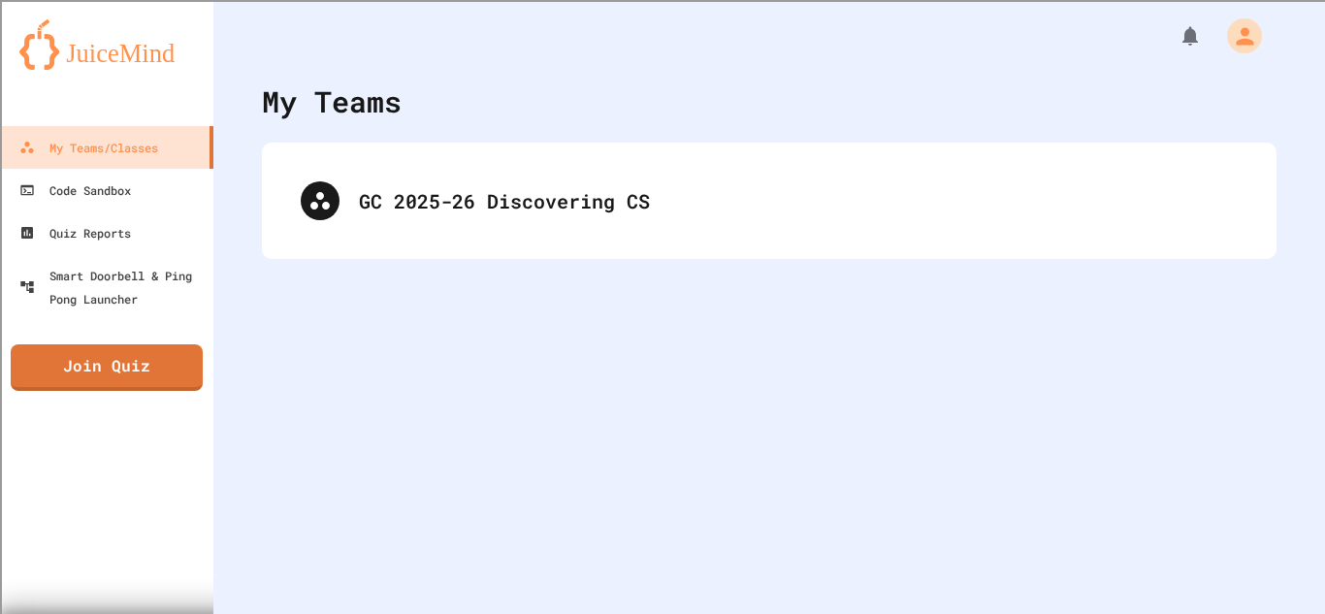
click at [376, 482] on div "My Teams GC 2025-26 Discovering CS" at bounding box center [769, 307] width 1112 height 614
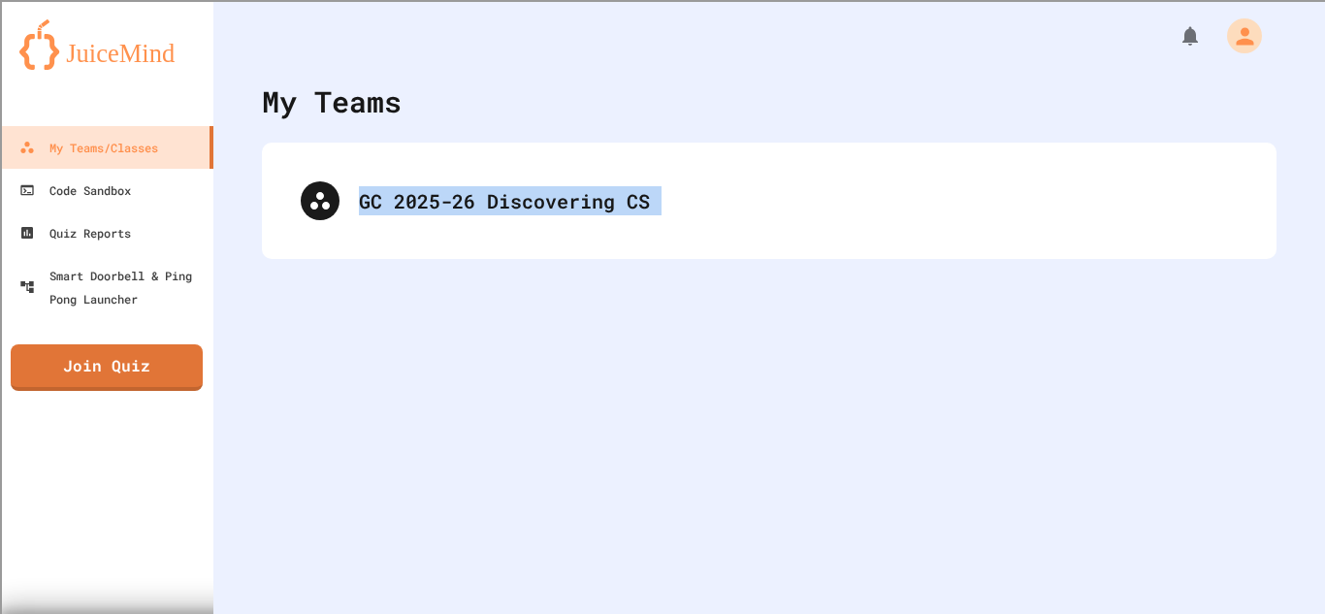
click at [376, 482] on div "My Teams GC 2025-26 Discovering CS" at bounding box center [769, 307] width 1112 height 614
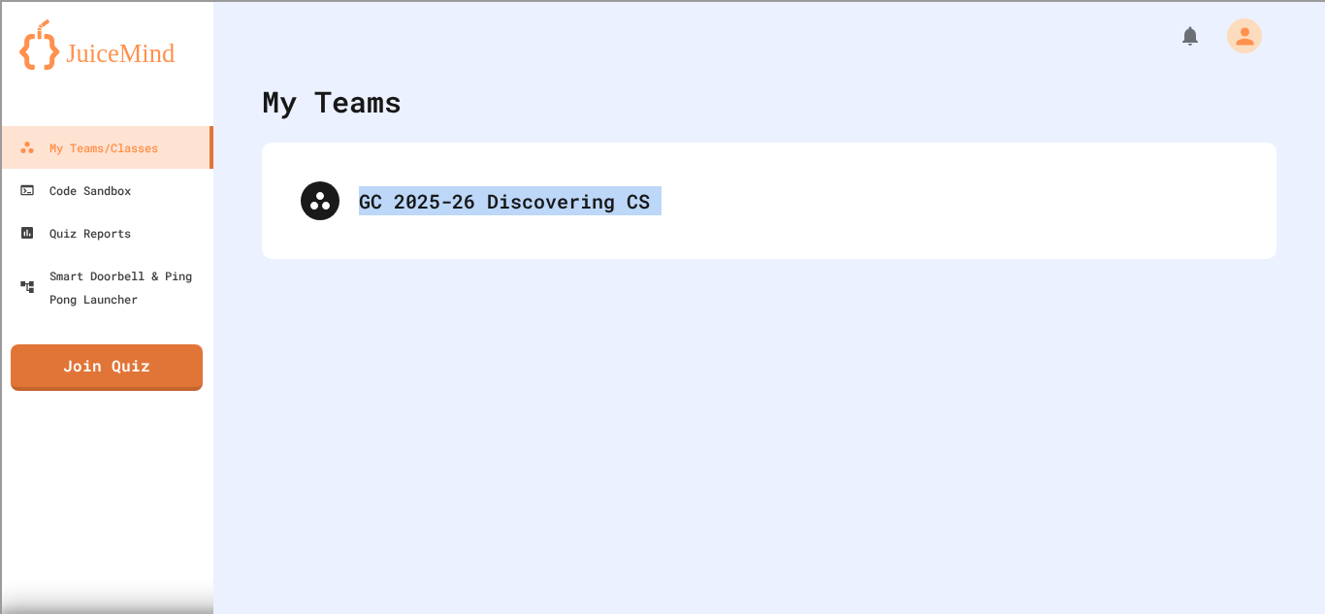
click at [376, 482] on div "My Teams GC 2025-26 Discovering CS" at bounding box center [769, 307] width 1112 height 614
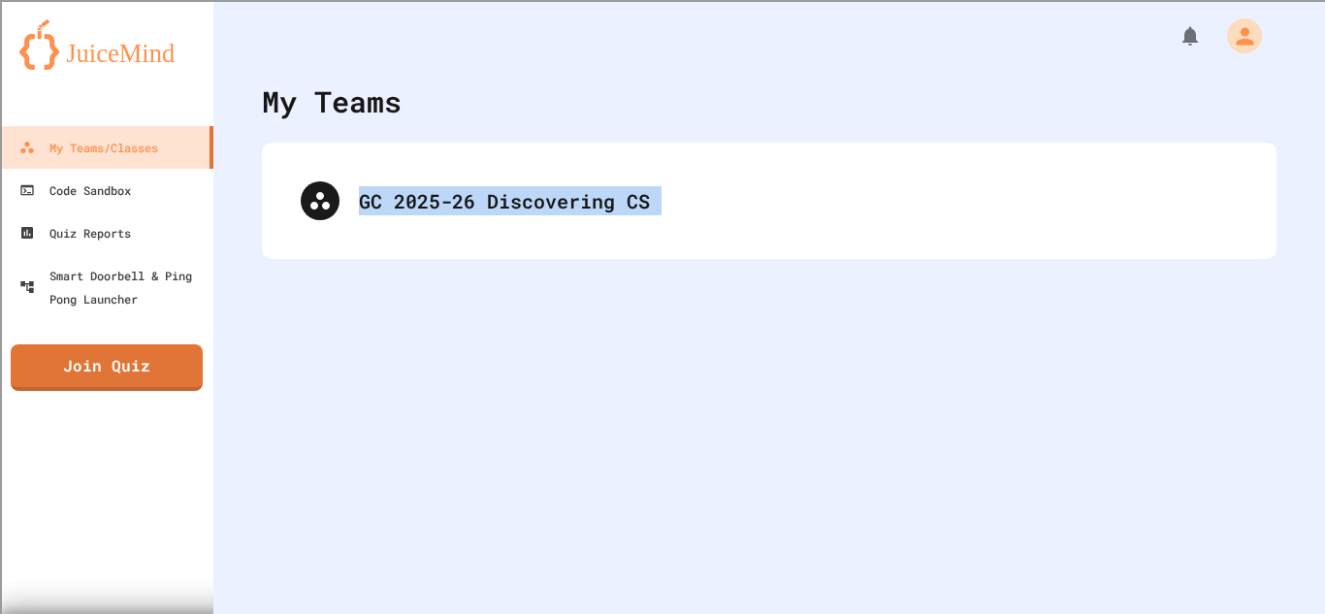
click at [376, 482] on div "My Teams GC 2025-26 Discovering CS" at bounding box center [769, 307] width 1112 height 614
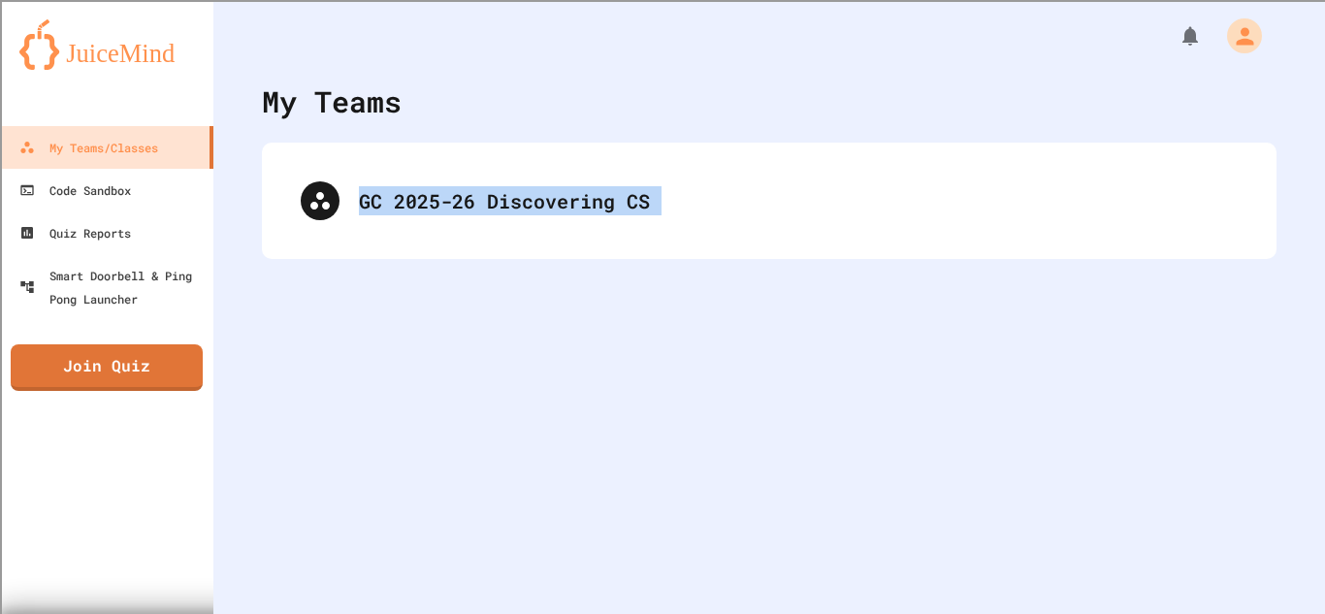
click at [376, 482] on div "My Teams GC 2025-26 Discovering CS" at bounding box center [769, 307] width 1112 height 614
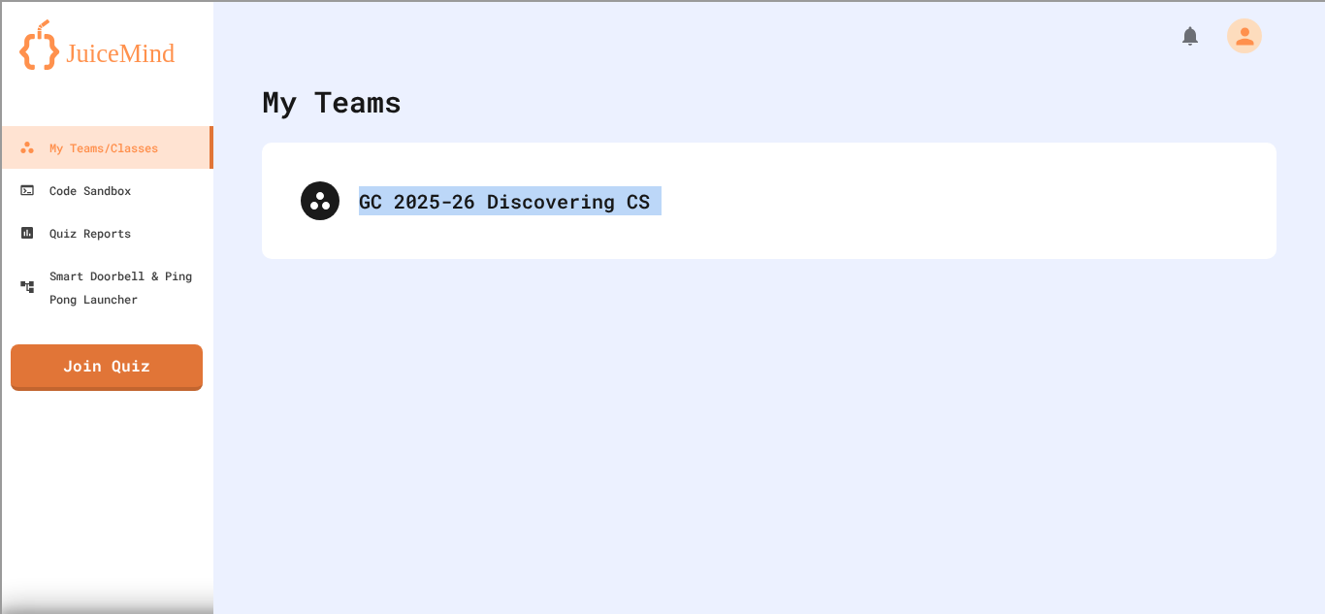
click at [376, 482] on div "My Teams GC 2025-26 Discovering CS" at bounding box center [769, 307] width 1112 height 614
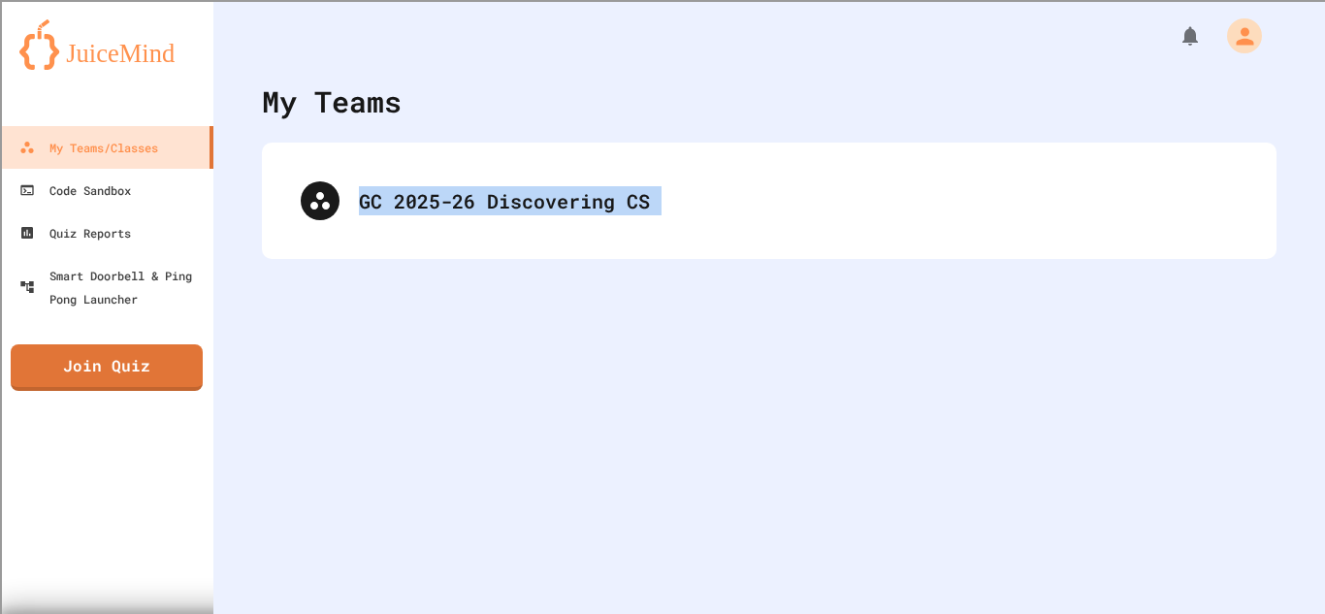
click at [376, 482] on div "My Teams GC 2025-26 Discovering CS" at bounding box center [769, 307] width 1112 height 614
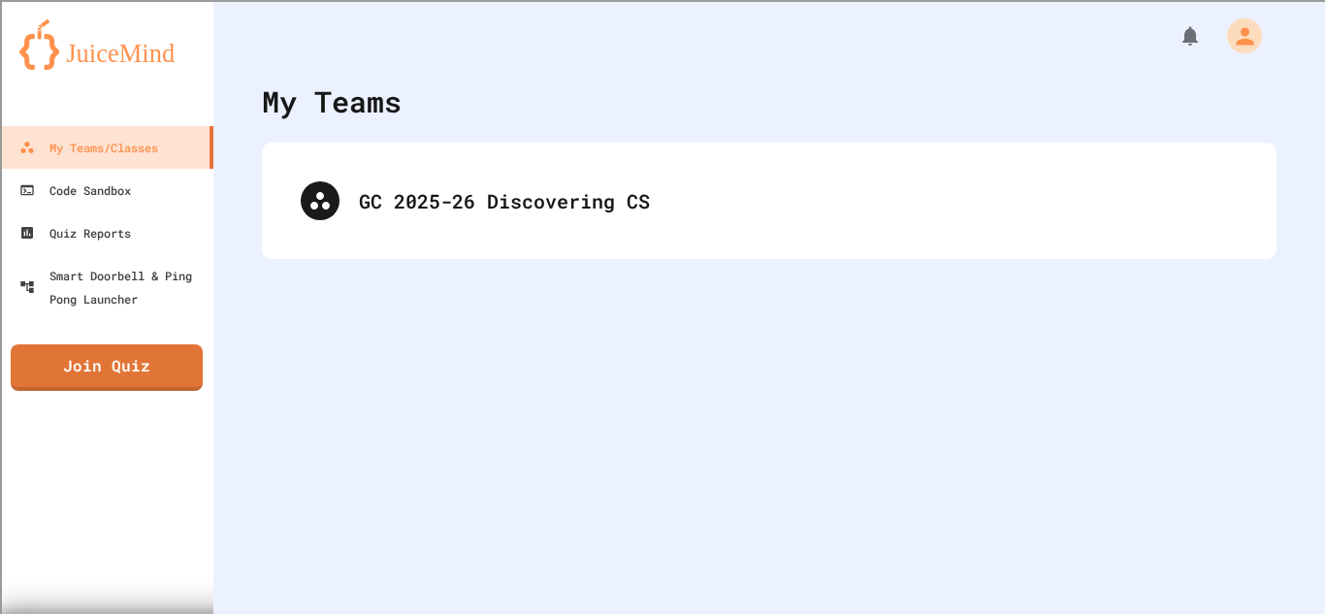
click at [369, 535] on div "My Teams GC 2025-26 Discovering CS" at bounding box center [769, 307] width 1112 height 614
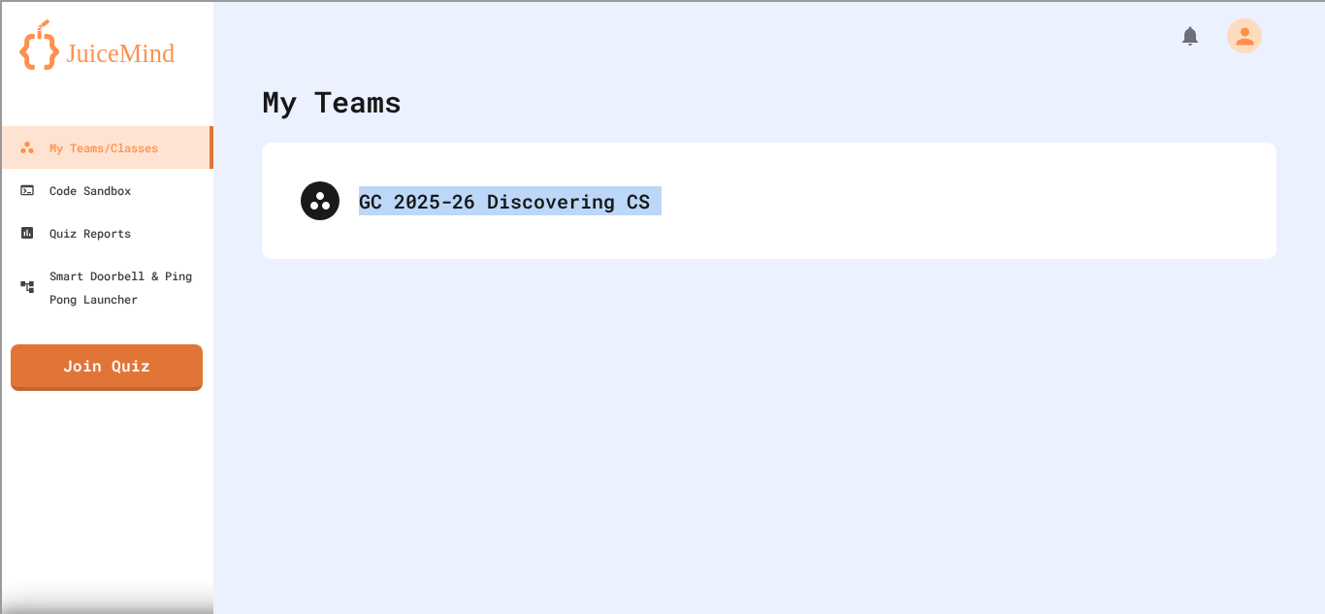
click at [369, 535] on div "My Teams GC 2025-26 Discovering CS" at bounding box center [769, 307] width 1112 height 614
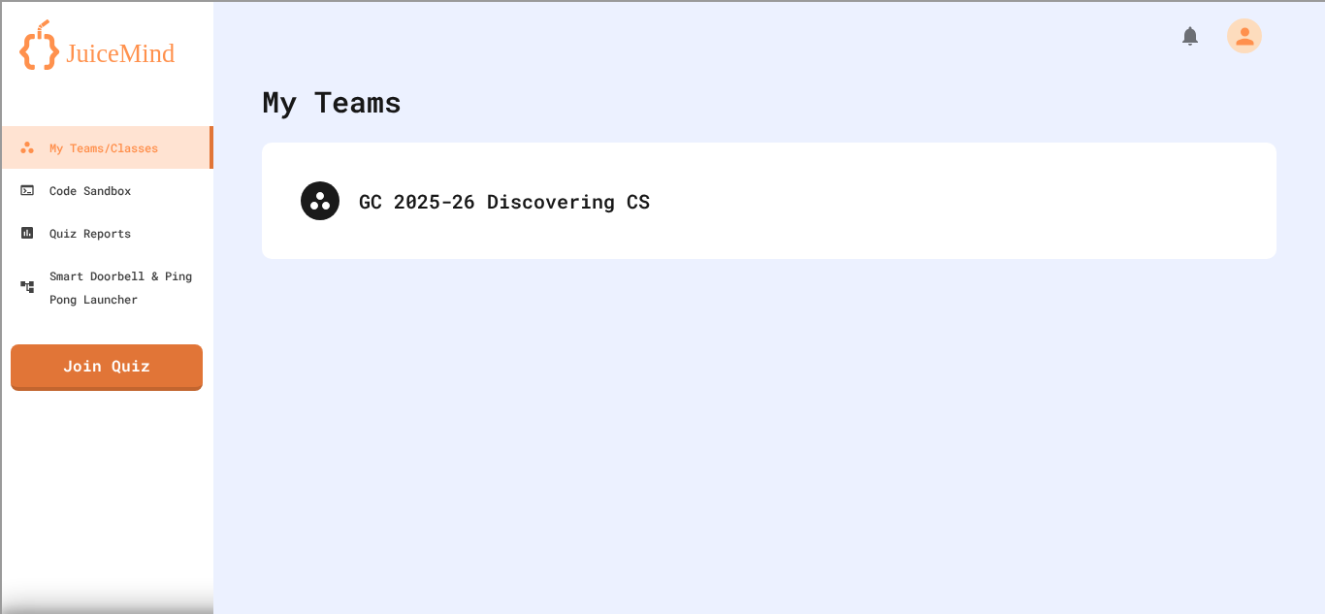
click at [369, 535] on div "My Teams GC 2025-26 Discovering CS" at bounding box center [769, 307] width 1112 height 614
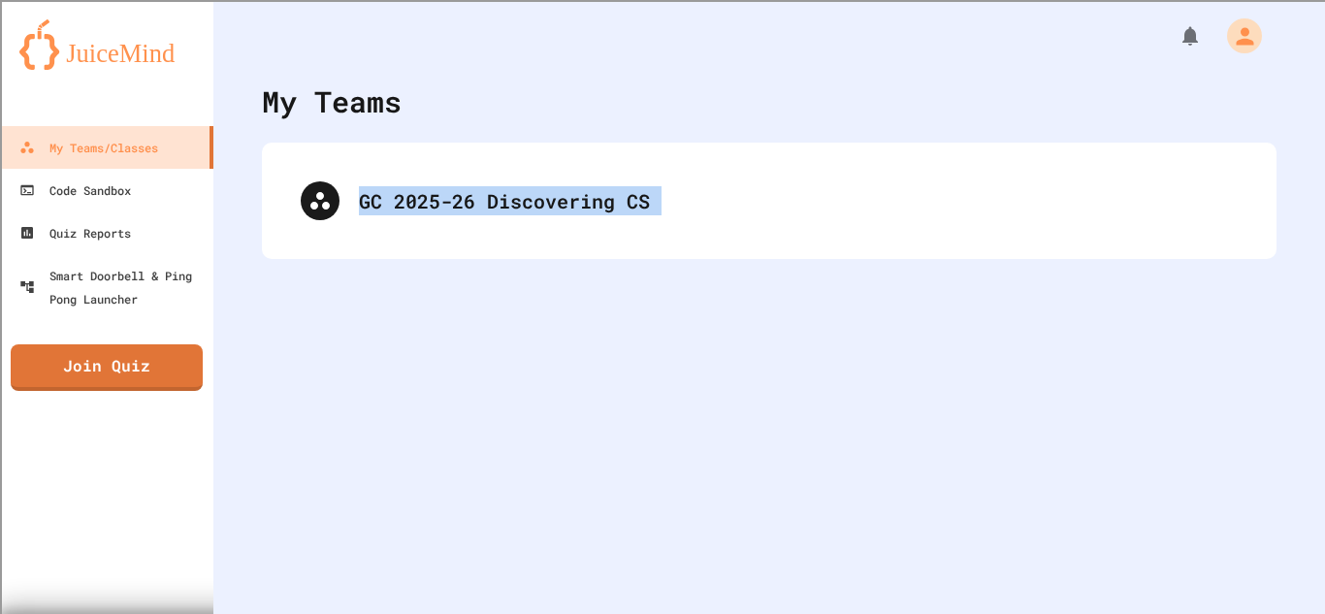
click at [369, 535] on div "My Teams GC 2025-26 Discovering CS" at bounding box center [769, 307] width 1112 height 614
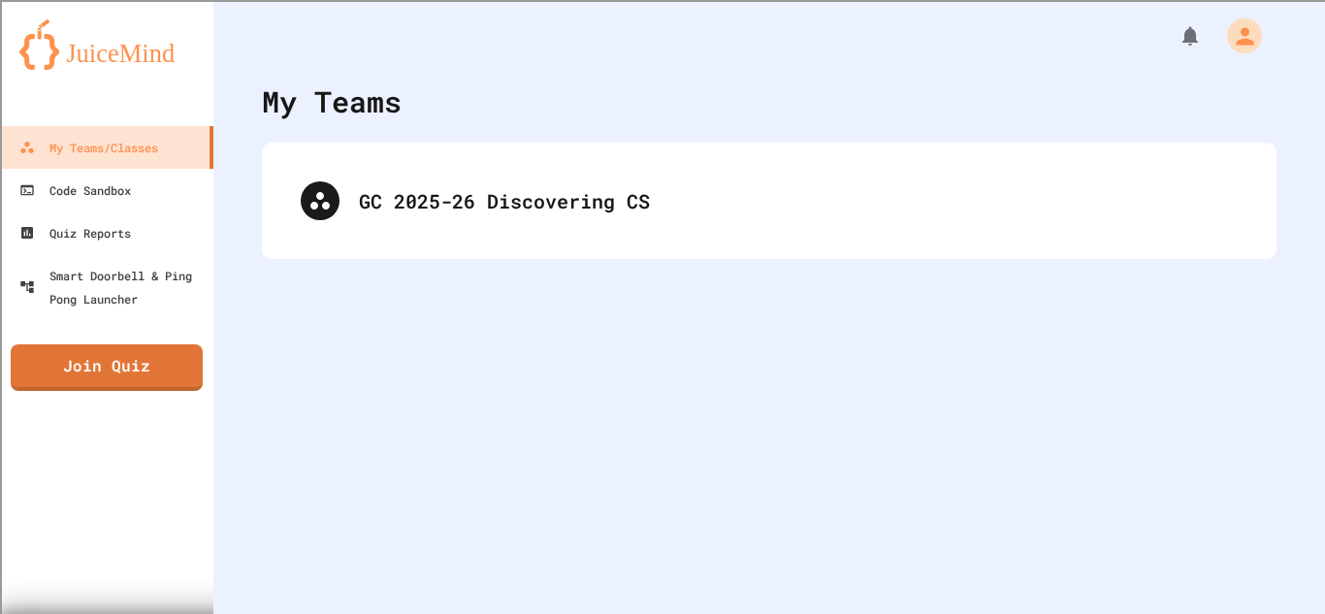
click at [369, 535] on div "My Teams GC 2025-26 Discovering CS" at bounding box center [769, 307] width 1112 height 614
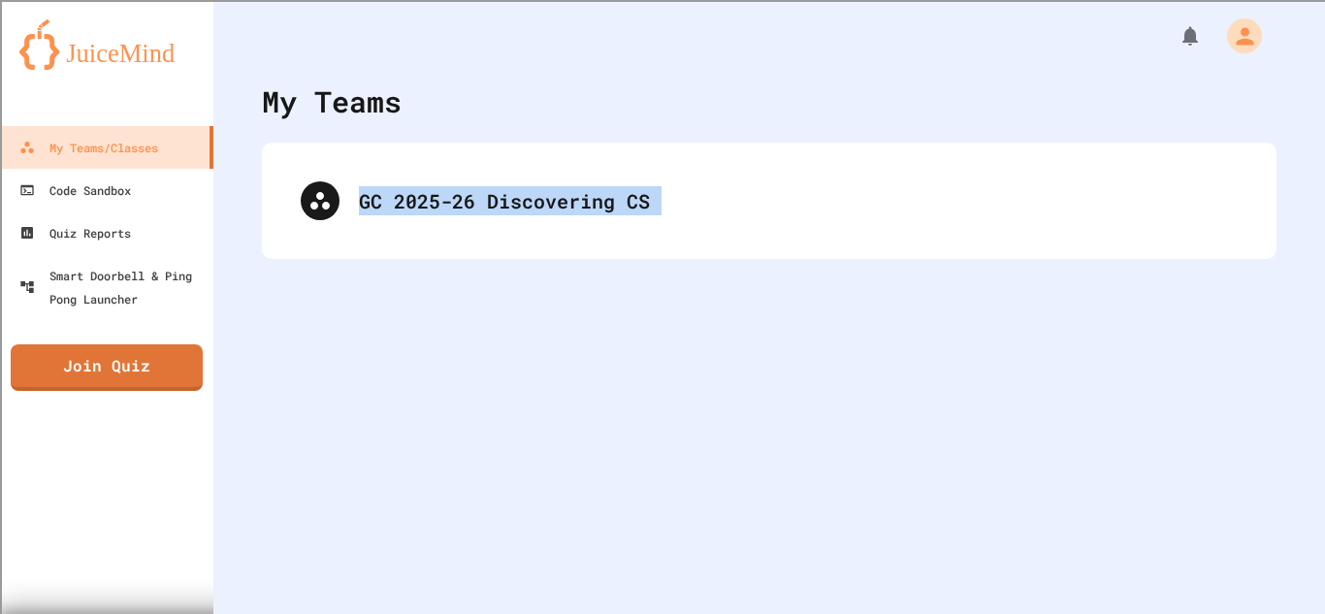
click at [369, 535] on div "My Teams GC 2025-26 Discovering CS" at bounding box center [769, 307] width 1112 height 614
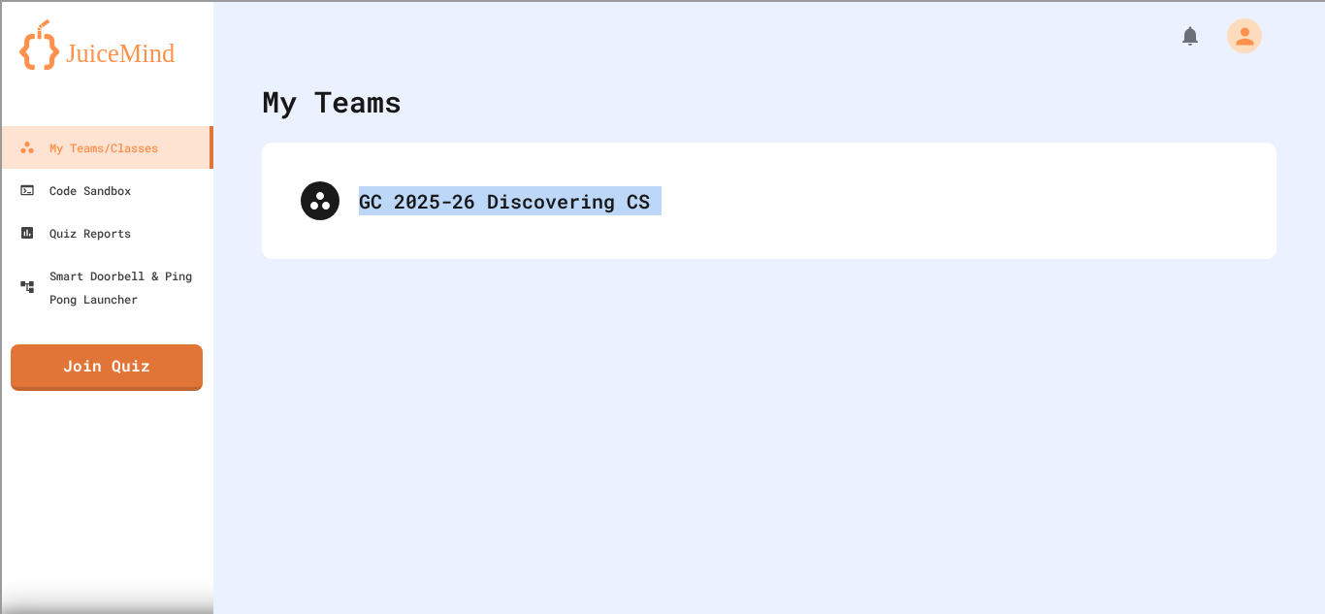
click at [369, 535] on div "My Teams GC 2025-26 Discovering CS" at bounding box center [769, 307] width 1112 height 614
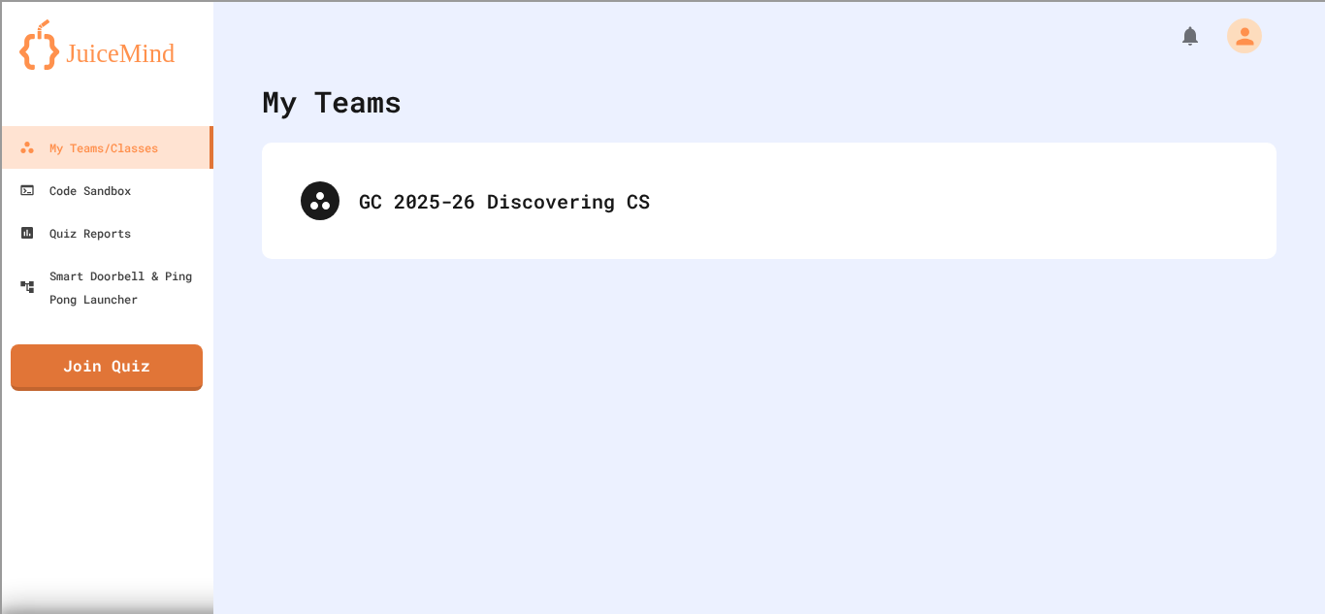
click at [369, 535] on div "My Teams GC 2025-26 Discovering CS" at bounding box center [769, 307] width 1112 height 614
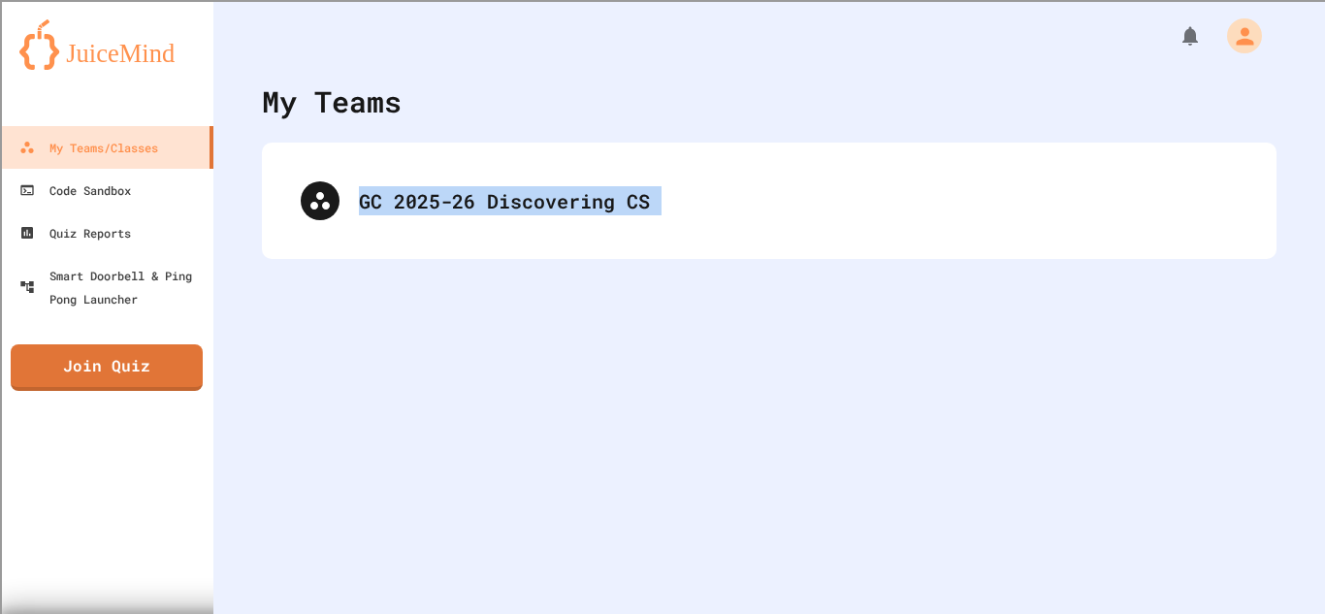
click at [369, 535] on div "My Teams GC 2025-26 Discovering CS" at bounding box center [769, 307] width 1112 height 614
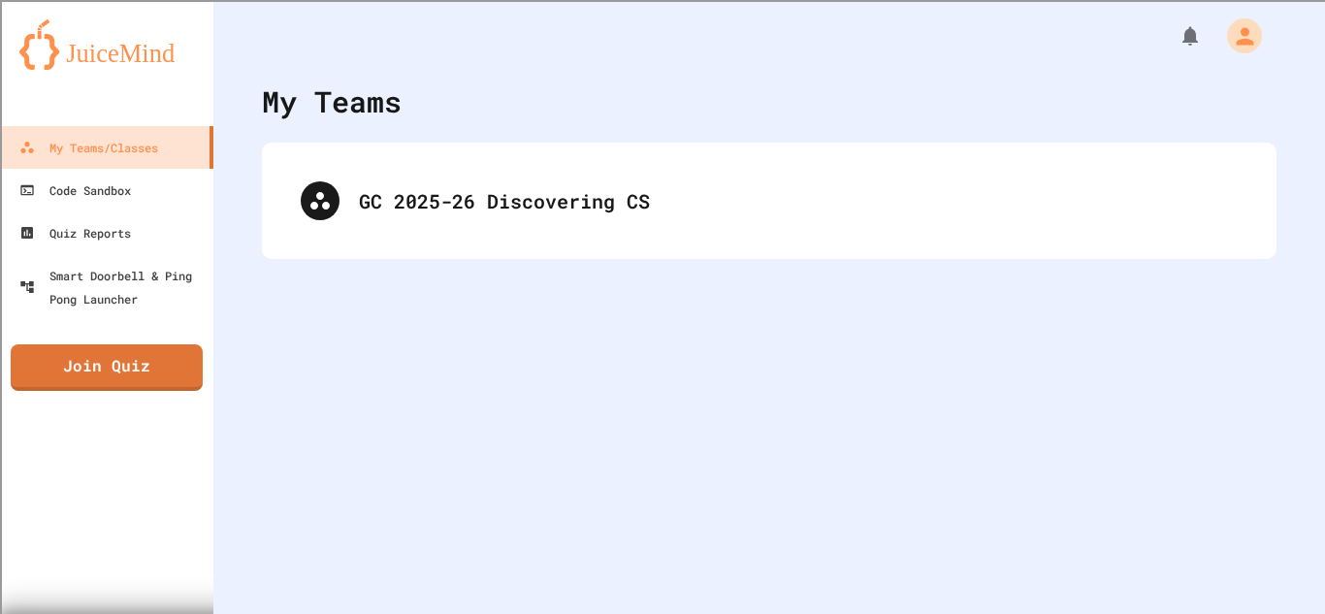
click at [369, 535] on div "My Teams GC 2025-26 Discovering CS" at bounding box center [769, 307] width 1112 height 614
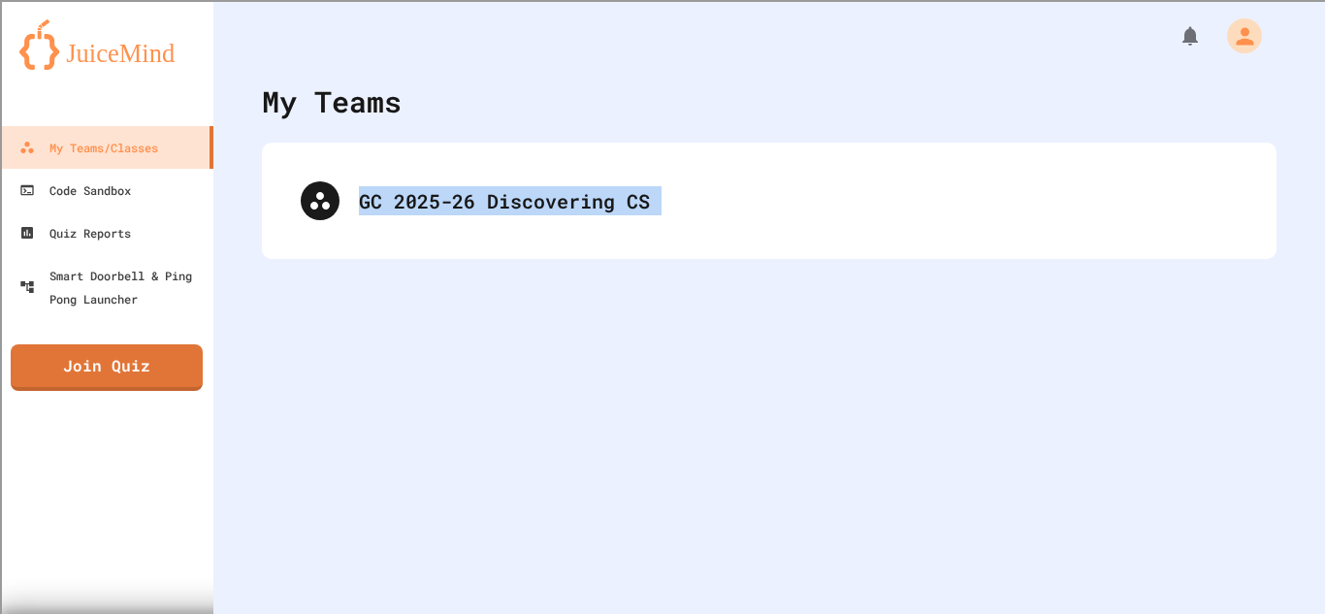
click at [369, 535] on div "My Teams GC 2025-26 Discovering CS" at bounding box center [769, 307] width 1112 height 614
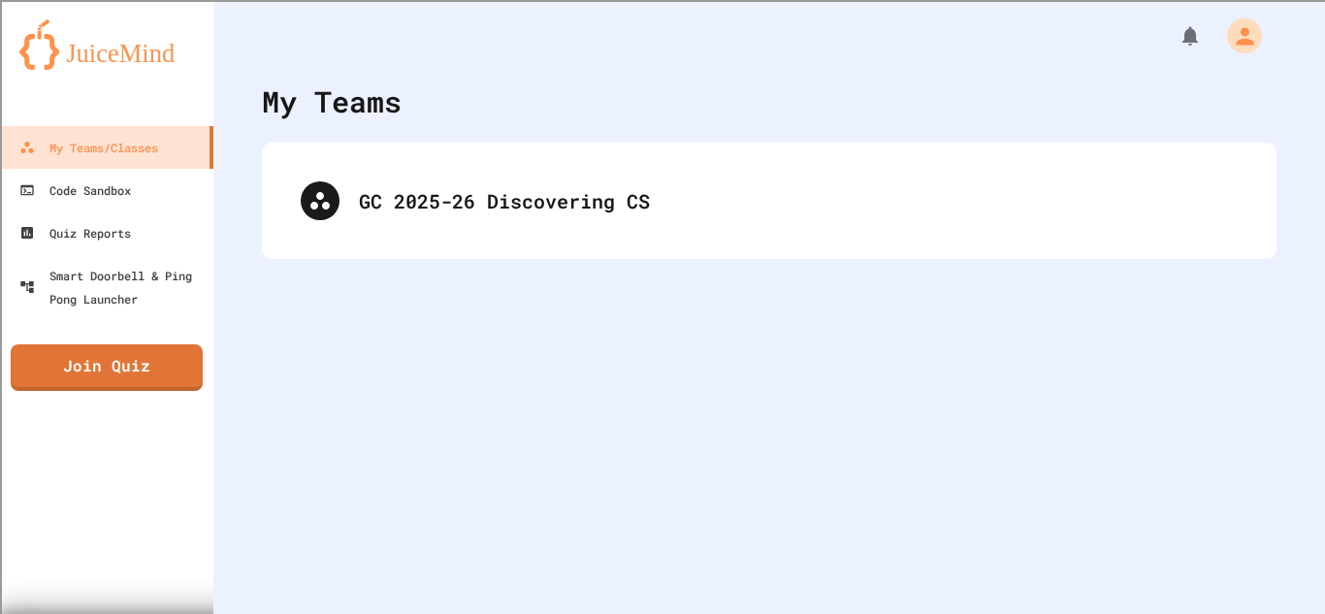
click at [369, 535] on div "My Teams GC 2025-26 Discovering CS" at bounding box center [769, 307] width 1112 height 614
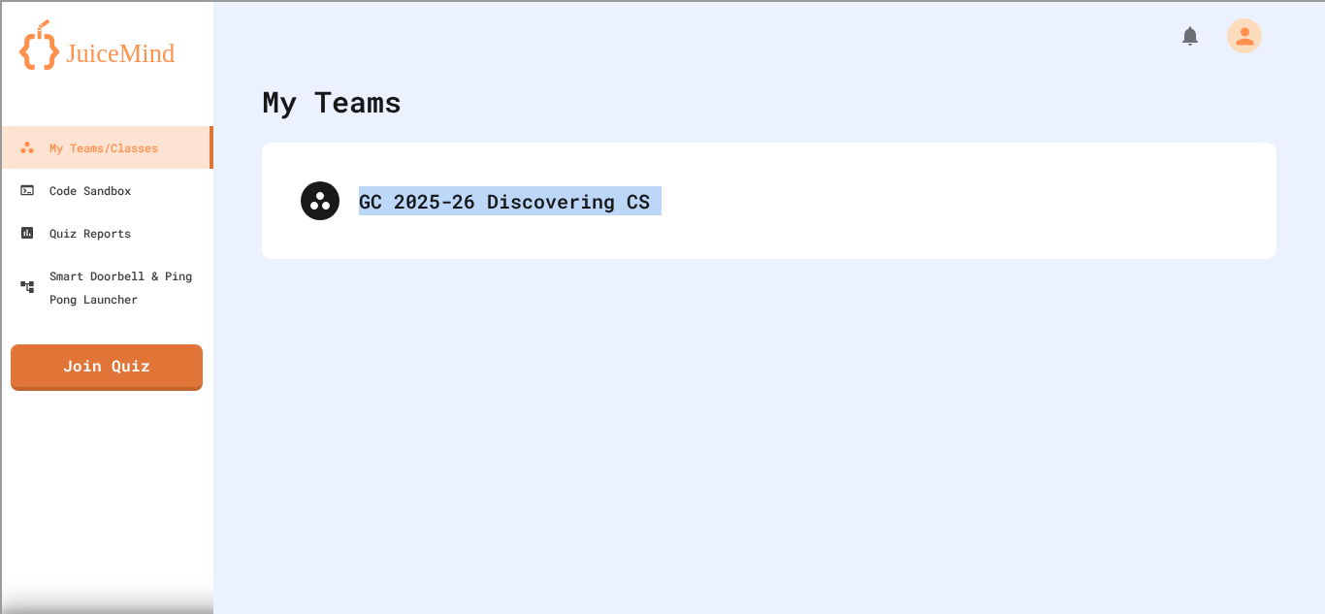
click at [369, 535] on div "My Teams GC 2025-26 Discovering CS" at bounding box center [769, 307] width 1112 height 614
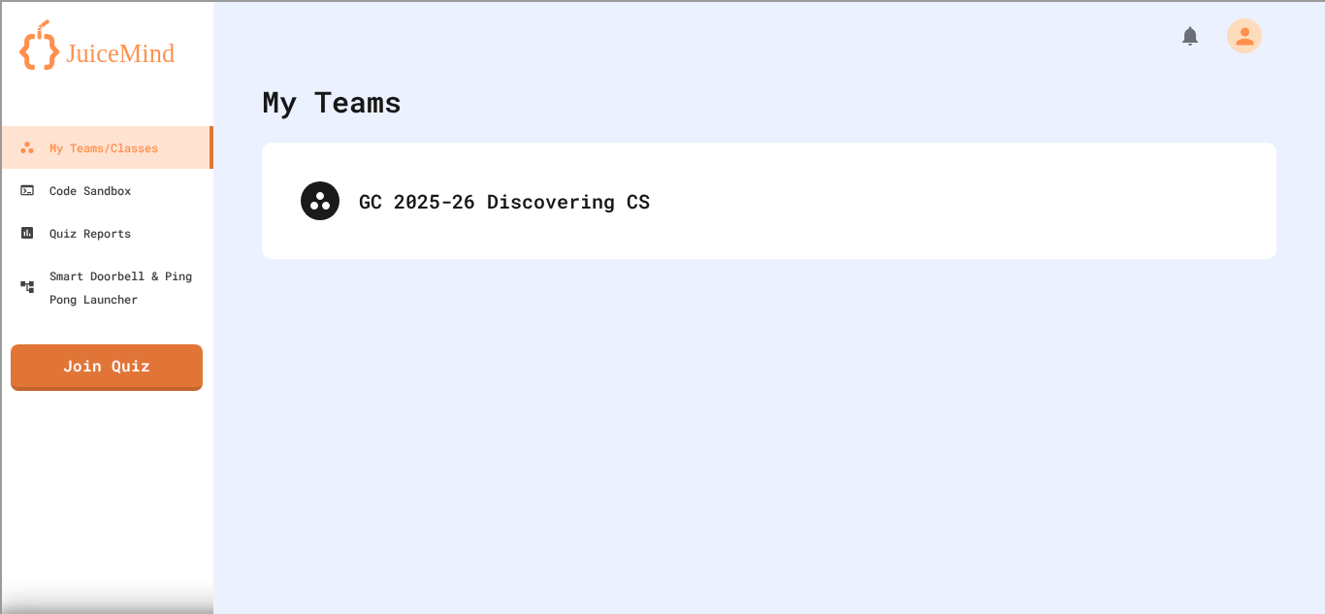
click at [369, 535] on div "My Teams GC 2025-26 Discovering CS" at bounding box center [769, 307] width 1112 height 614
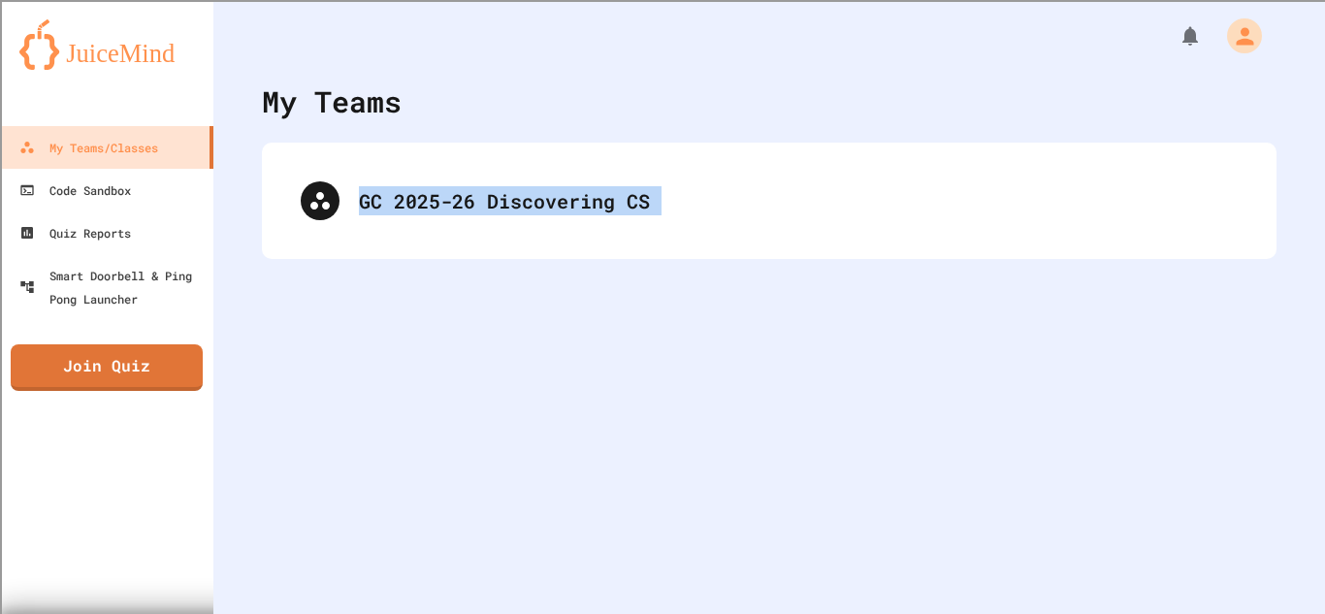
click at [369, 535] on div "My Teams GC 2025-26 Discovering CS" at bounding box center [769, 307] width 1112 height 614
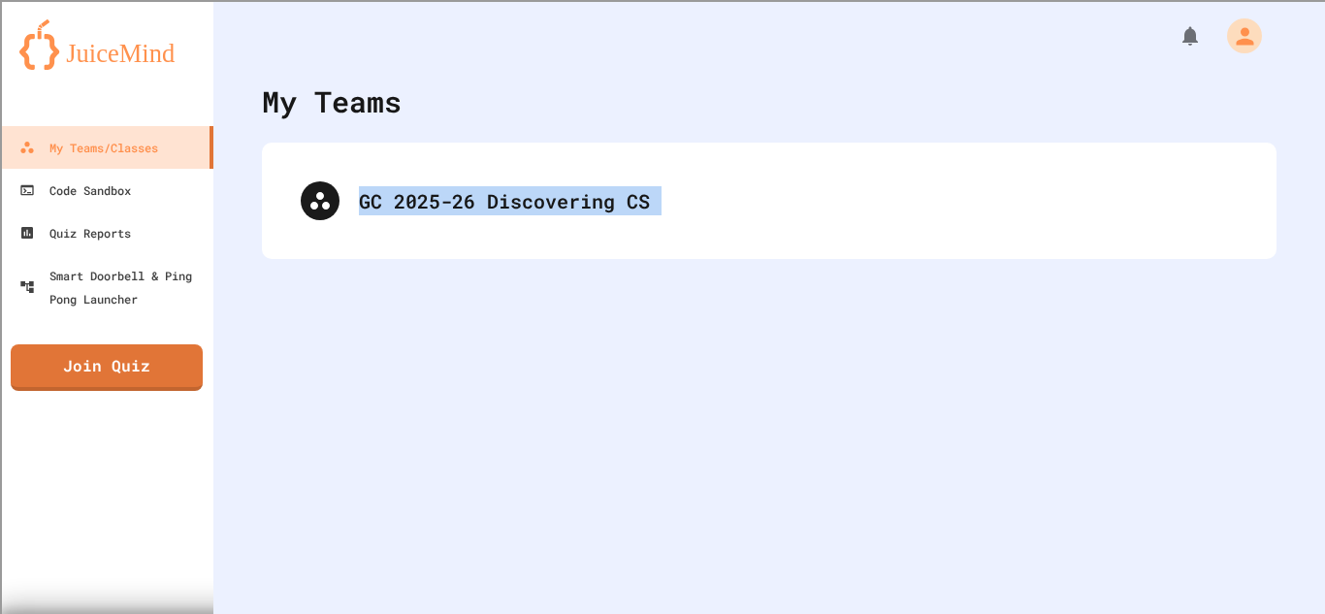
click at [369, 535] on div "My Teams GC 2025-26 Discovering CS" at bounding box center [769, 307] width 1112 height 614
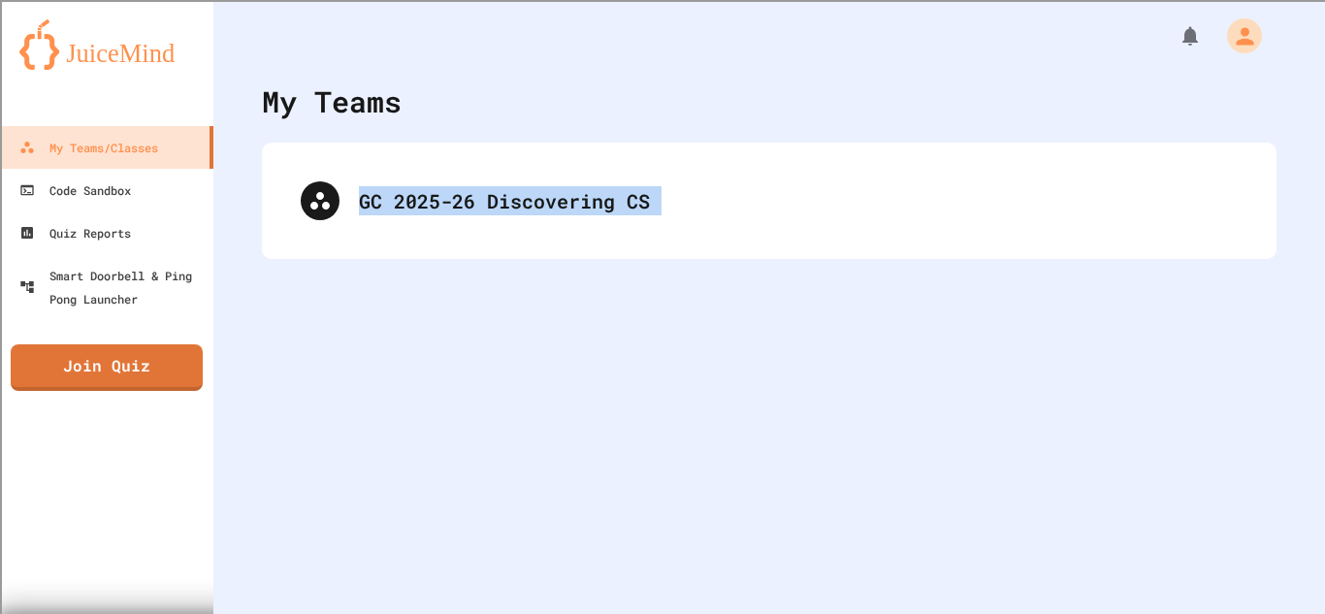
click at [369, 535] on div "My Teams GC 2025-26 Discovering CS" at bounding box center [769, 307] width 1112 height 614
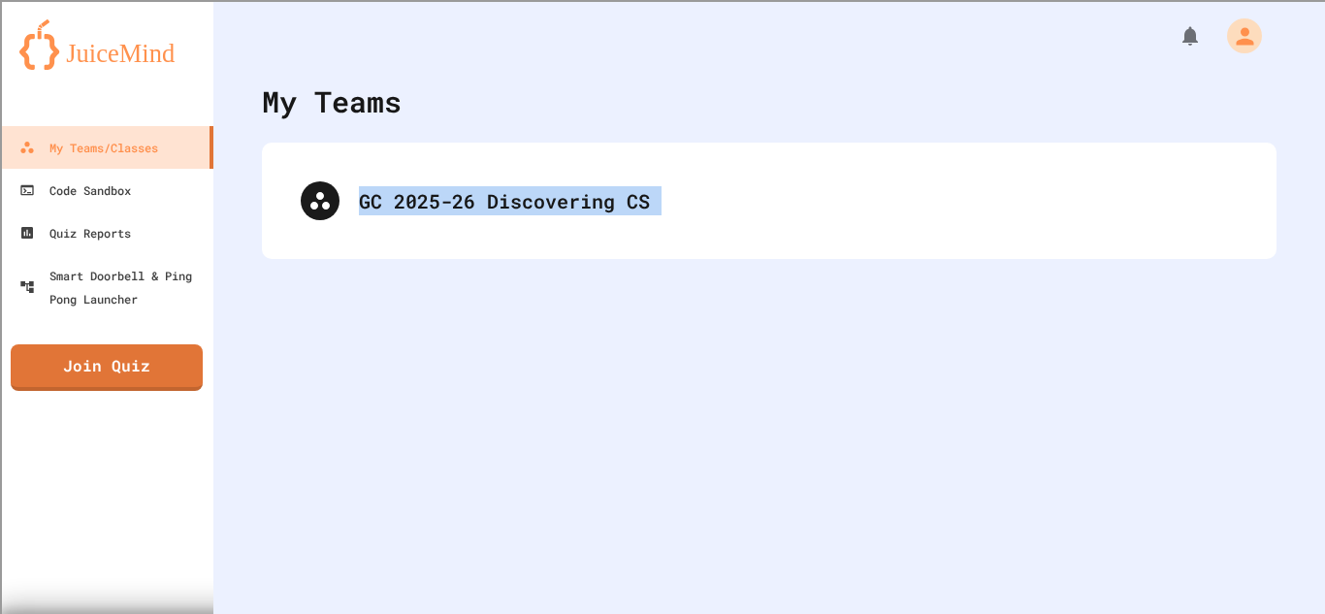
click at [369, 535] on div "My Teams GC 2025-26 Discovering CS" at bounding box center [769, 307] width 1112 height 614
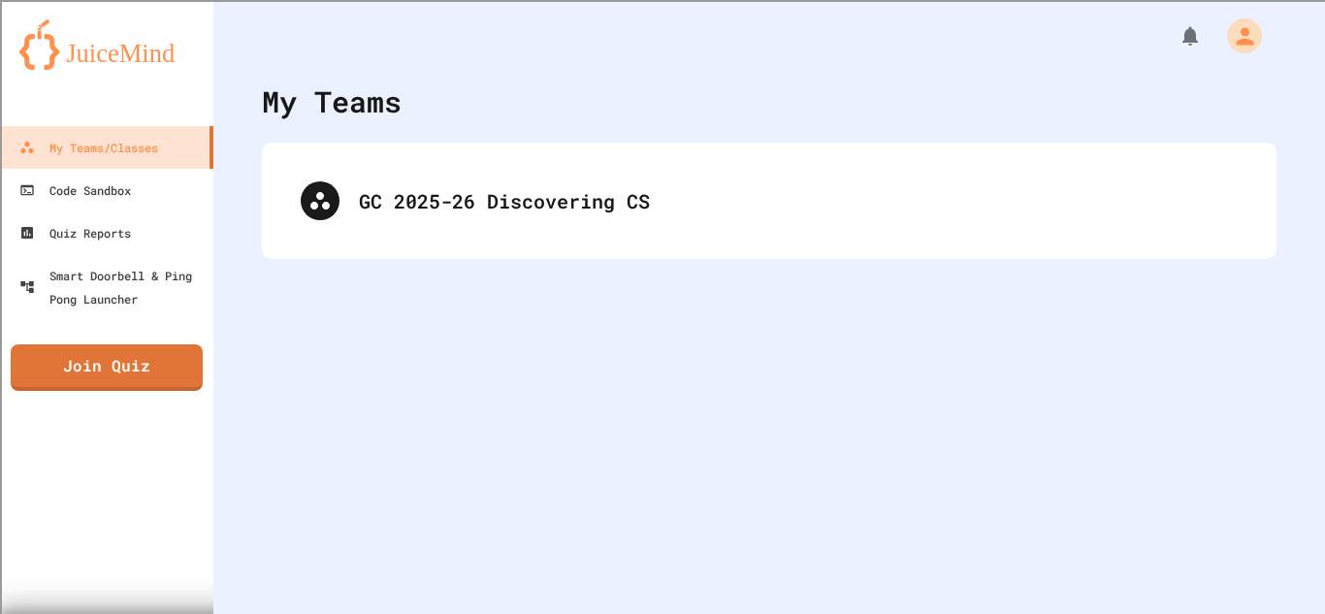
click at [309, 592] on div "My Teams GC 2025-26 Discovering CS" at bounding box center [769, 307] width 1112 height 614
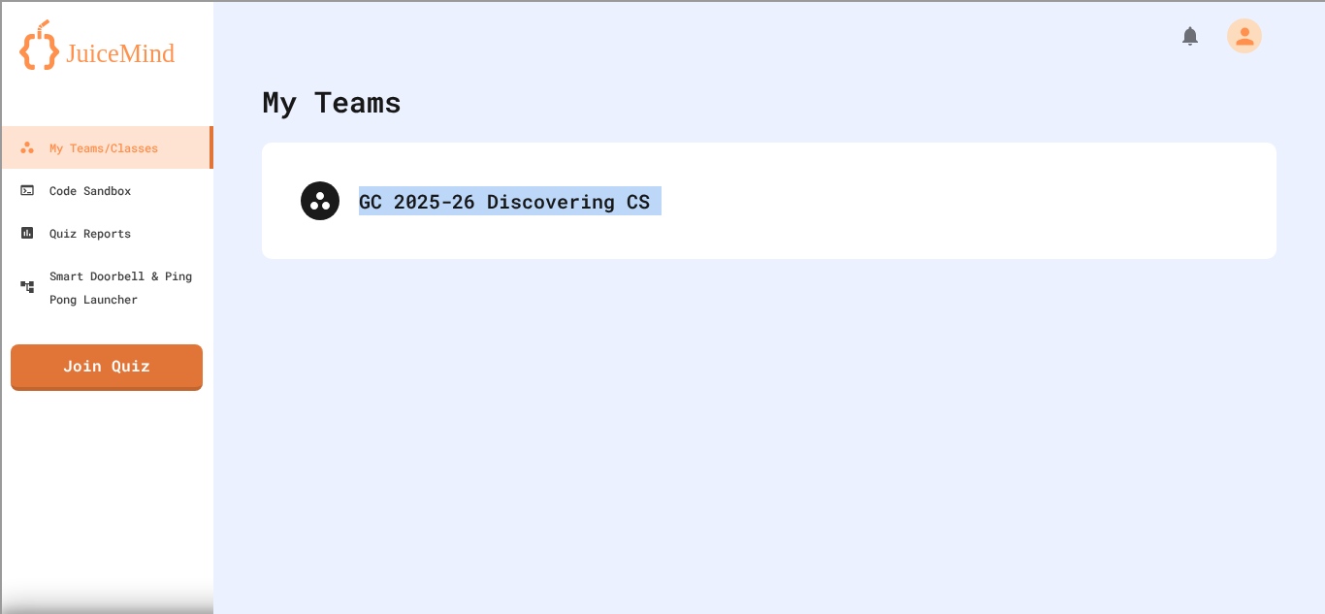
click at [309, 592] on div "My Teams GC 2025-26 Discovering CS" at bounding box center [769, 307] width 1112 height 614
click at [137, 368] on link "Join Quiz" at bounding box center [107, 367] width 194 height 48
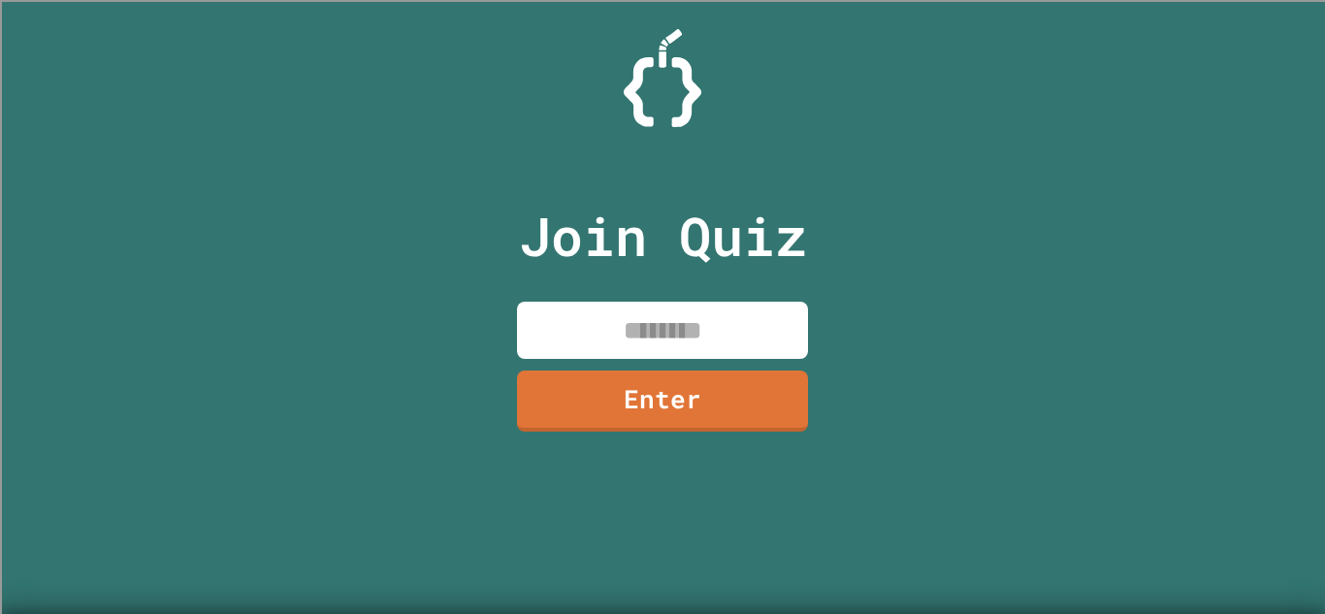
click at [607, 348] on input at bounding box center [662, 330] width 291 height 57
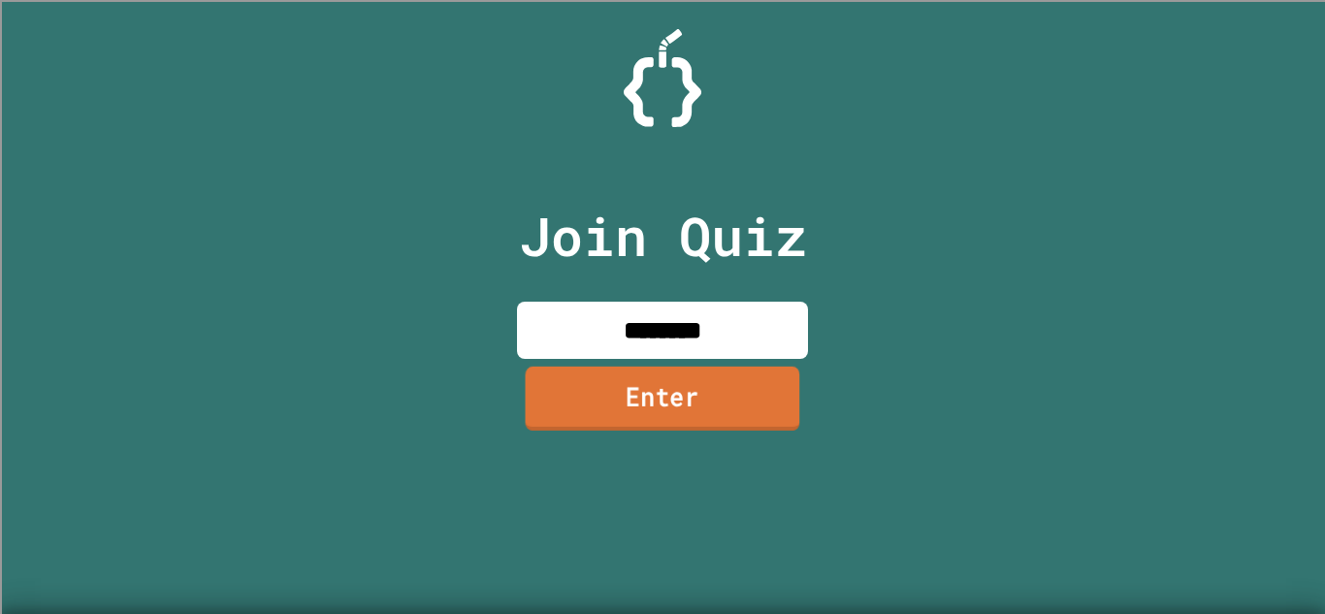
type input "********"
click at [639, 428] on link "Enter" at bounding box center [662, 399] width 291 height 64
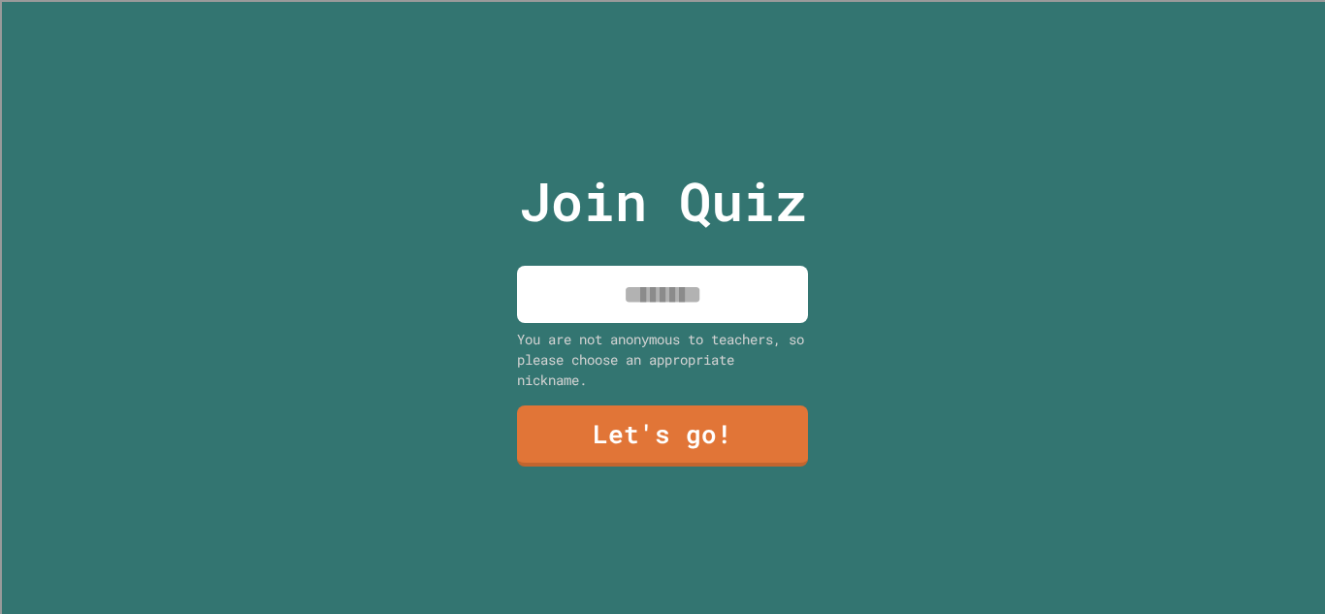
click at [694, 289] on input at bounding box center [662, 294] width 291 height 57
type input "*****"
click at [588, 424] on link "Let's go!" at bounding box center [662, 435] width 291 height 64
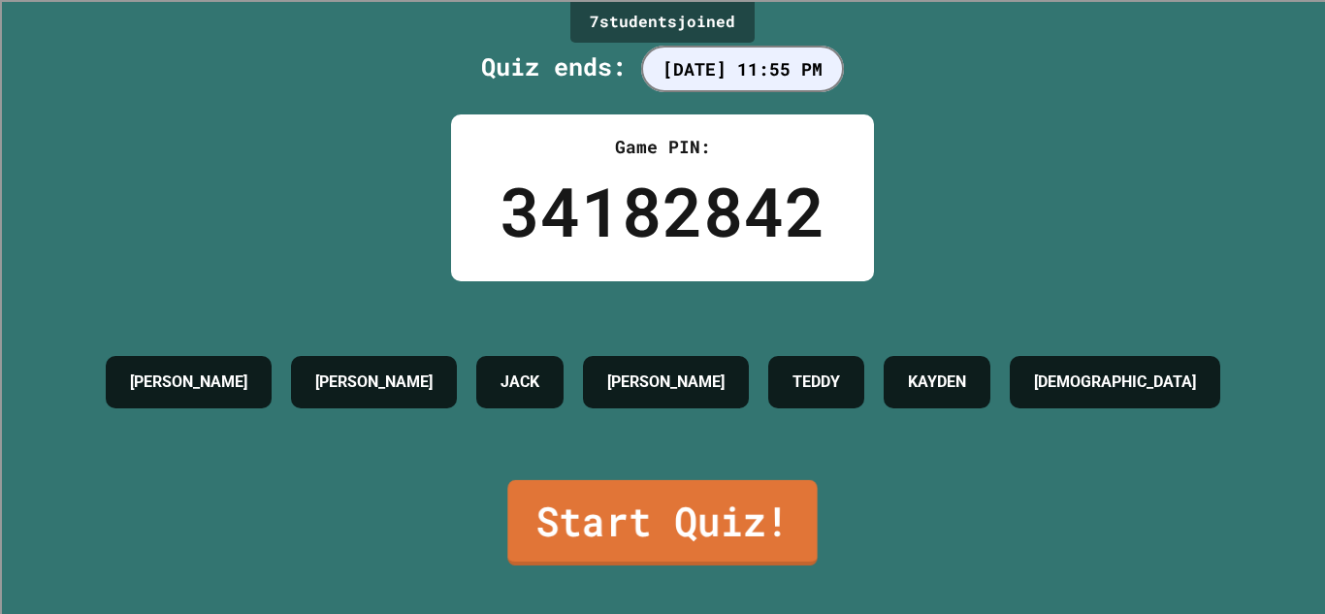
click at [556, 511] on link "Start Quiz!" at bounding box center [661, 522] width 309 height 85
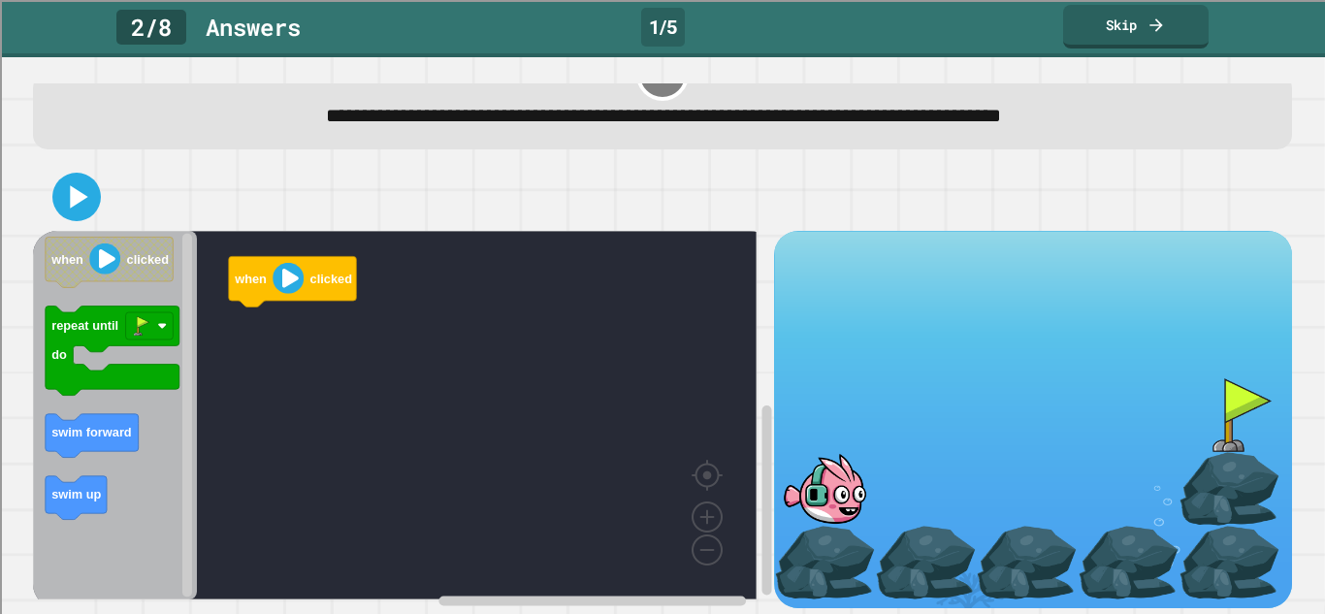
scroll to position [68, 0]
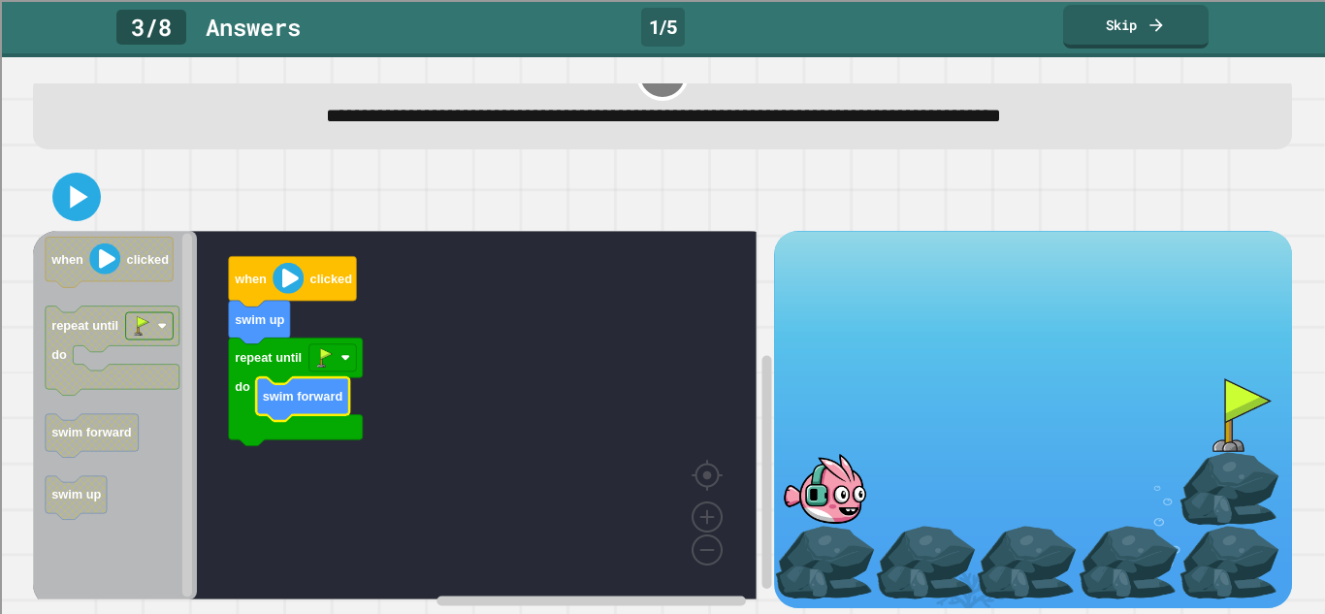
click at [99, 163] on div at bounding box center [662, 197] width 1259 height 68
click at [98, 192] on div at bounding box center [662, 197] width 1259 height 68
click at [74, 197] on button at bounding box center [76, 197] width 48 height 48
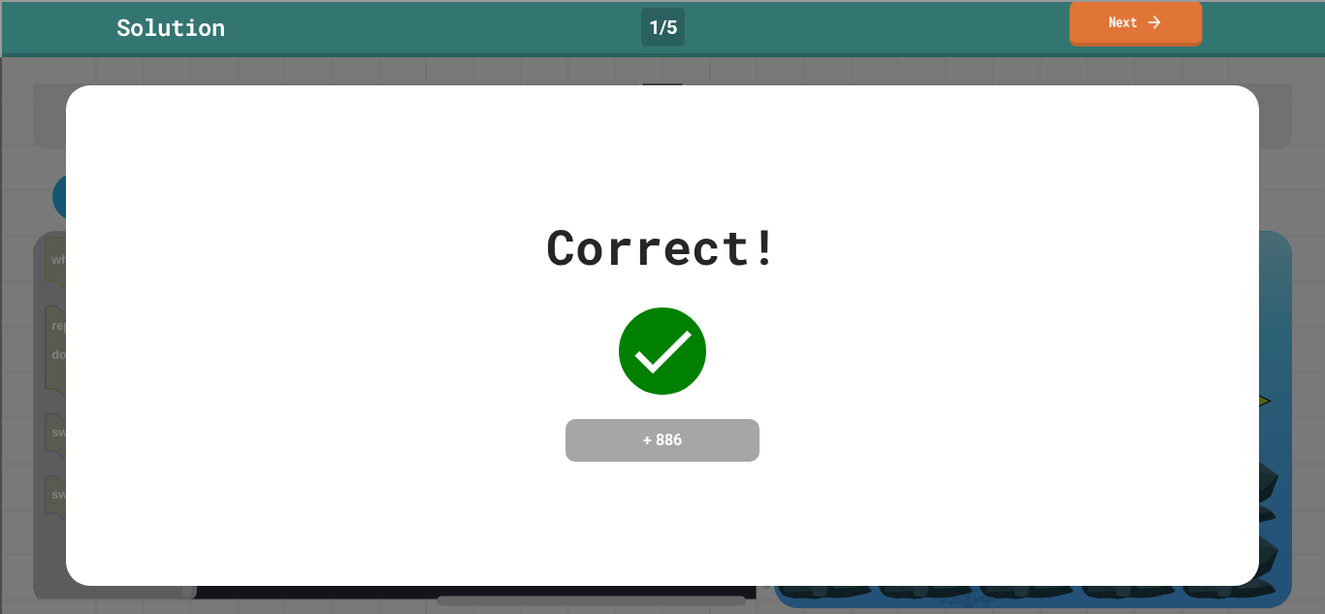
click at [1160, 21] on icon at bounding box center [1154, 22] width 12 height 14
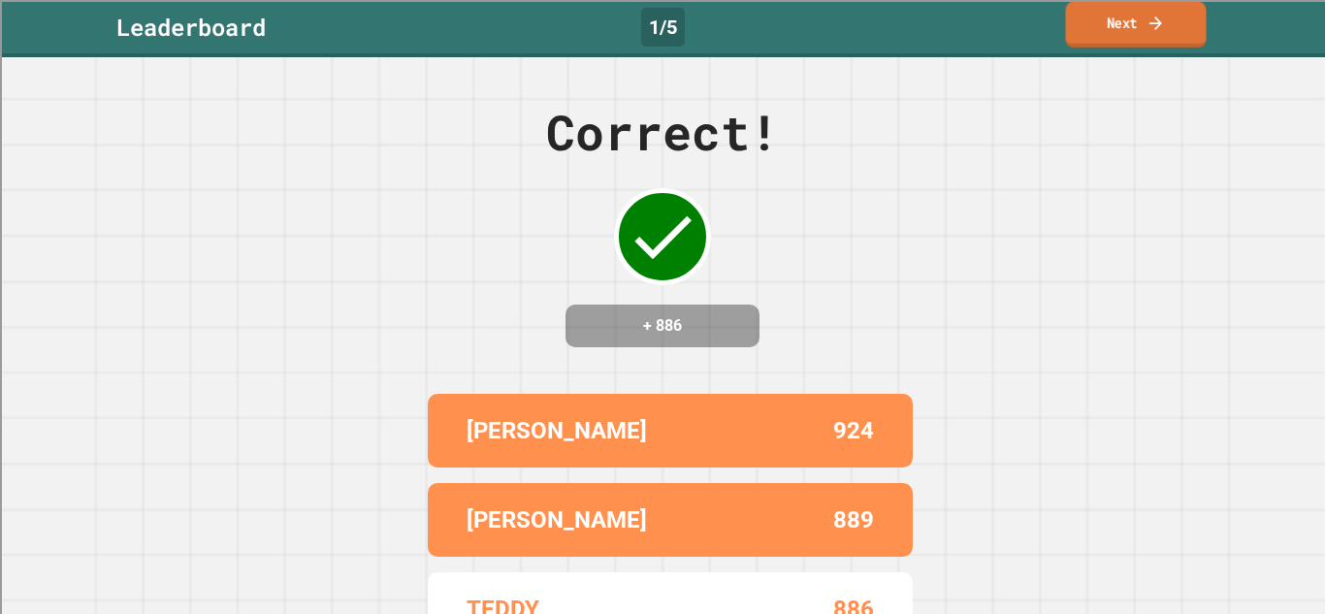
click at [1100, 40] on link "Next" at bounding box center [1135, 25] width 141 height 46
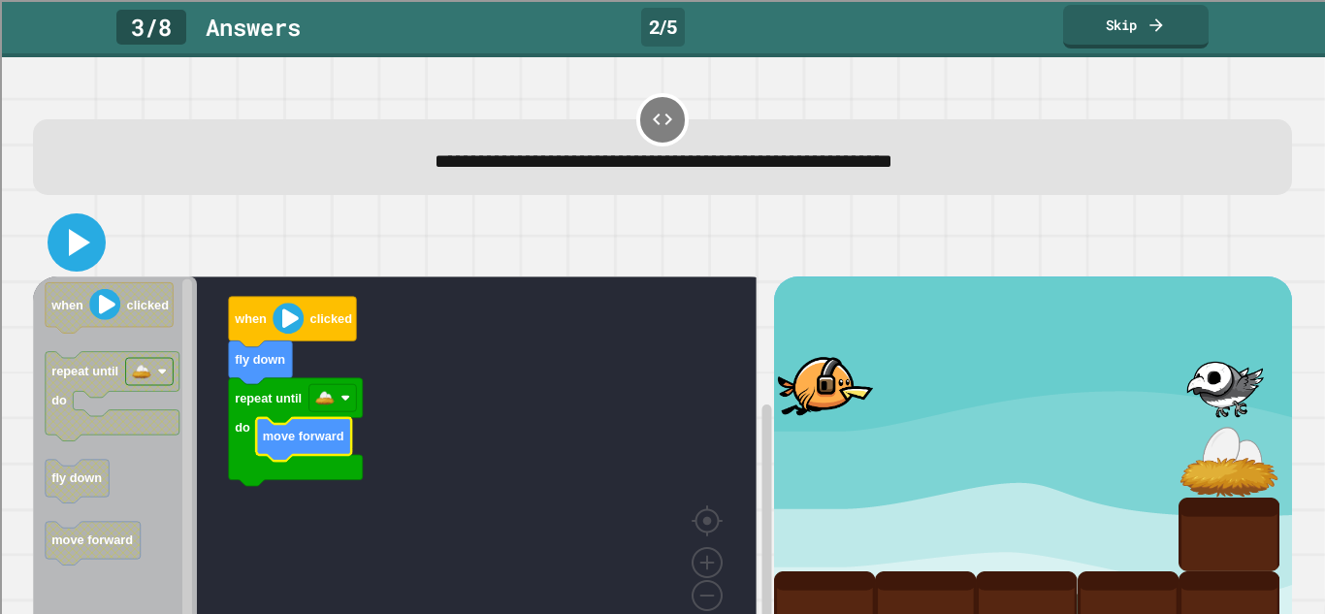
click at [58, 253] on icon at bounding box center [76, 242] width 47 height 47
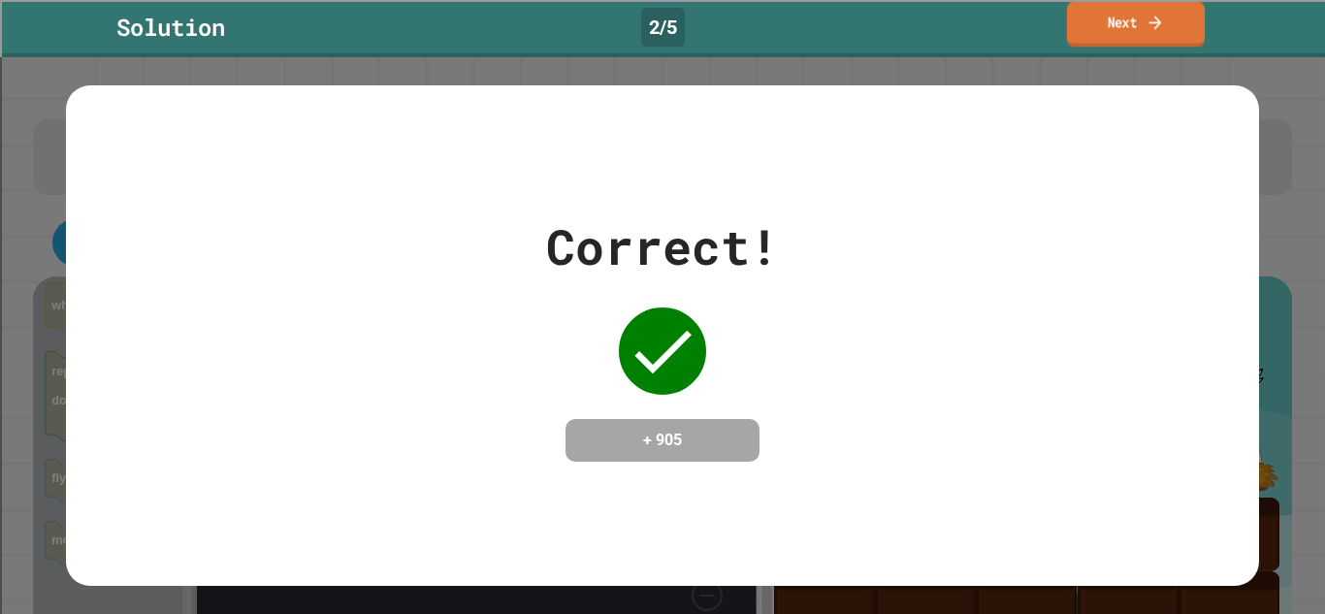
click at [1156, 36] on link "Next" at bounding box center [1136, 24] width 138 height 46
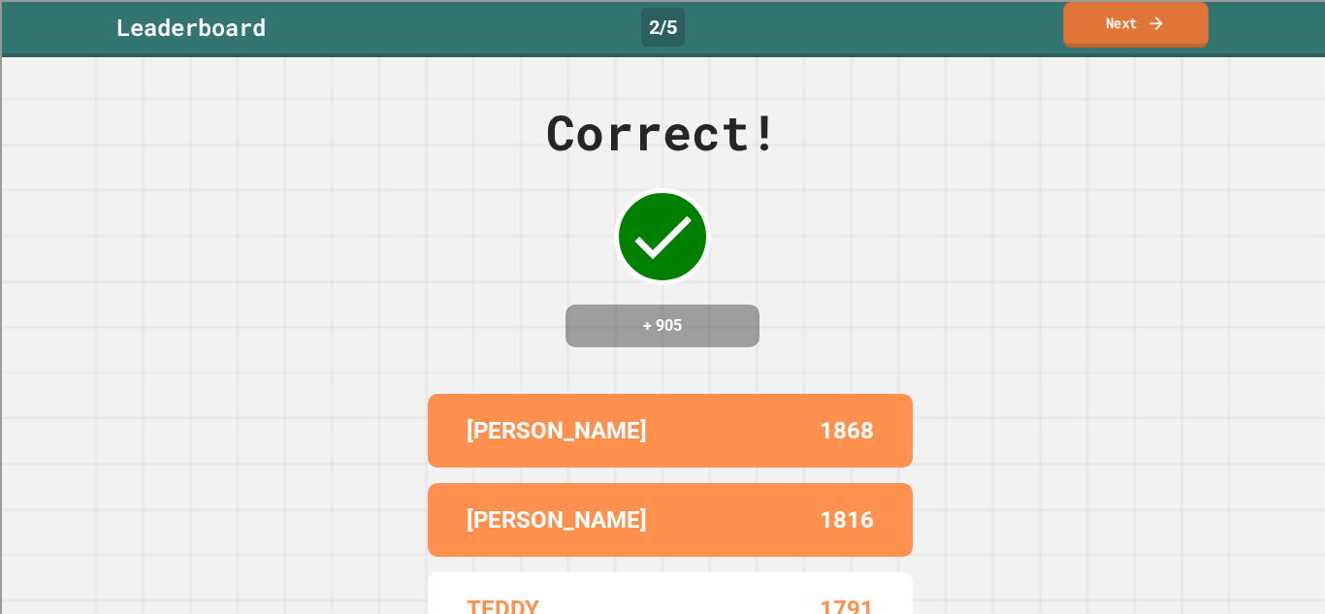
click at [1152, 12] on link "Next" at bounding box center [1135, 25] width 145 height 46
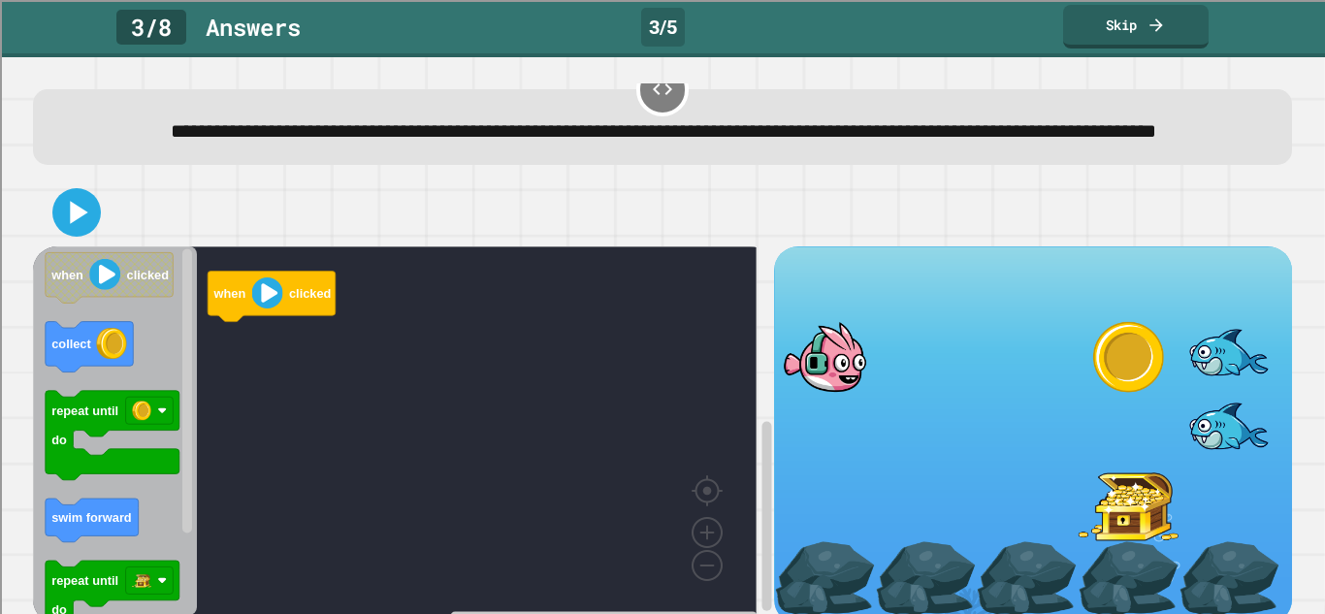
scroll to position [99, 0]
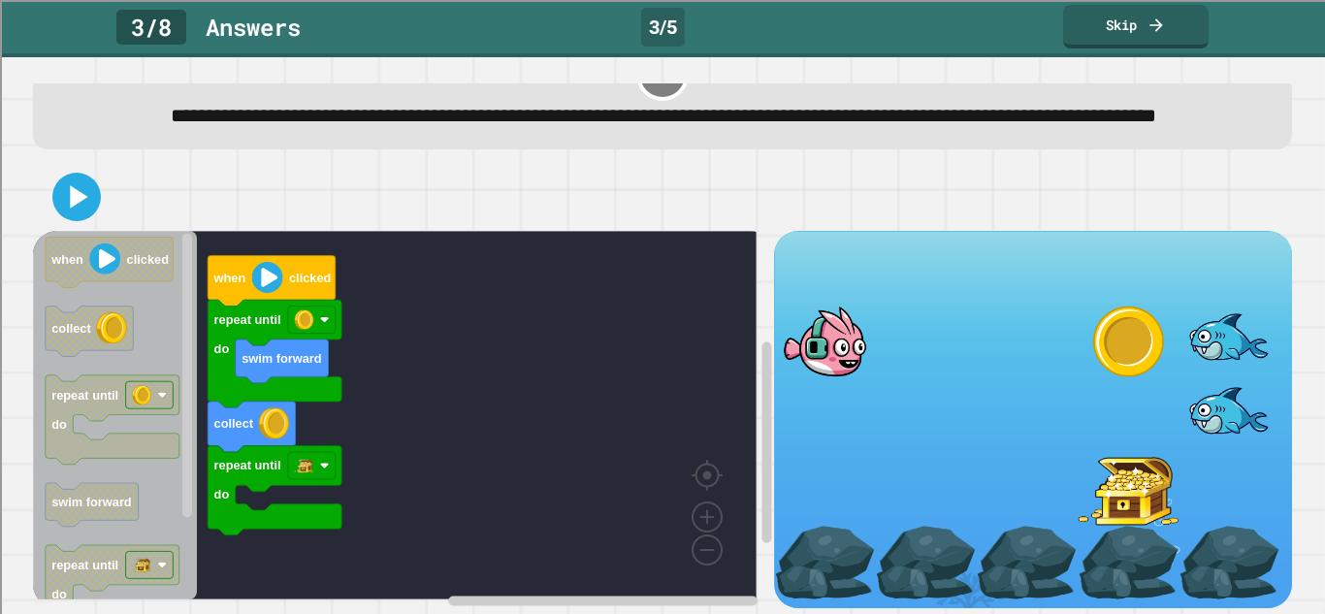
click at [197, 425] on icon "Blockly Workspace" at bounding box center [115, 415] width 164 height 369
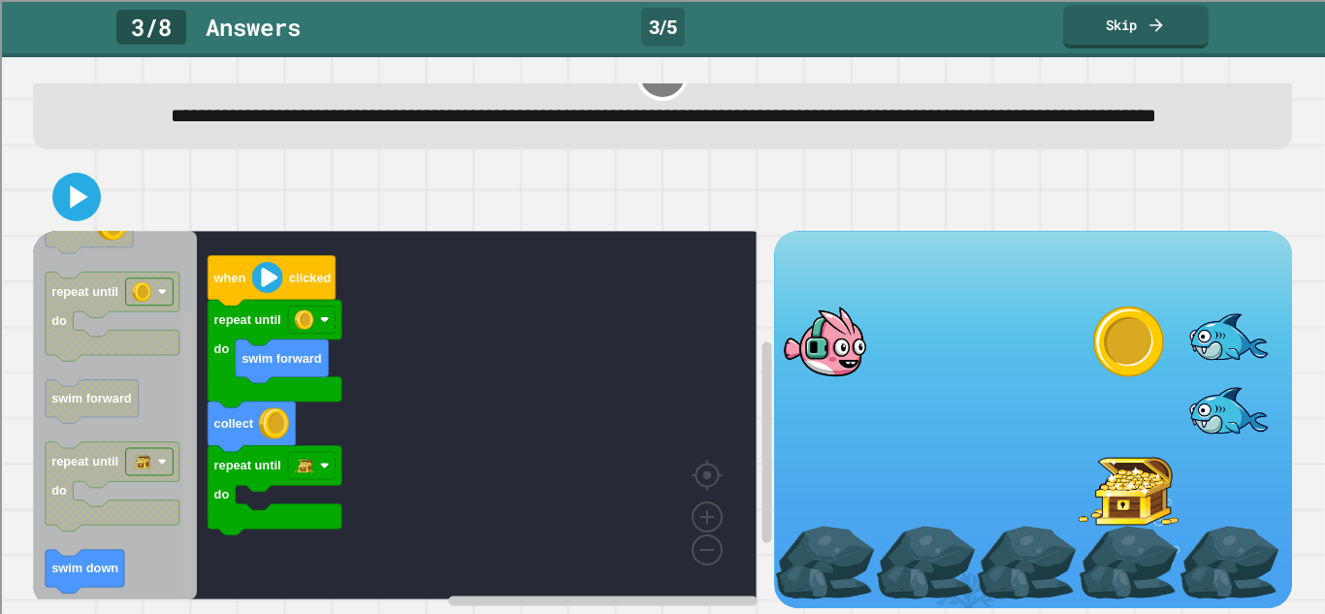
click at [182, 548] on g "Blockly Workspace" at bounding box center [187, 416] width 15 height 364
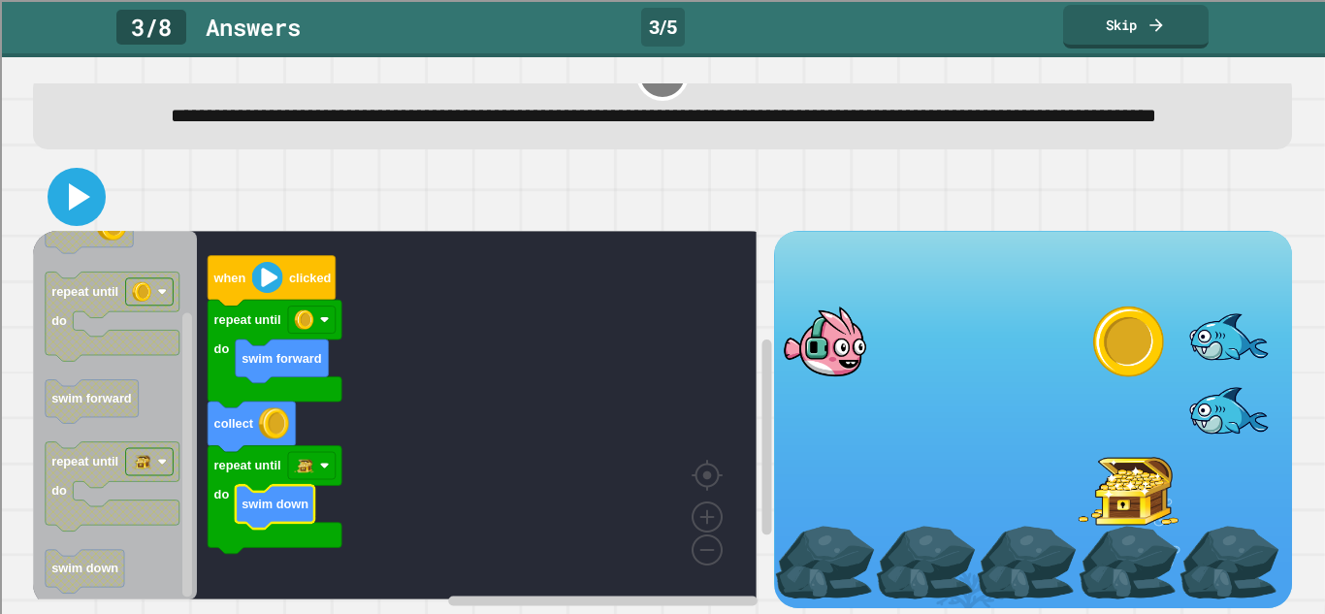
click at [80, 187] on icon at bounding box center [76, 197] width 47 height 47
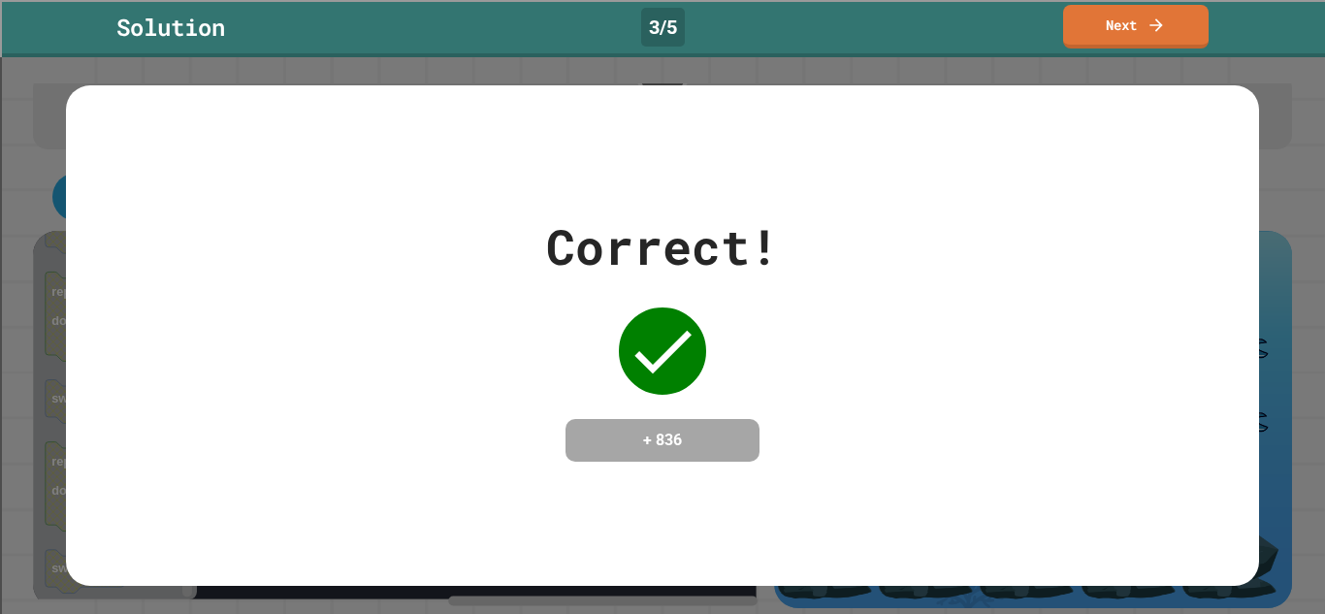
click at [1044, 54] on div "Solution 3 / 5 Next" at bounding box center [662, 28] width 1325 height 57
click at [1050, 51] on div "Solution 3 / 5 Next" at bounding box center [662, 28] width 1325 height 57
click at [1123, 13] on link "Next" at bounding box center [1136, 24] width 132 height 46
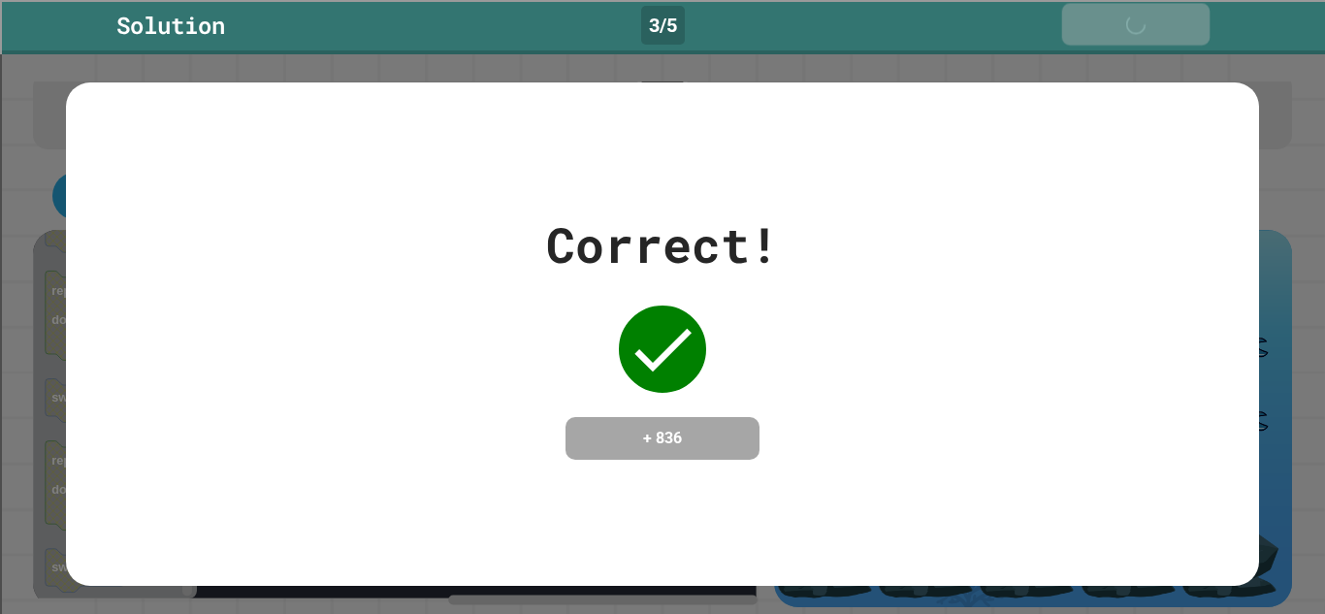
scroll to position [97, 0]
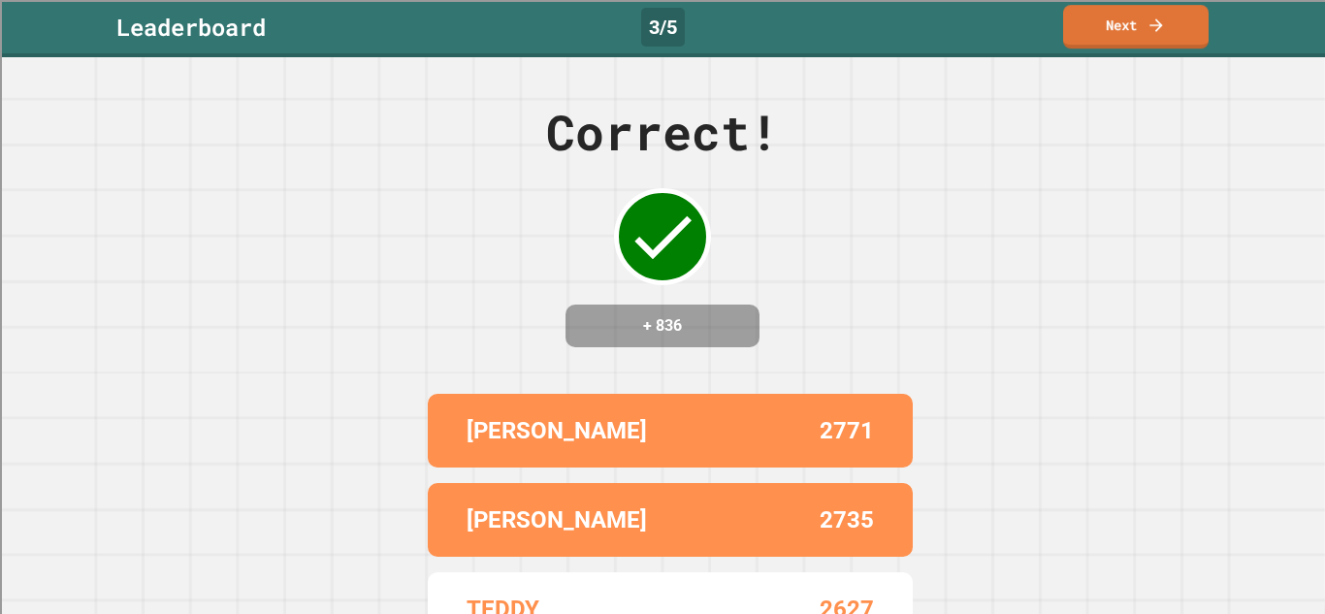
click at [1131, 3] on div "Leaderboard 3 / 5 Next" at bounding box center [662, 28] width 1325 height 57
click at [1131, 25] on link "Next" at bounding box center [1136, 25] width 144 height 46
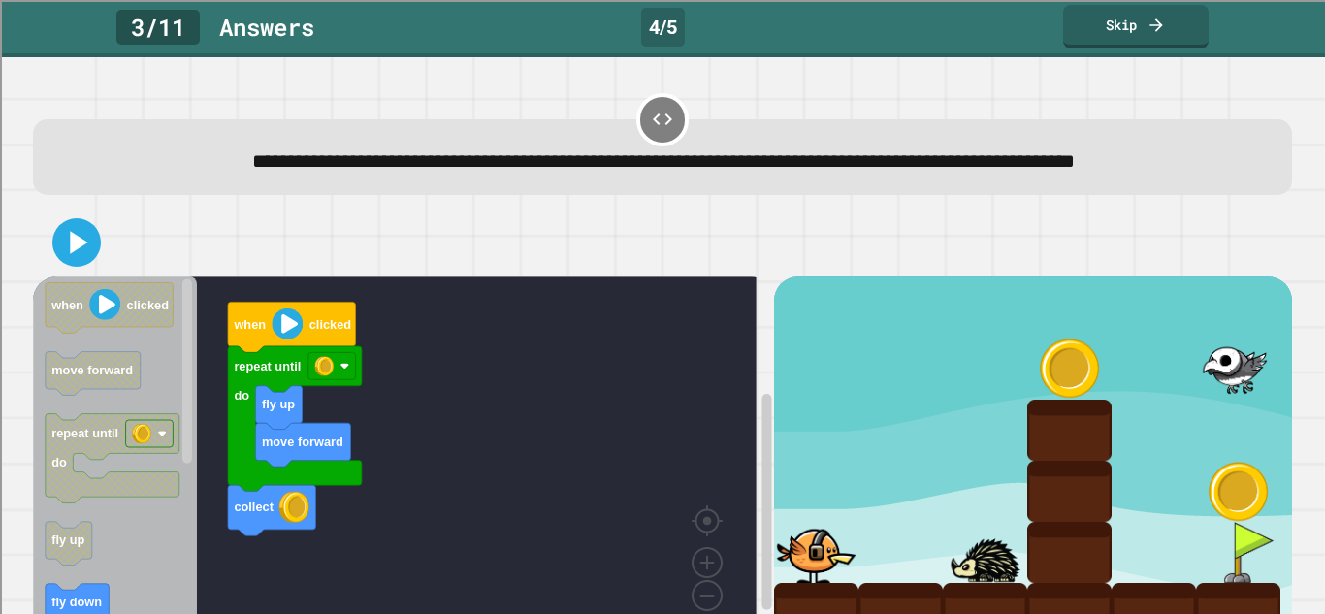
scroll to position [99, 0]
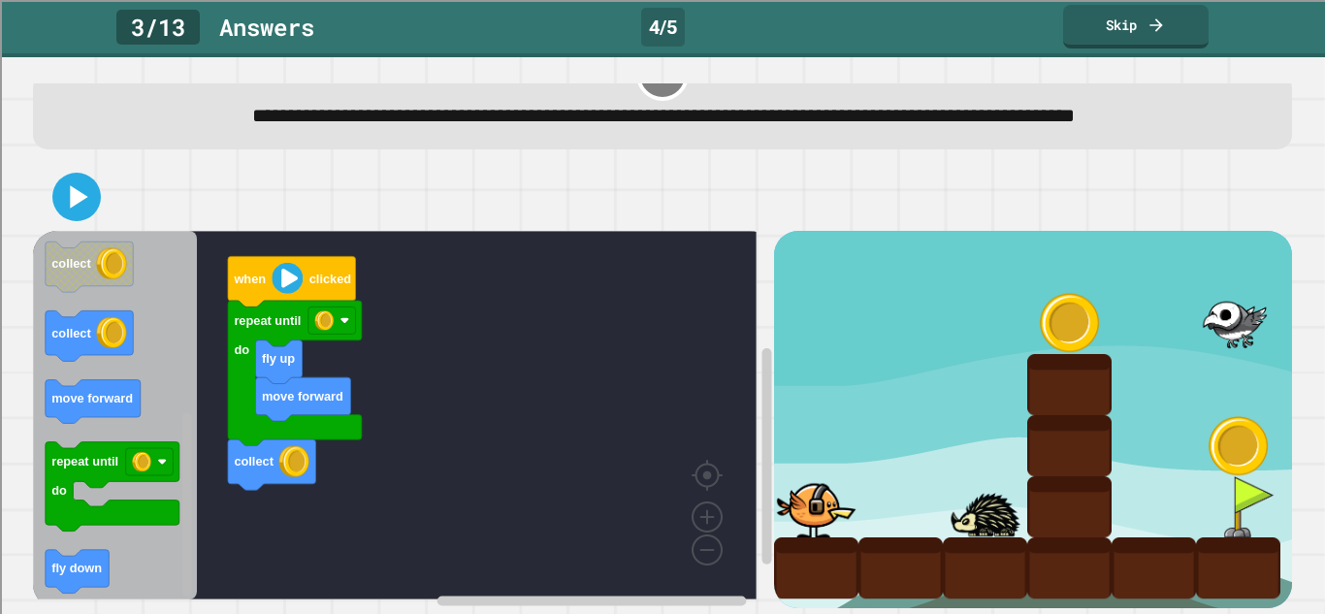
click at [191, 545] on rect "Blockly Workspace" at bounding box center [187, 504] width 10 height 184
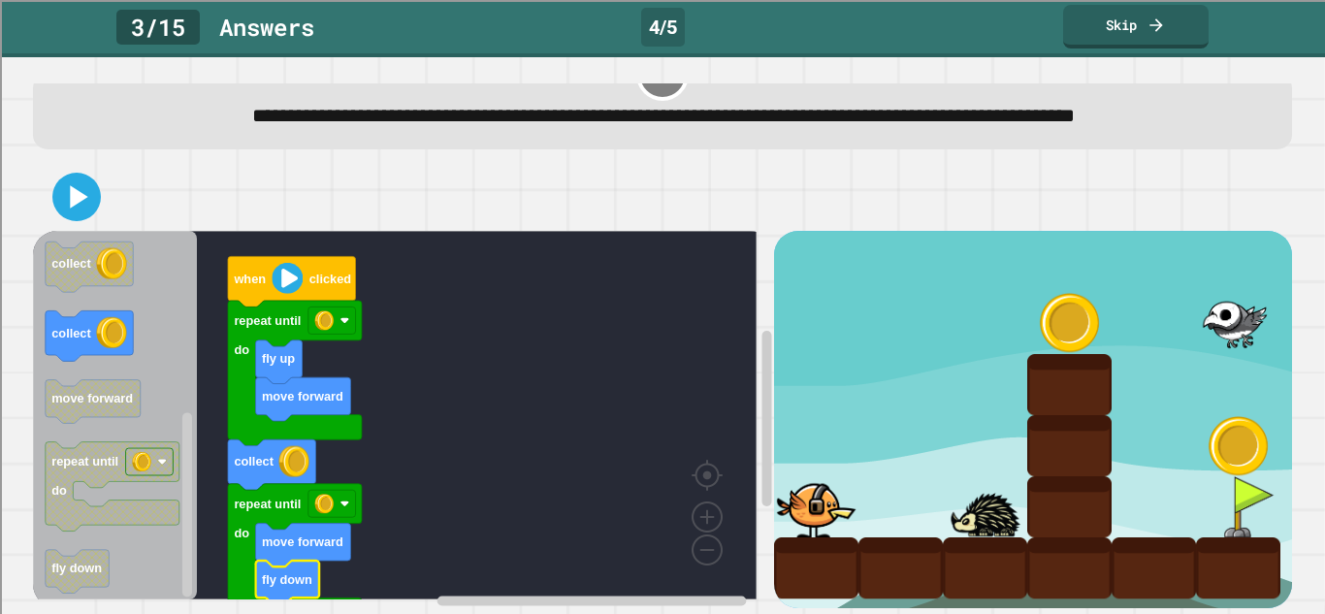
click at [103, 170] on div at bounding box center [662, 197] width 1259 height 68
click at [91, 177] on icon at bounding box center [76, 197] width 47 height 47
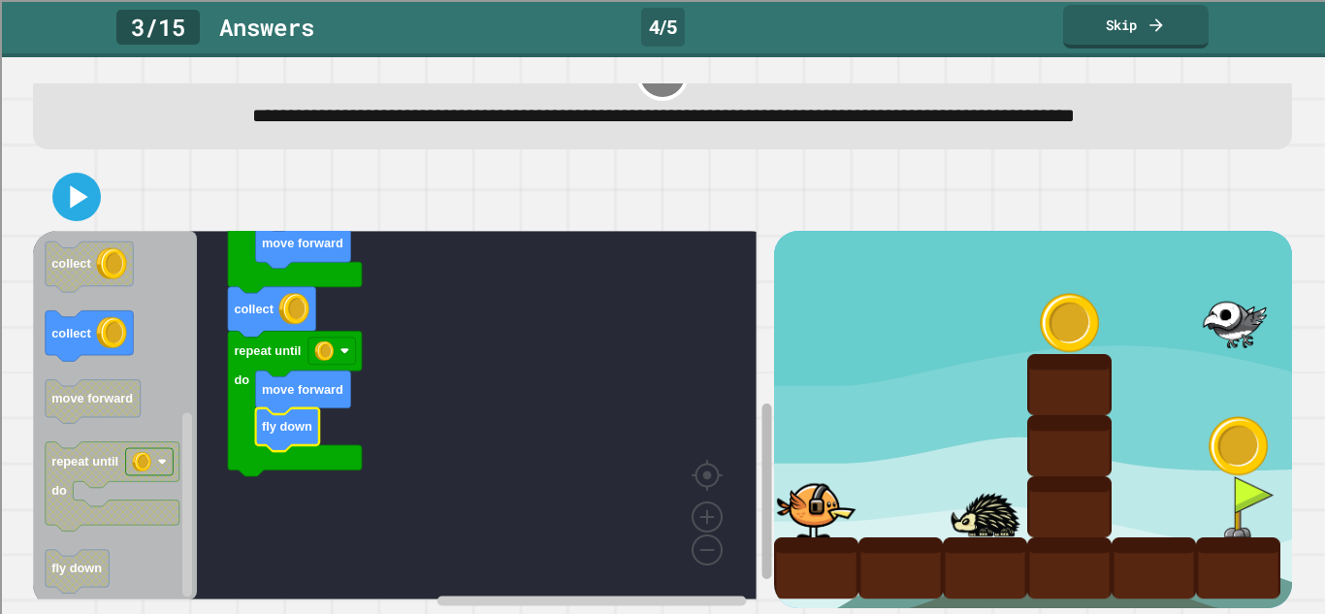
click at [758, 508] on div "move forward fly up repeat until do collect repeat until do move forward fly do…" at bounding box center [662, 419] width 1259 height 376
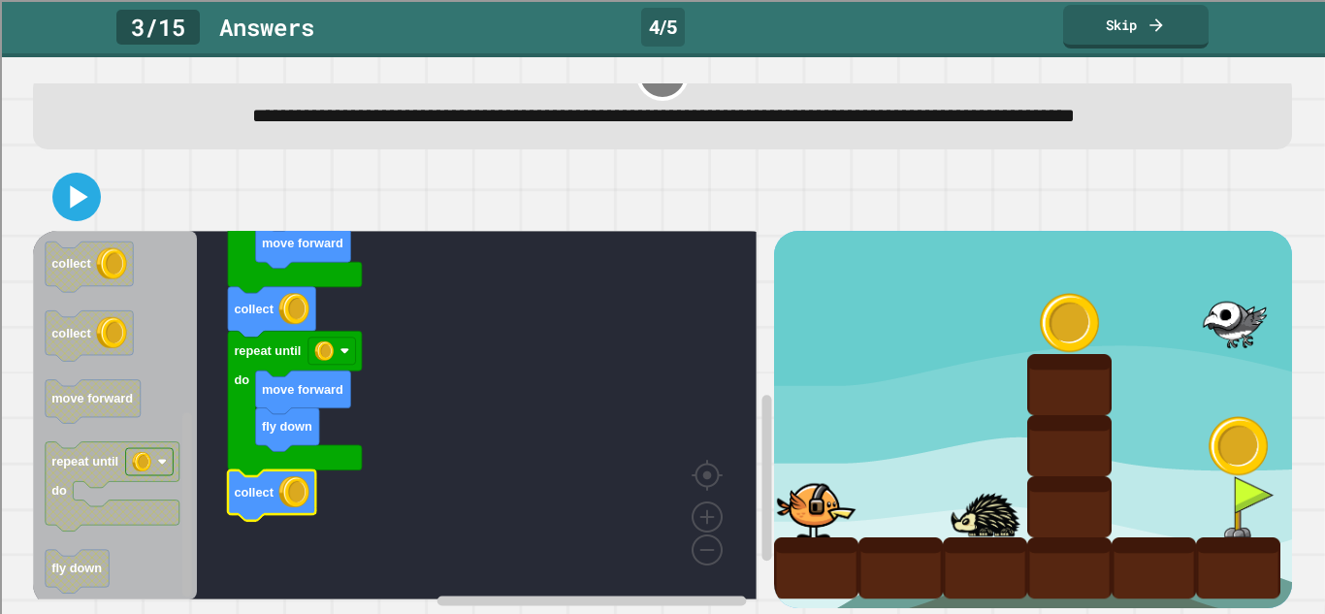
click at [187, 368] on g "Blockly Workspace" at bounding box center [187, 416] width 15 height 364
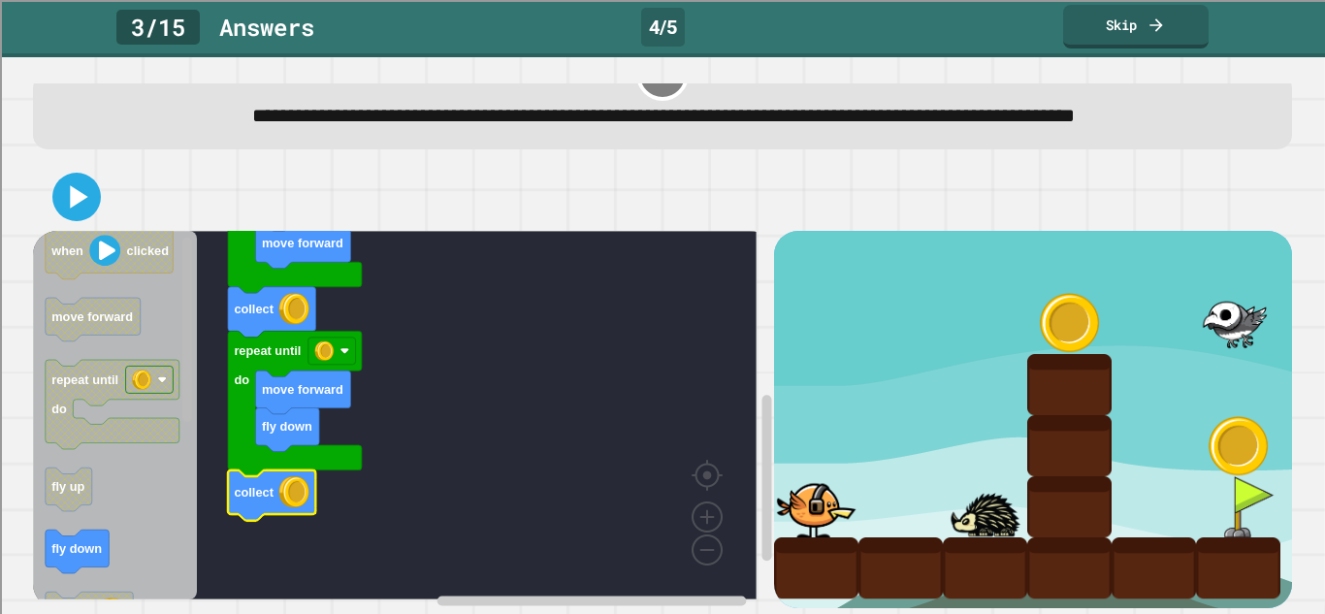
click at [187, 368] on rect "Blockly Workspace" at bounding box center [187, 330] width 10 height 184
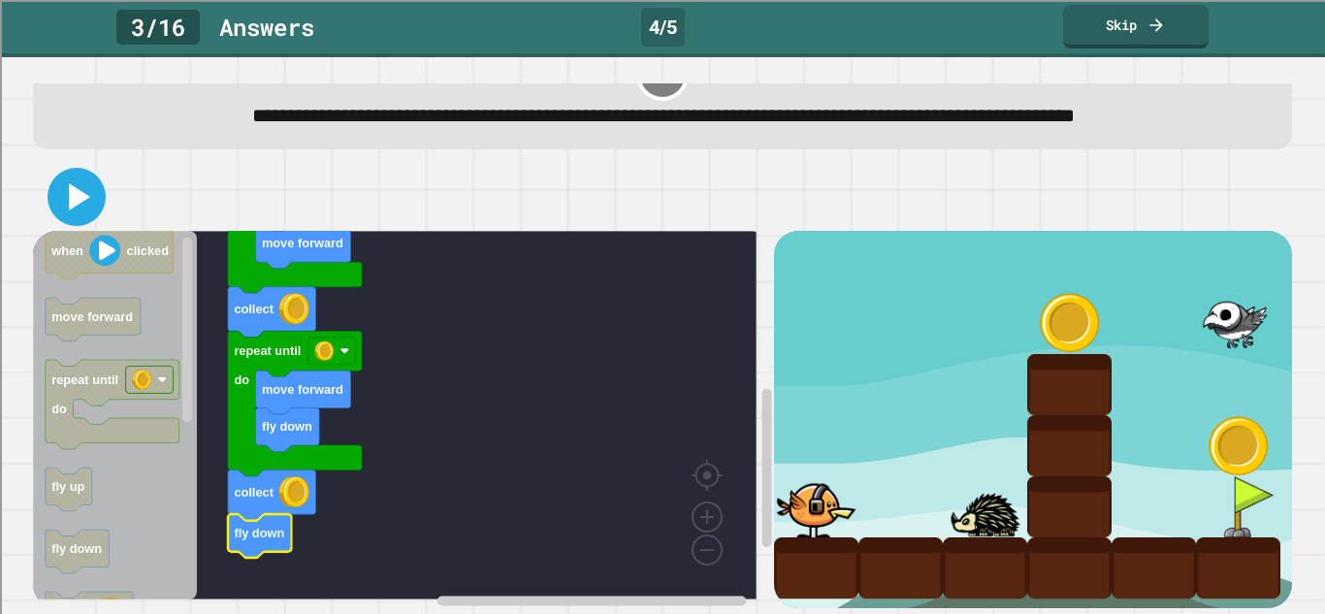
click at [73, 174] on icon at bounding box center [76, 197] width 47 height 47
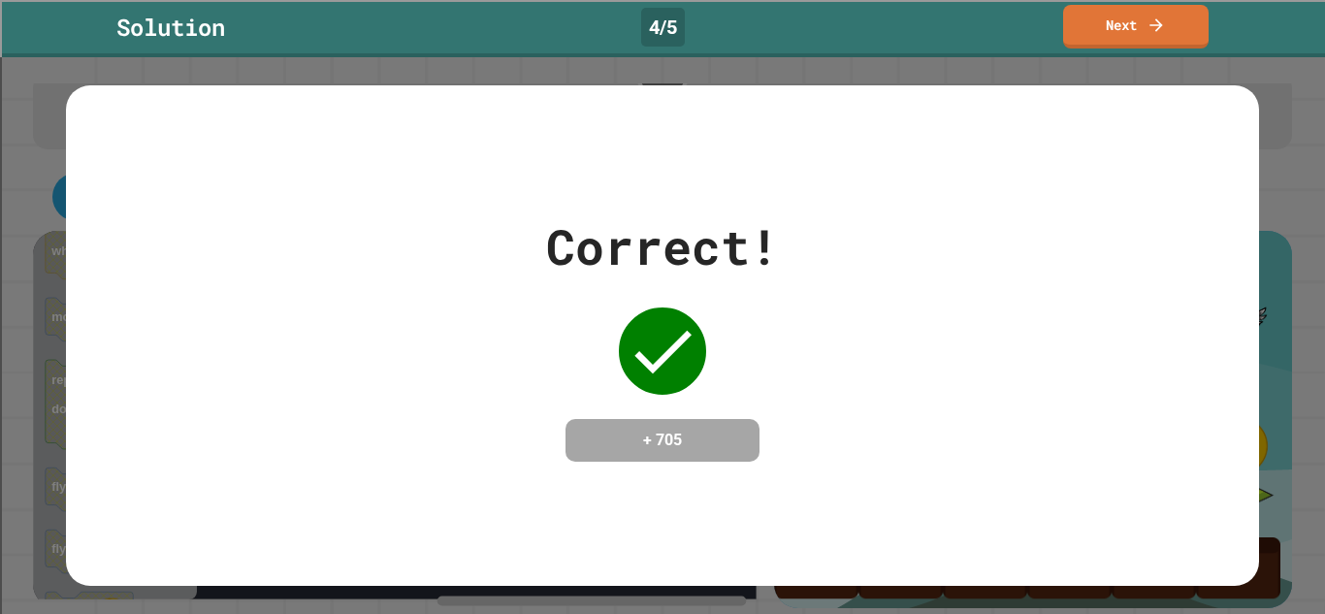
click at [1142, 44] on link "Next" at bounding box center [1135, 27] width 145 height 44
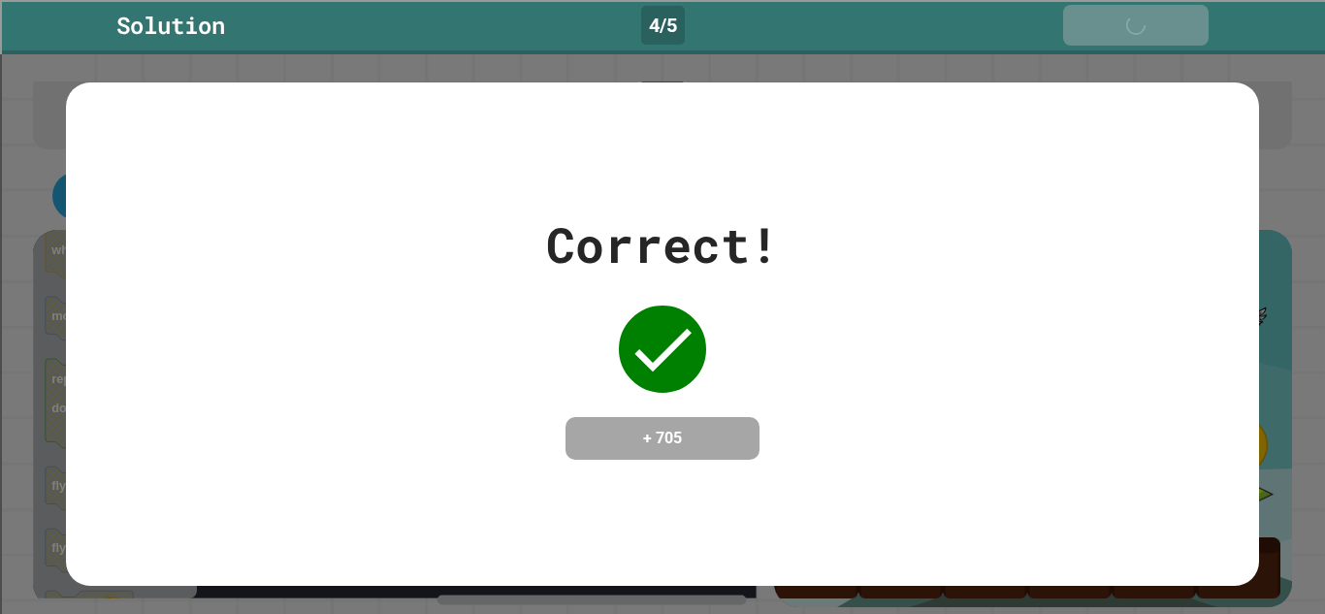
scroll to position [97, 0]
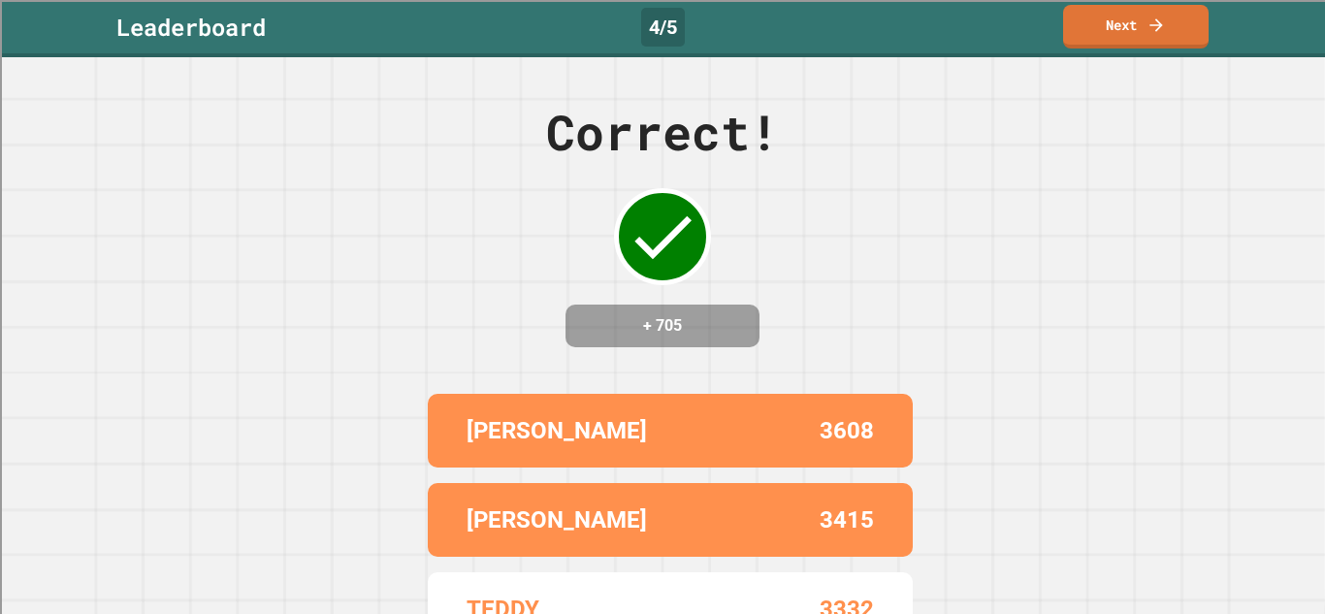
click at [1113, 69] on div "Correct! + 705 LUCAS 3608 DAVID 3415 TEDDY 3332 ISAIAH 3205 JOHN 2828" at bounding box center [662, 335] width 1325 height 557
click at [1139, 46] on link "Next" at bounding box center [1135, 27] width 145 height 44
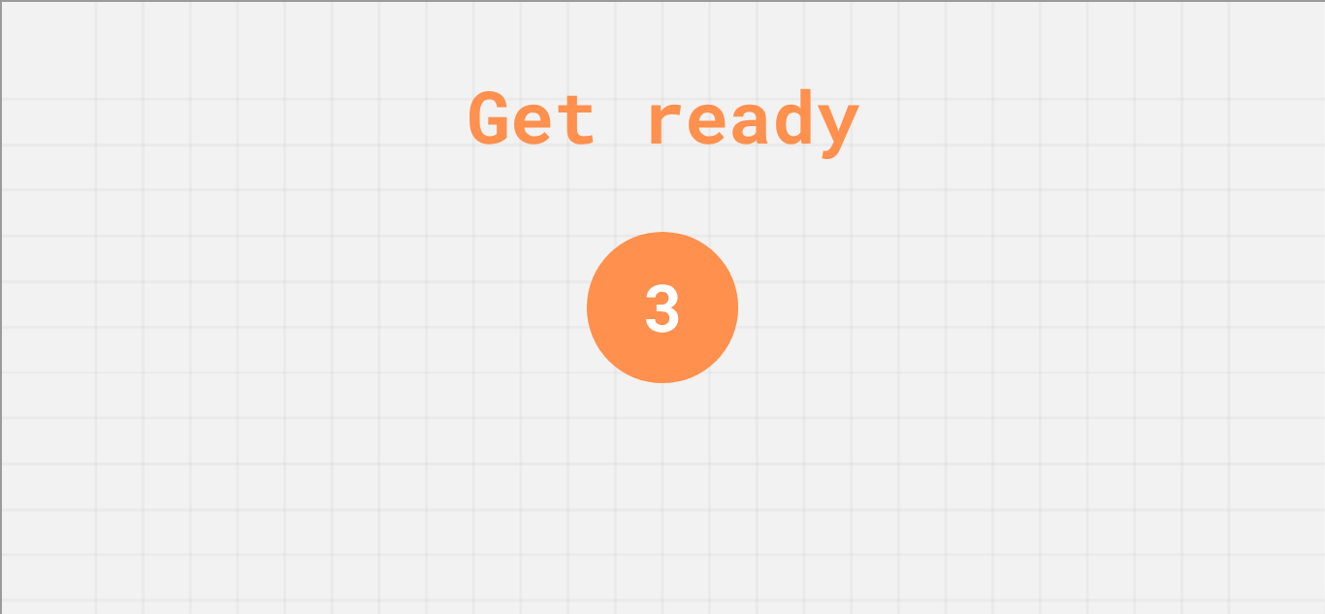
click at [1086, 165] on div "Get ready 3" at bounding box center [662, 307] width 1325 height 614
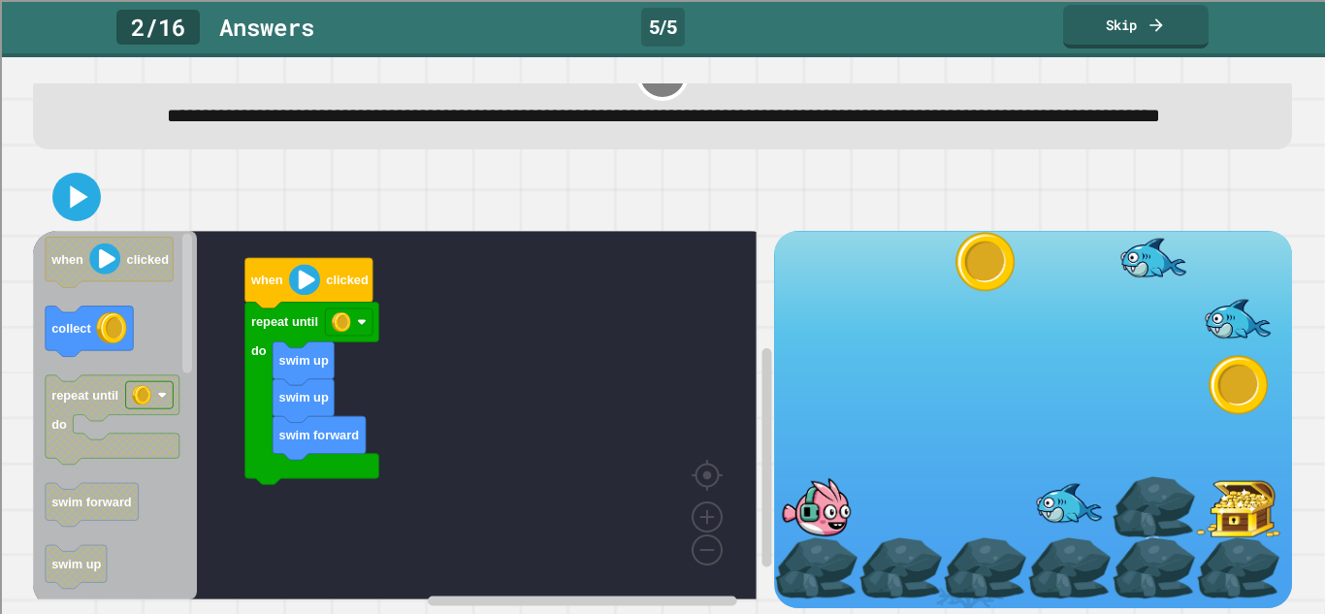
scroll to position [99, 0]
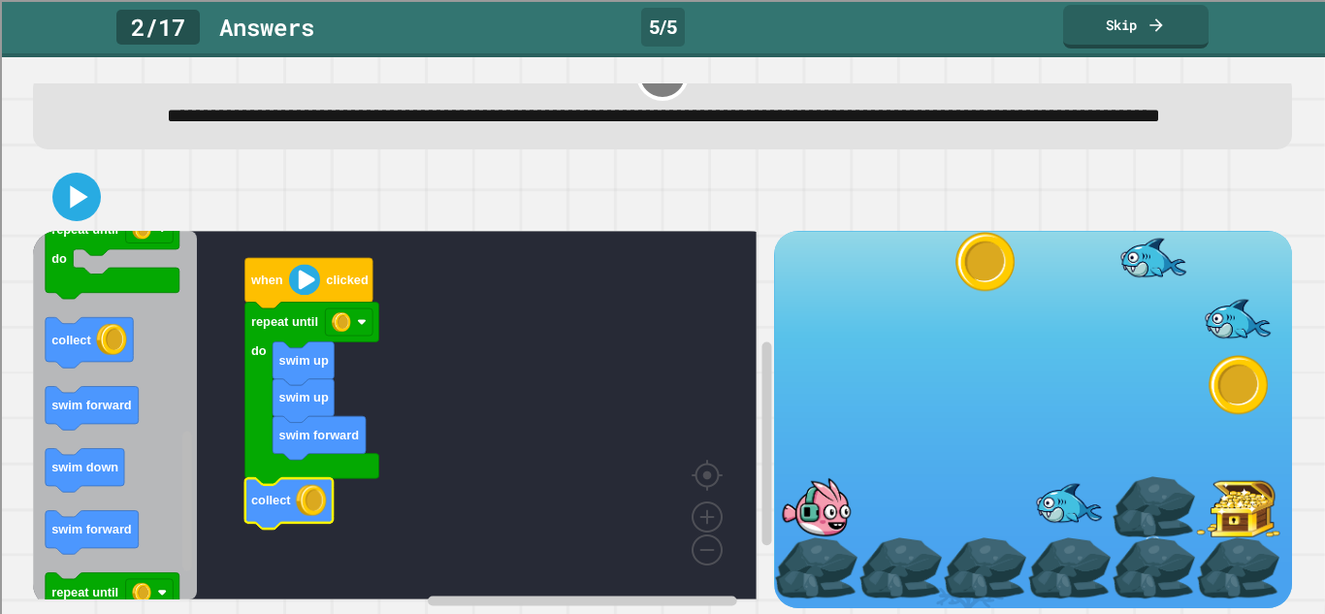
click at [208, 468] on div "swim up swim forward swim up repeat until do collect when clicked when clicked …" at bounding box center [403, 419] width 740 height 376
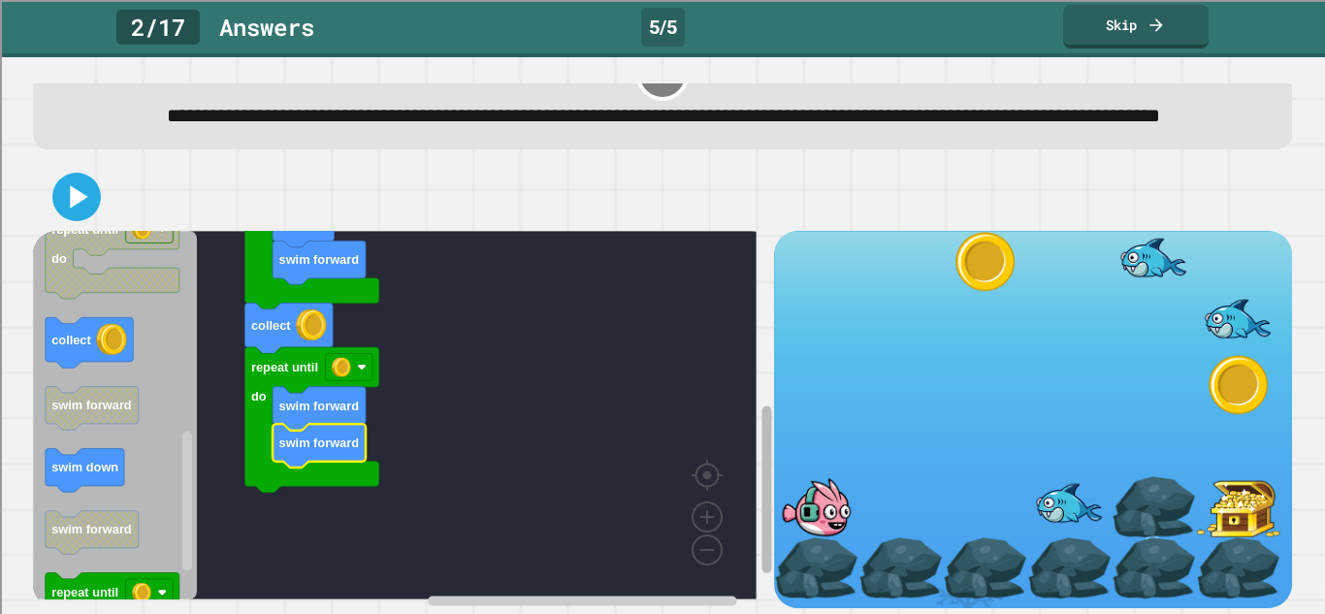
click at [761, 497] on rect "Blockly Workspace" at bounding box center [766, 488] width 10 height 167
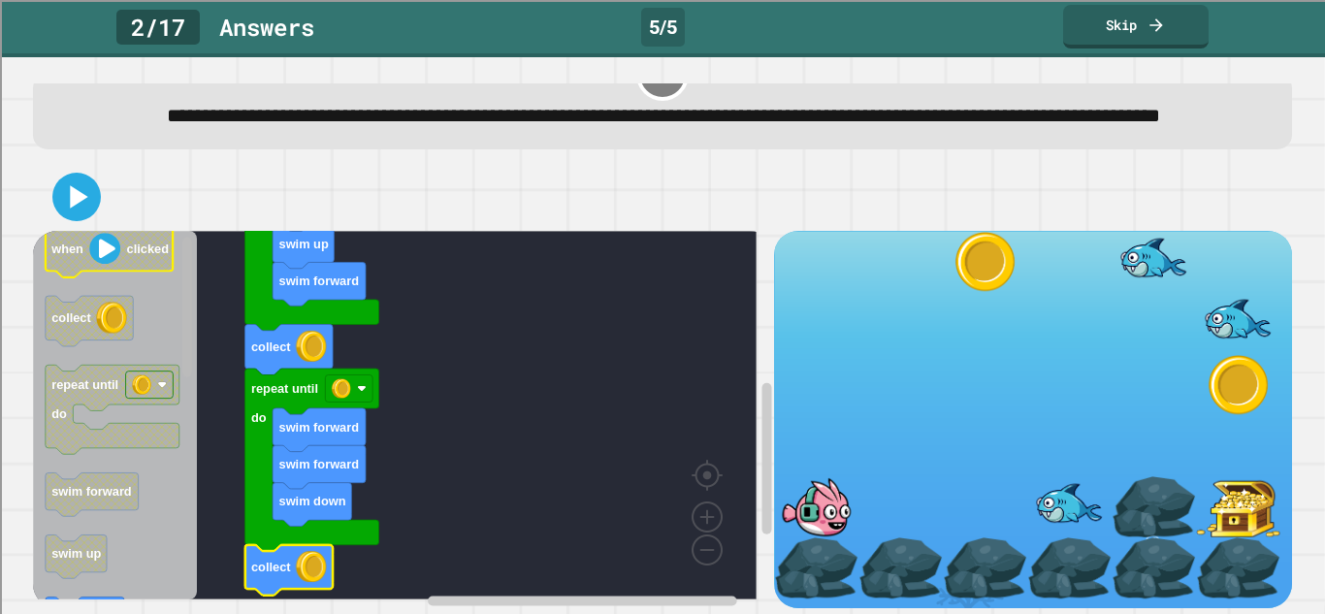
click at [153, 231] on div "swim up swim forward swim up repeat until do collect repeat until do swim forwa…" at bounding box center [403, 419] width 740 height 376
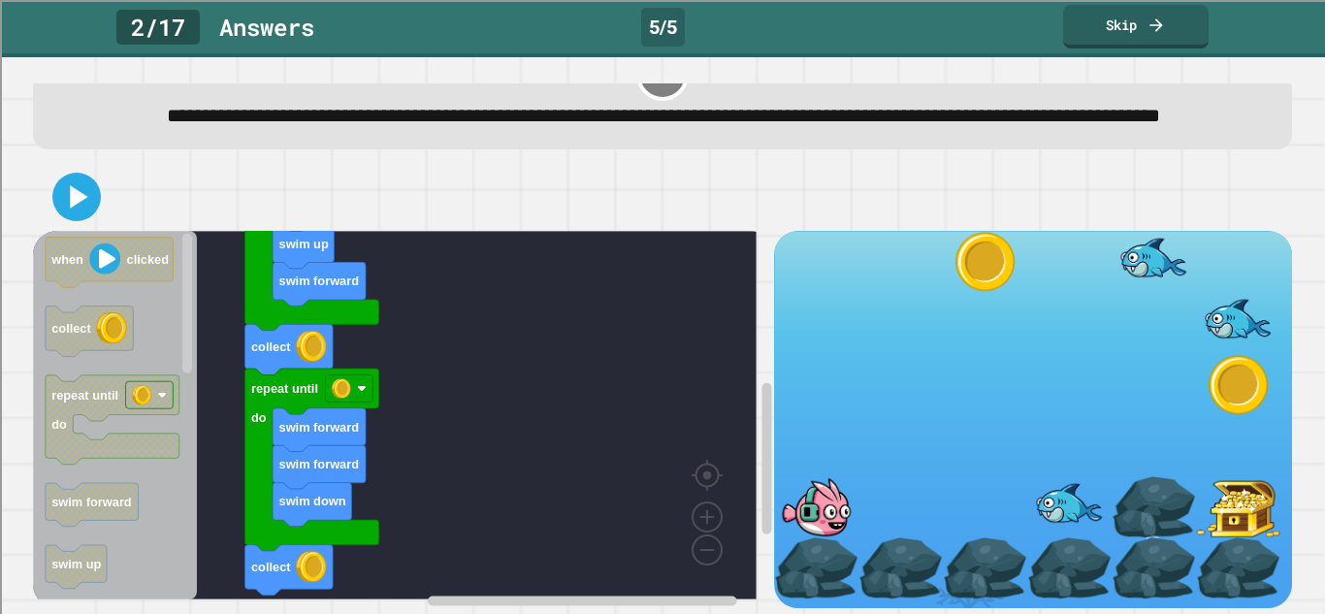
click at [218, 367] on div "swim up swim forward swim up repeat until do collect repeat until do swim forwa…" at bounding box center [403, 419] width 740 height 376
click at [81, 176] on icon at bounding box center [77, 197] width 42 height 42
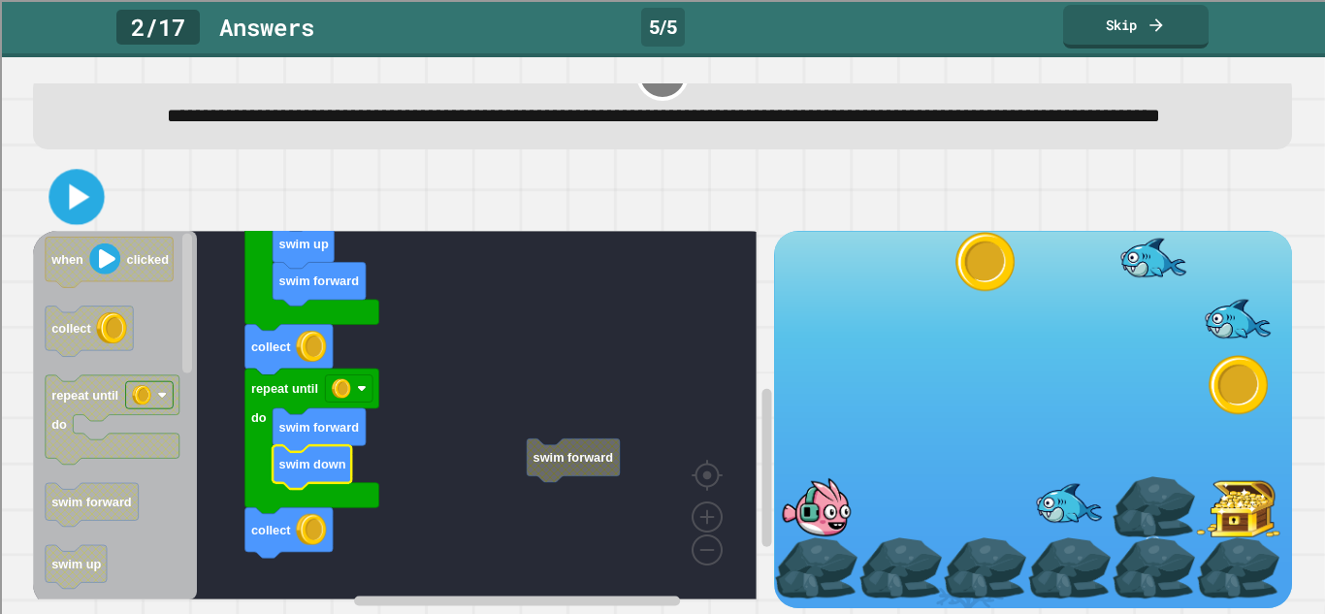
click at [77, 190] on icon at bounding box center [76, 197] width 45 height 45
click at [94, 181] on icon at bounding box center [76, 197] width 41 height 41
click at [83, 186] on icon at bounding box center [76, 197] width 47 height 47
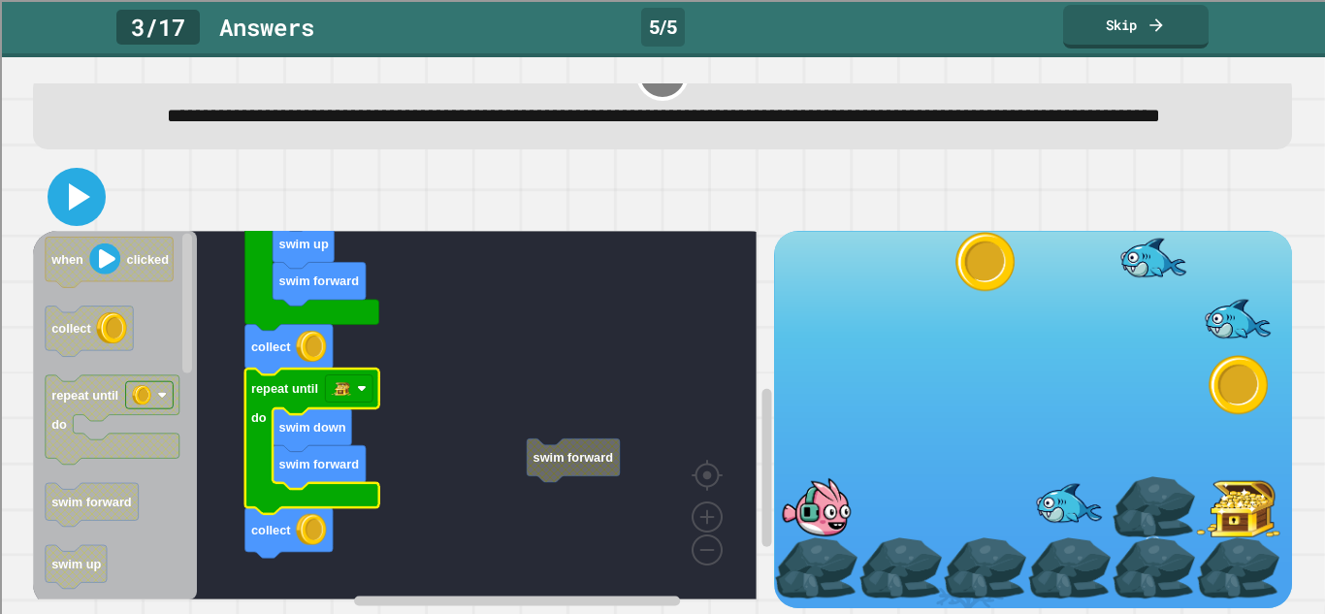
click at [82, 174] on icon at bounding box center [76, 197] width 47 height 47
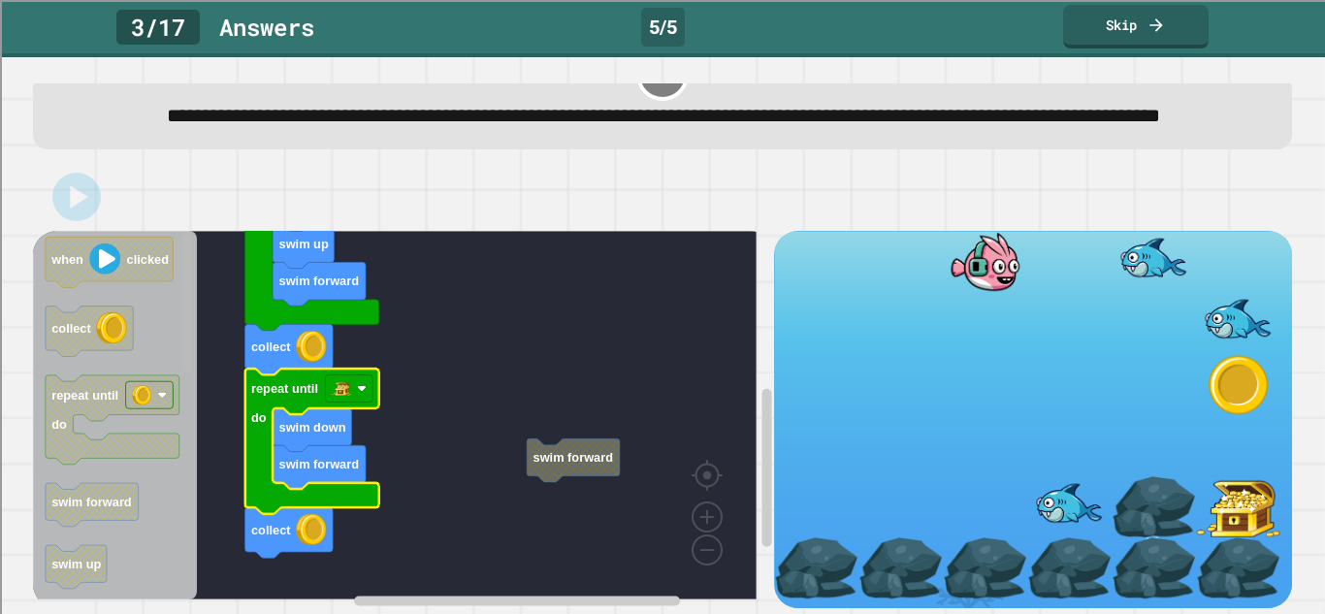
click at [214, 298] on div "swim forward when clicked swim up swim forward swim up repeat until do collect …" at bounding box center [403, 419] width 740 height 376
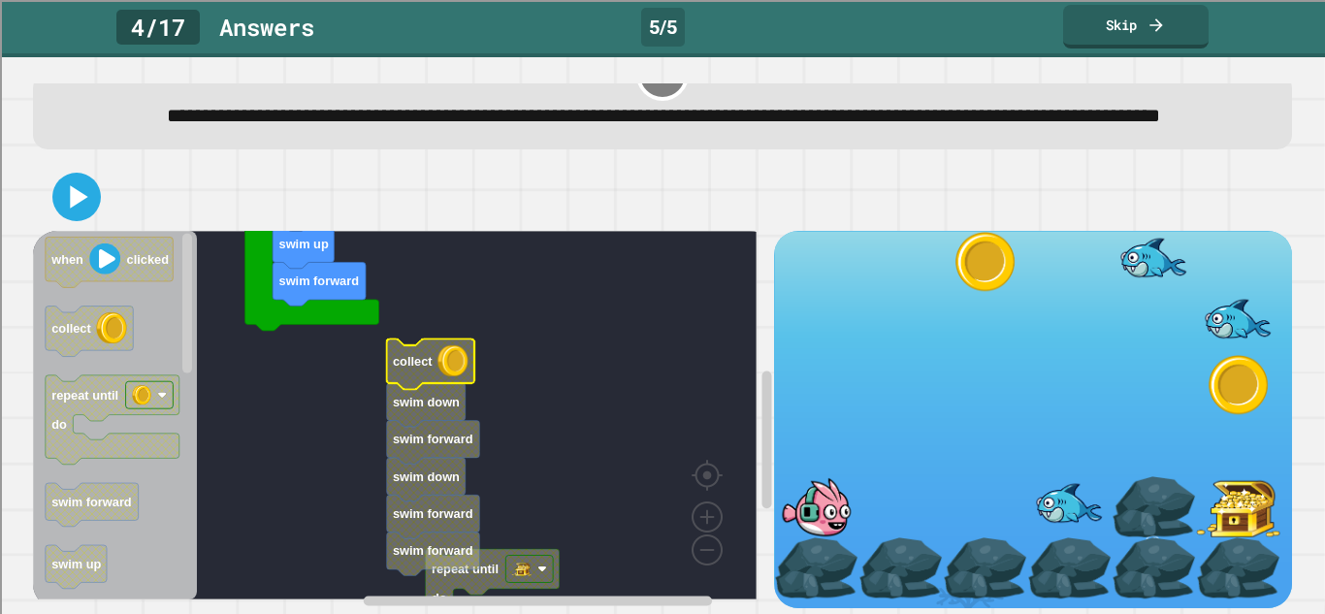
click at [441, 347] on image "Blockly Workspace" at bounding box center [452, 360] width 31 height 31
click at [440, 348] on image "Blockly Workspace" at bounding box center [452, 360] width 31 height 31
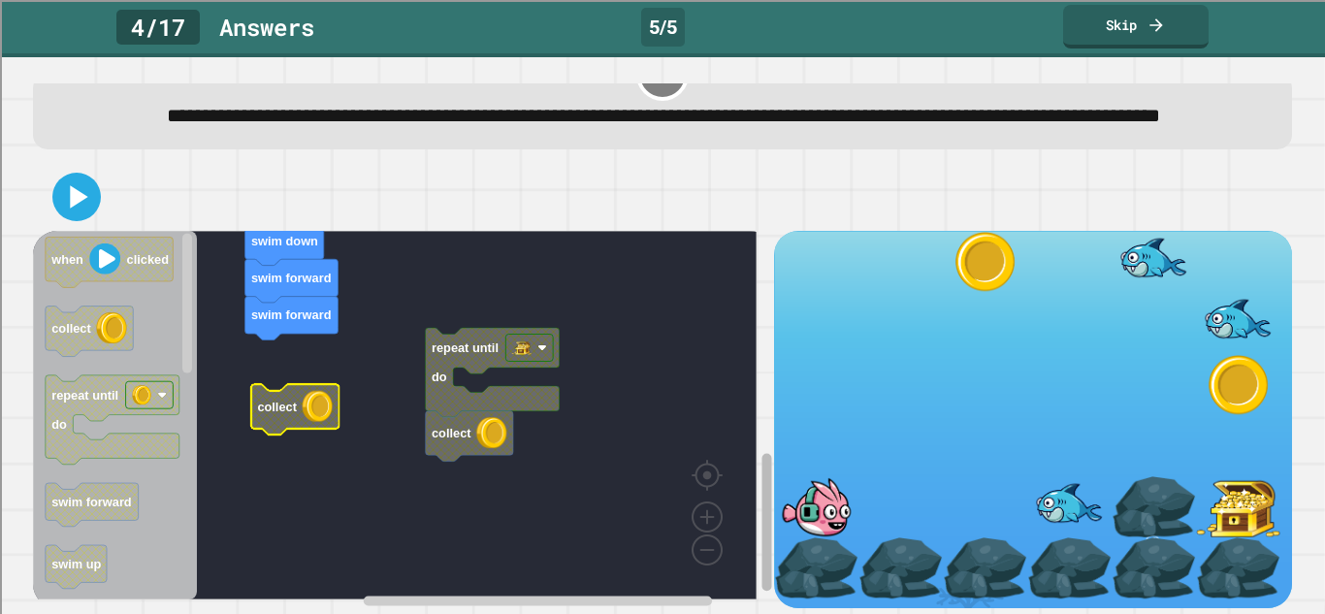
click at [761, 456] on rect "Blockly Workspace" at bounding box center [766, 522] width 10 height 138
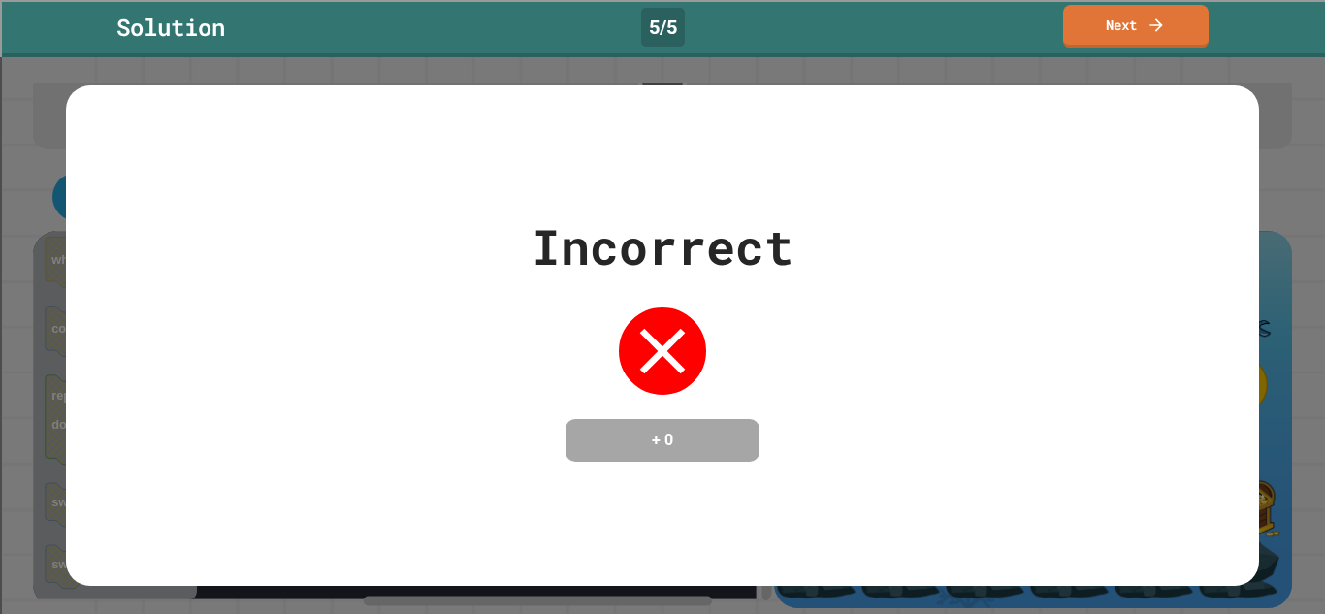
click at [859, 355] on div "Incorrect + 0" at bounding box center [662, 335] width 1192 height 251
click at [1124, 1] on div "Solution 5 / 5 Next" at bounding box center [662, 28] width 1325 height 57
click at [1131, 16] on link "Next" at bounding box center [1135, 26] width 147 height 45
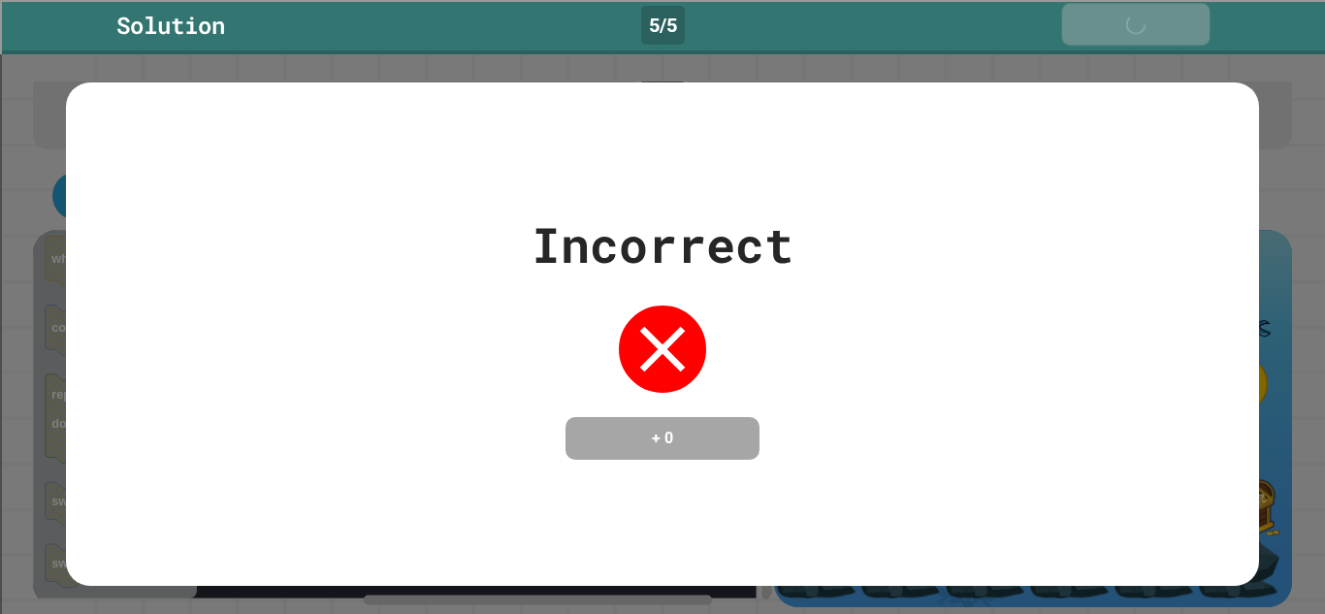
scroll to position [97, 0]
